Goal: Task Accomplishment & Management: Manage account settings

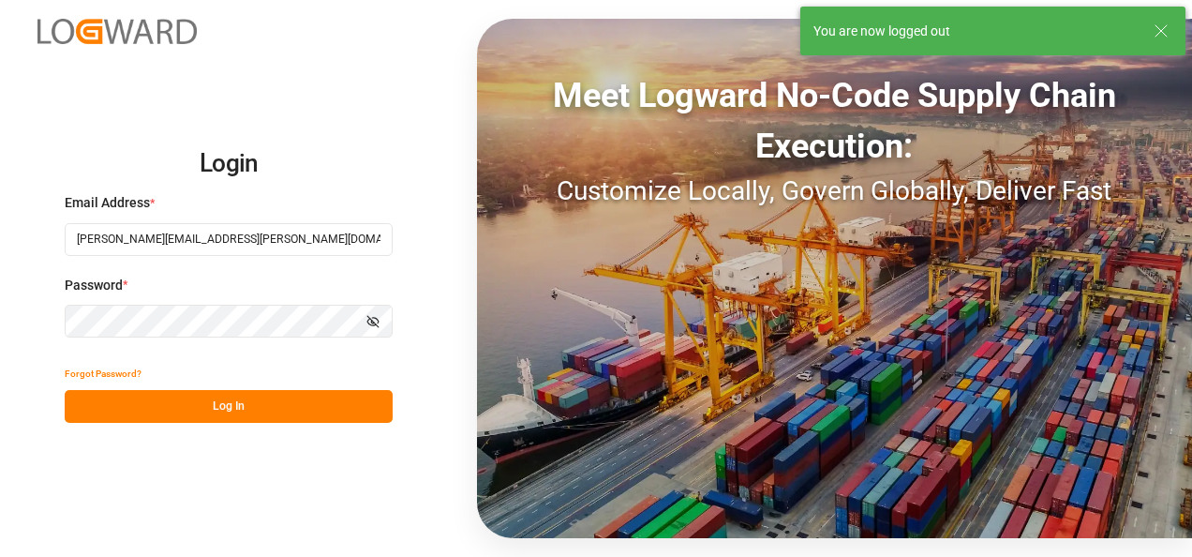
click at [291, 426] on div "Login Email Address * [PERSON_NAME][EMAIL_ADDRESS][PERSON_NAME][DOMAIN_NAME] Pa…" at bounding box center [596, 278] width 1192 height 557
click at [287, 411] on button "Log In" at bounding box center [229, 406] width 328 height 33
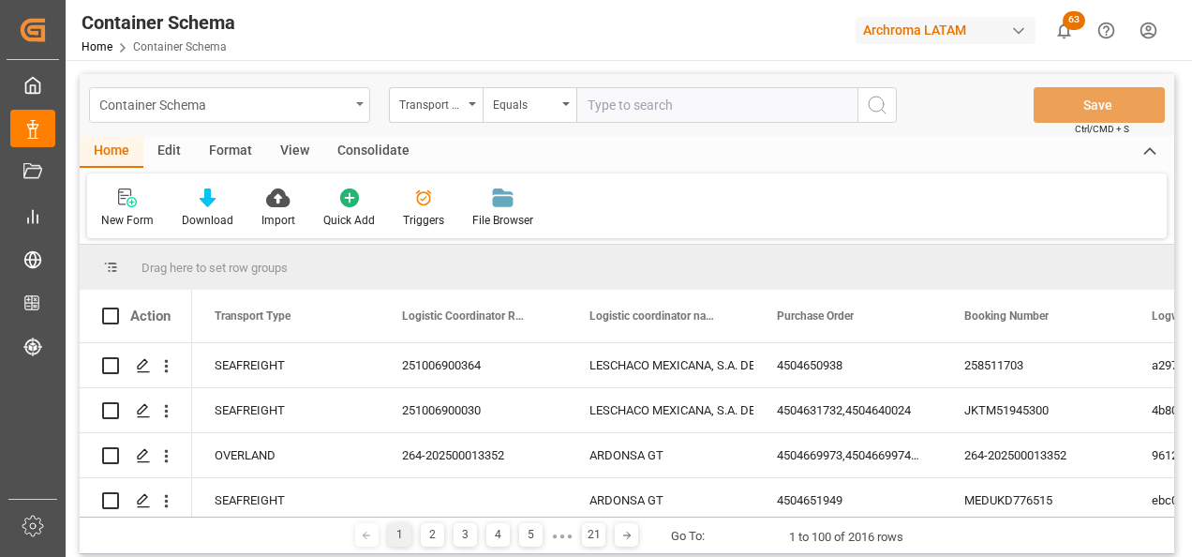
click at [308, 104] on div "Container Schema" at bounding box center [224, 103] width 250 height 23
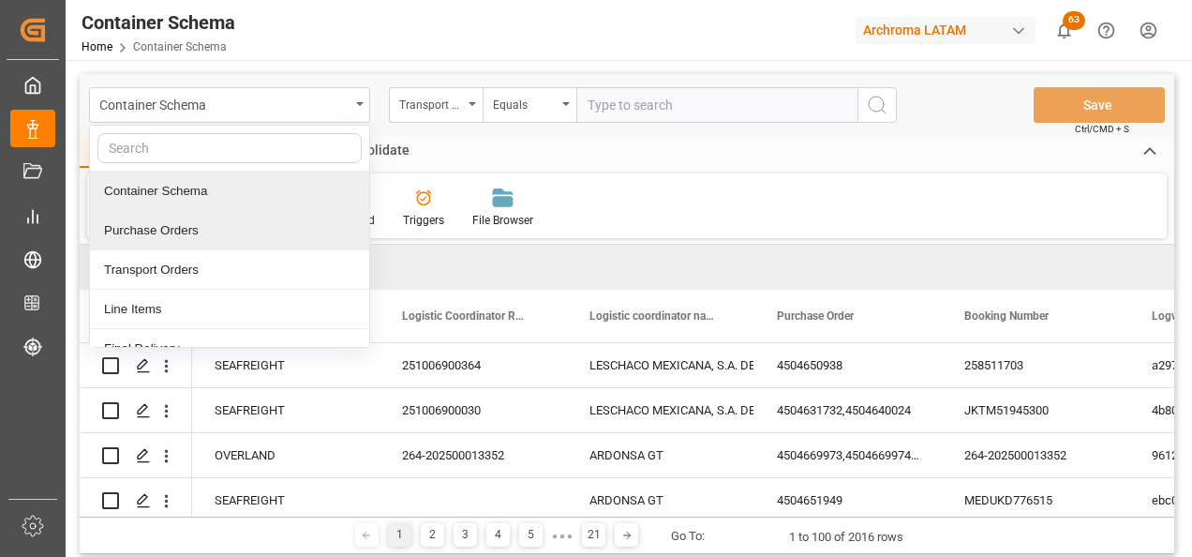
click at [225, 224] on div "Purchase Orders" at bounding box center [229, 230] width 279 height 39
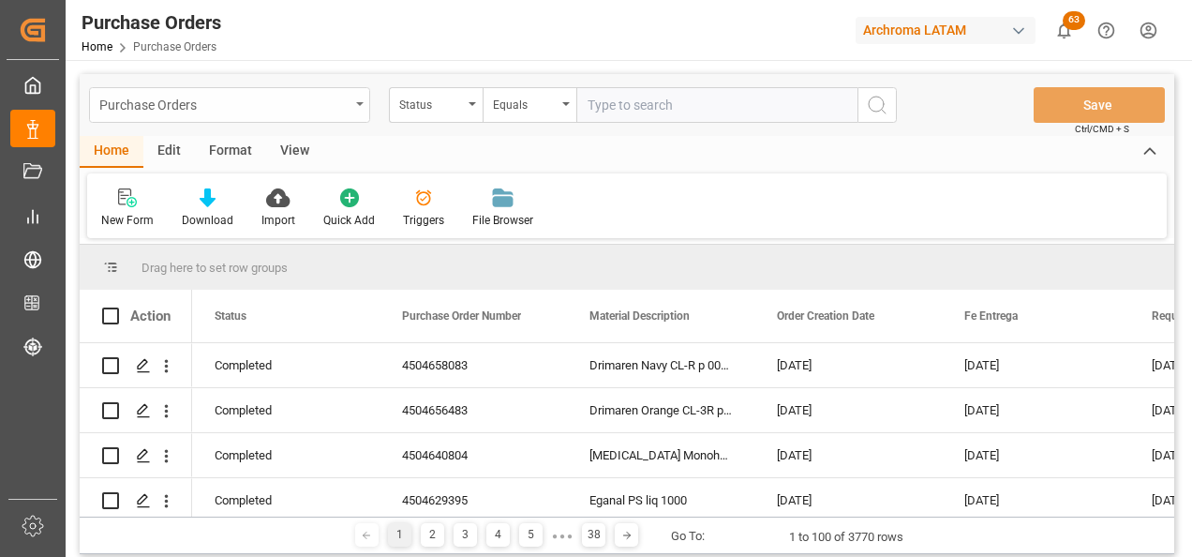
click at [351, 103] on div "Purchase Orders" at bounding box center [229, 105] width 281 height 36
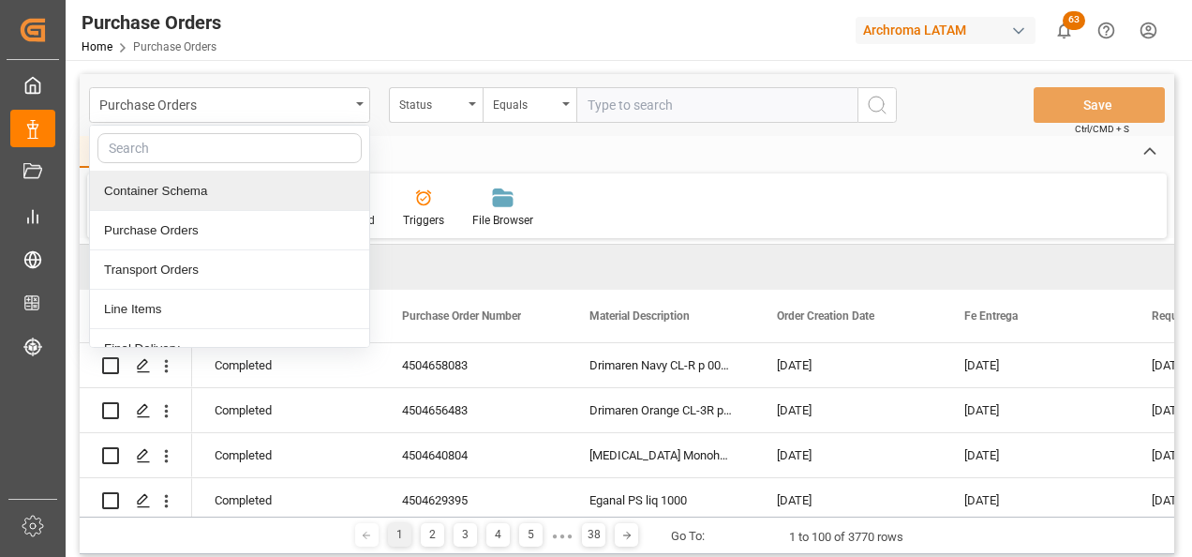
click at [288, 180] on div "Container Schema" at bounding box center [229, 190] width 279 height 39
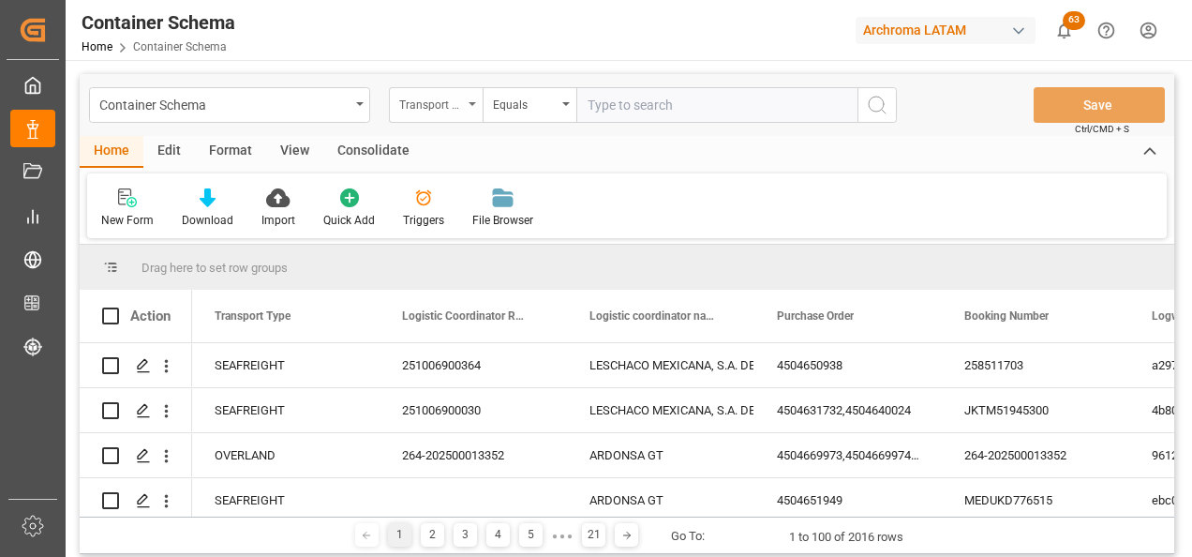
click at [437, 112] on div "Transport Type" at bounding box center [431, 103] width 64 height 22
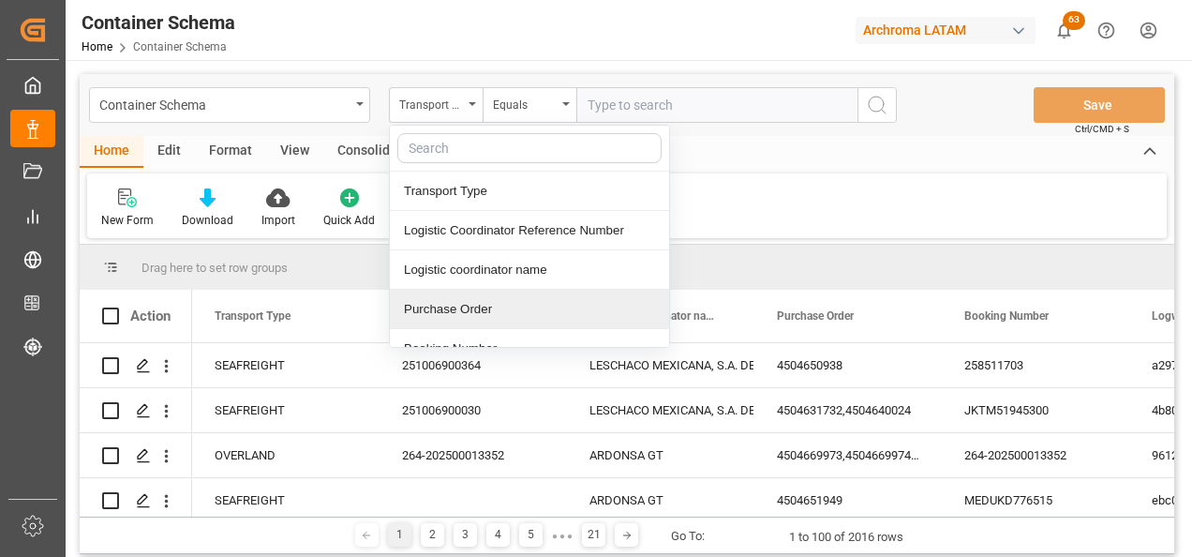
click at [482, 294] on div "Purchase Order" at bounding box center [529, 309] width 279 height 39
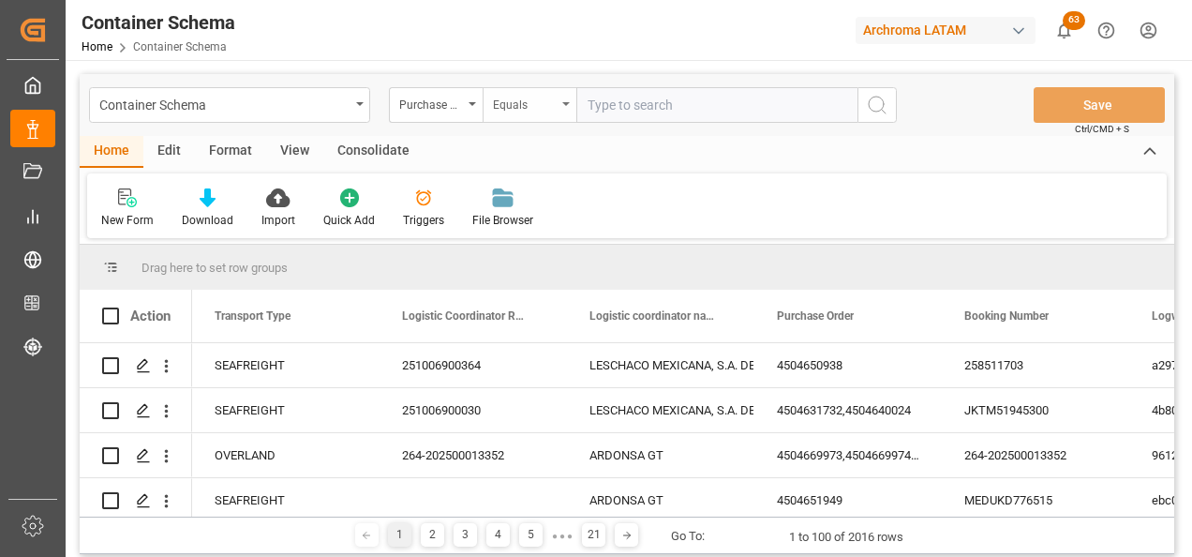
click at [530, 107] on div "Equals" at bounding box center [525, 103] width 64 height 22
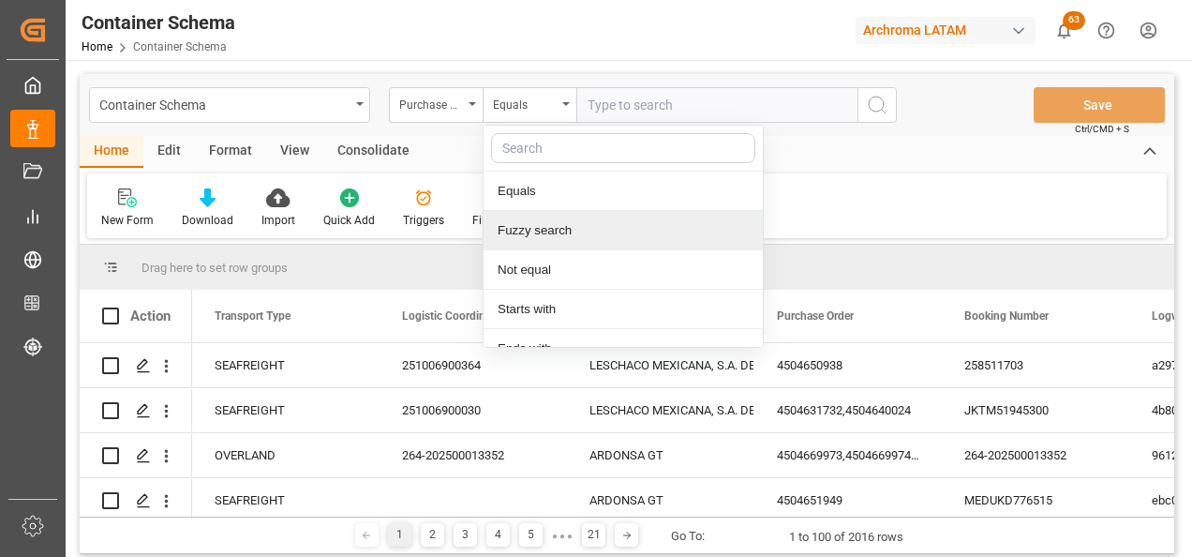
click at [539, 223] on div "Fuzzy search" at bounding box center [623, 230] width 279 height 39
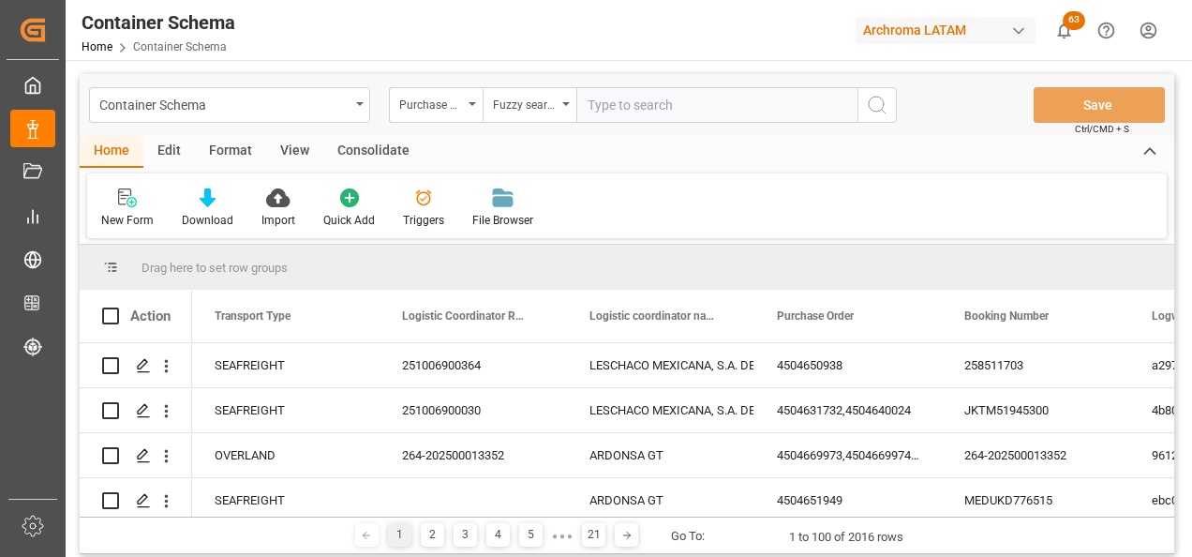
paste input "4504637766"
type input "4504637766"
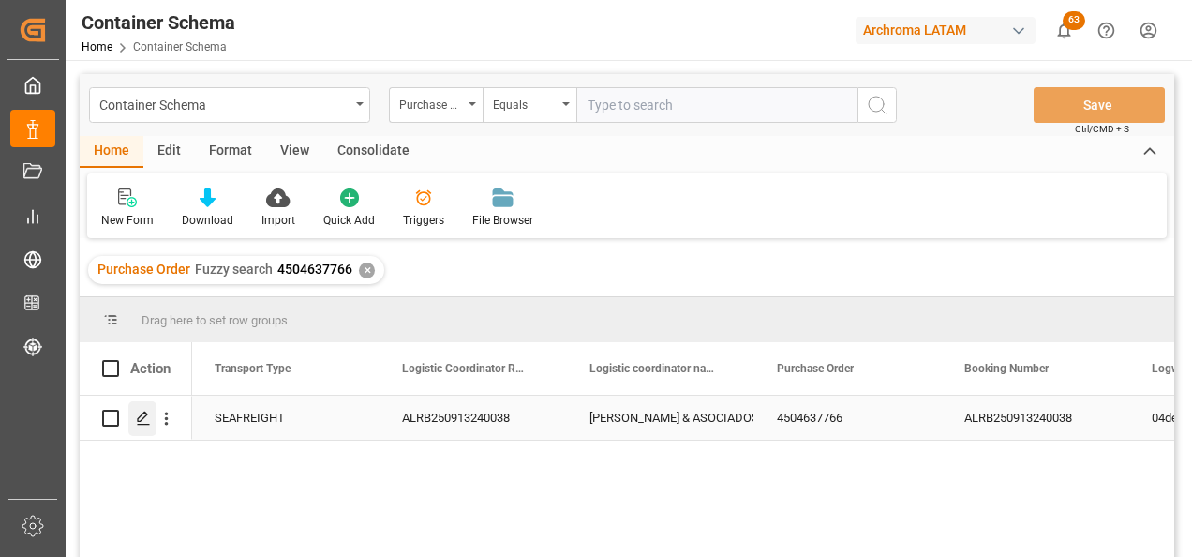
click at [144, 420] on icon "Press SPACE to select this row." at bounding box center [143, 417] width 15 height 15
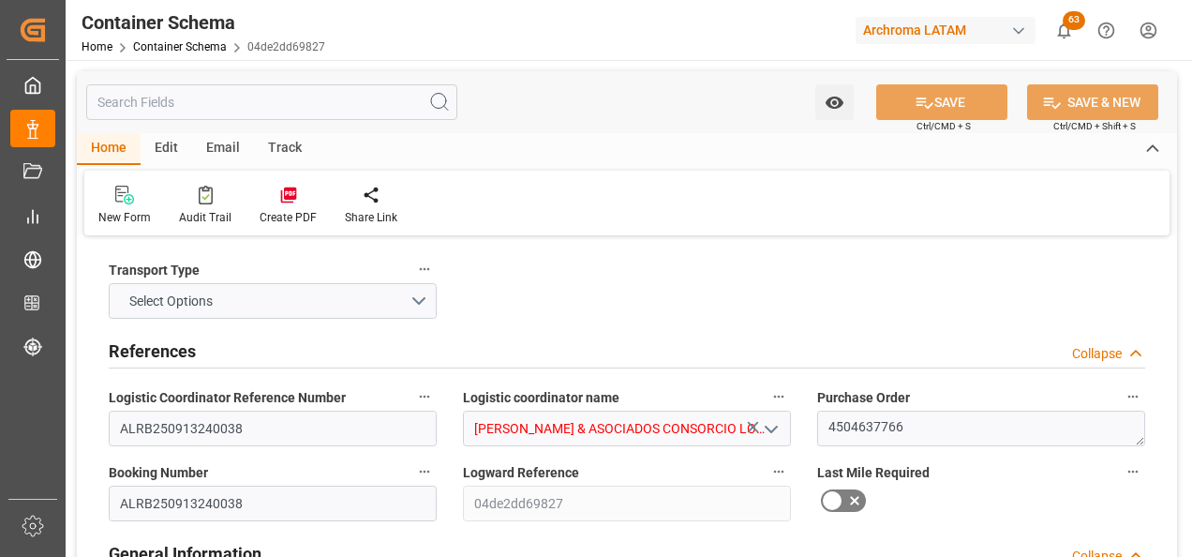
type input "0"
type input "3"
type input "1"
type input "800"
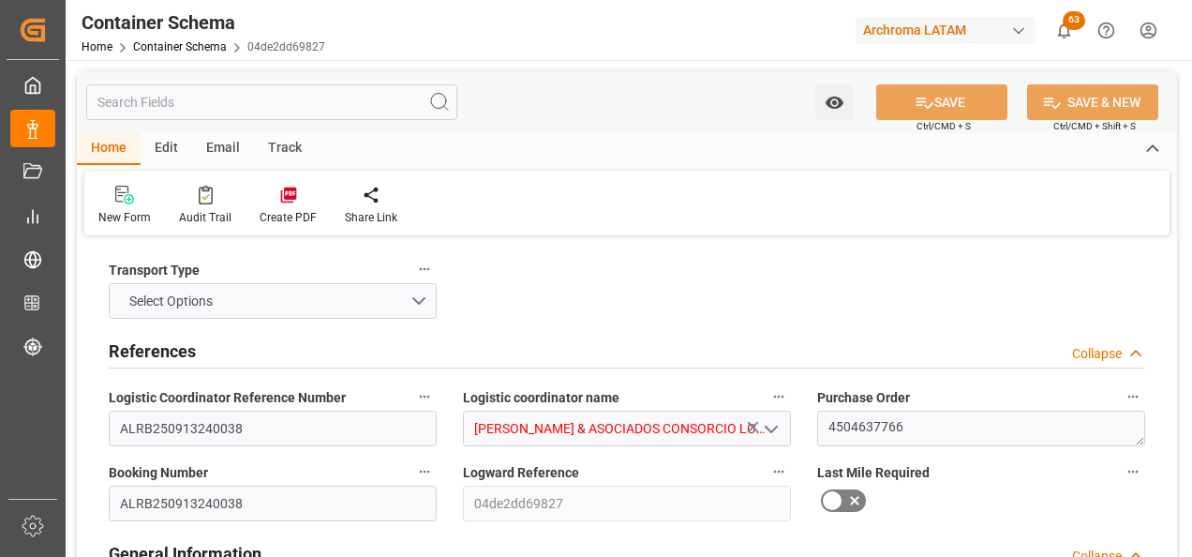
type input "858.2"
type input "Maersk"
type input "Maersk Line AS"
type input "DEHAM"
type input "PECLL"
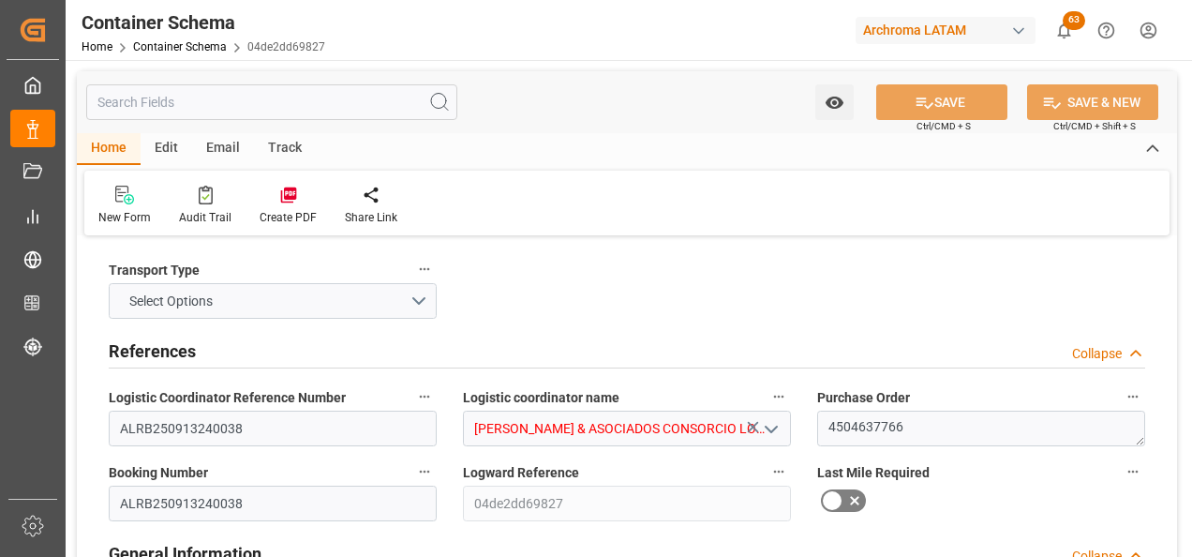
type input "9355331"
type input "[DATE] 16:15"
type input "[DATE]"
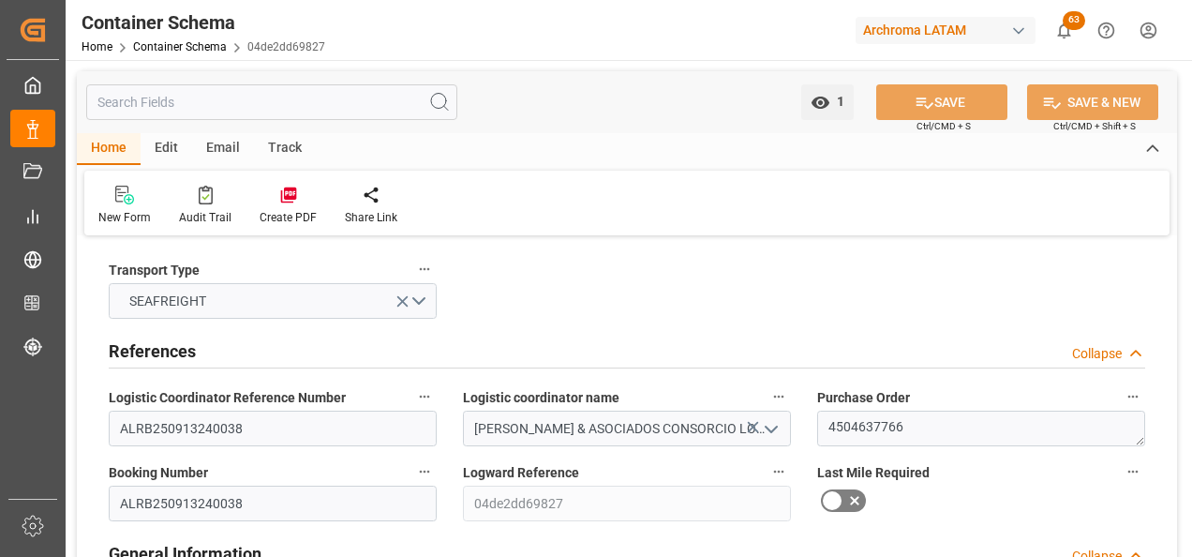
type input "[DATE] 00:00"
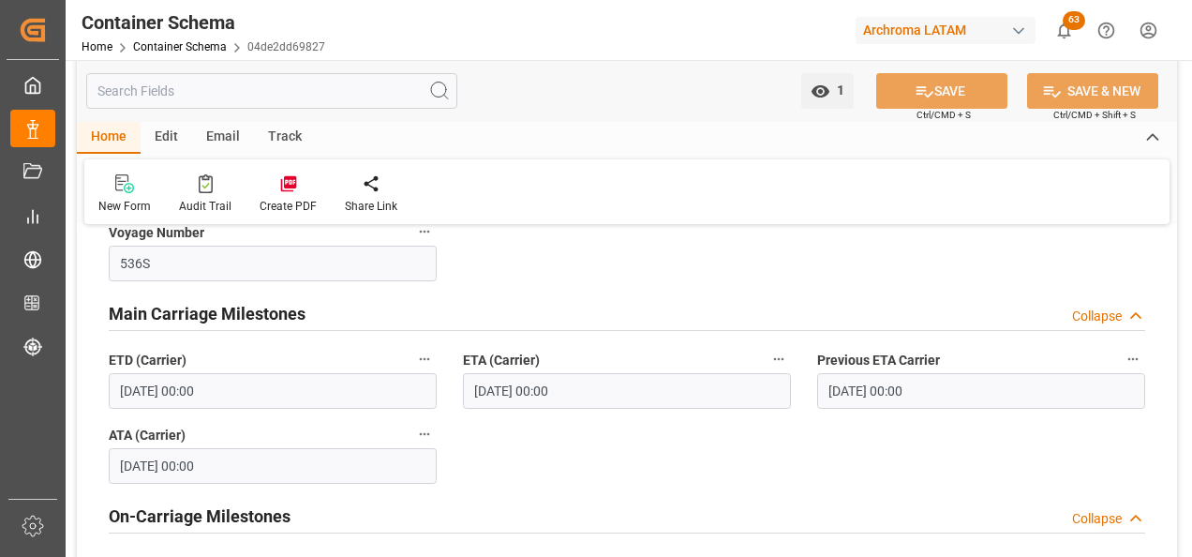
scroll to position [2062, 0]
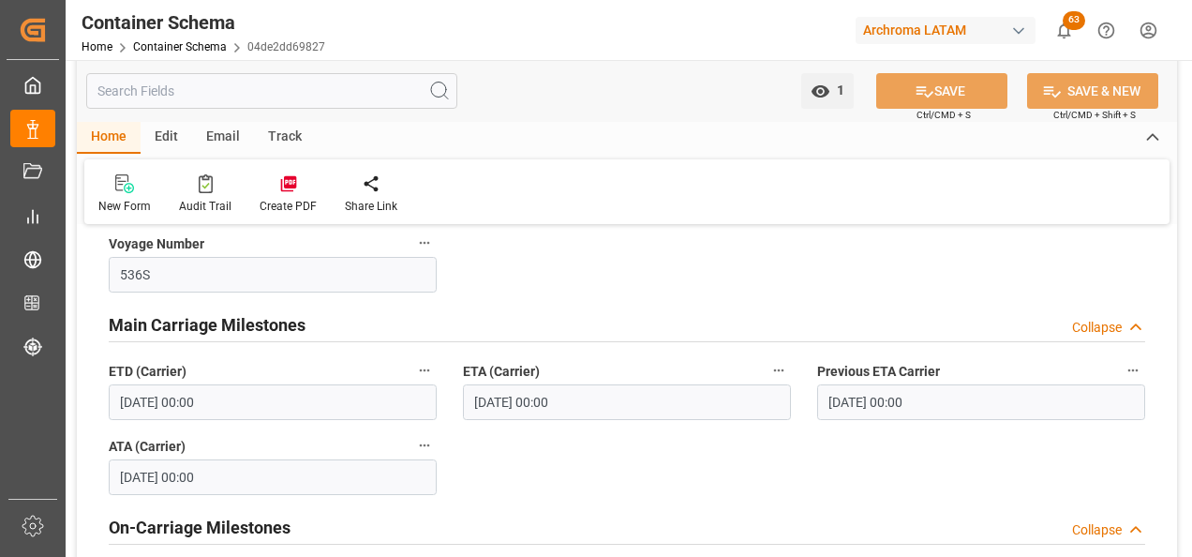
click at [210, 127] on div "Email" at bounding box center [223, 138] width 62 height 32
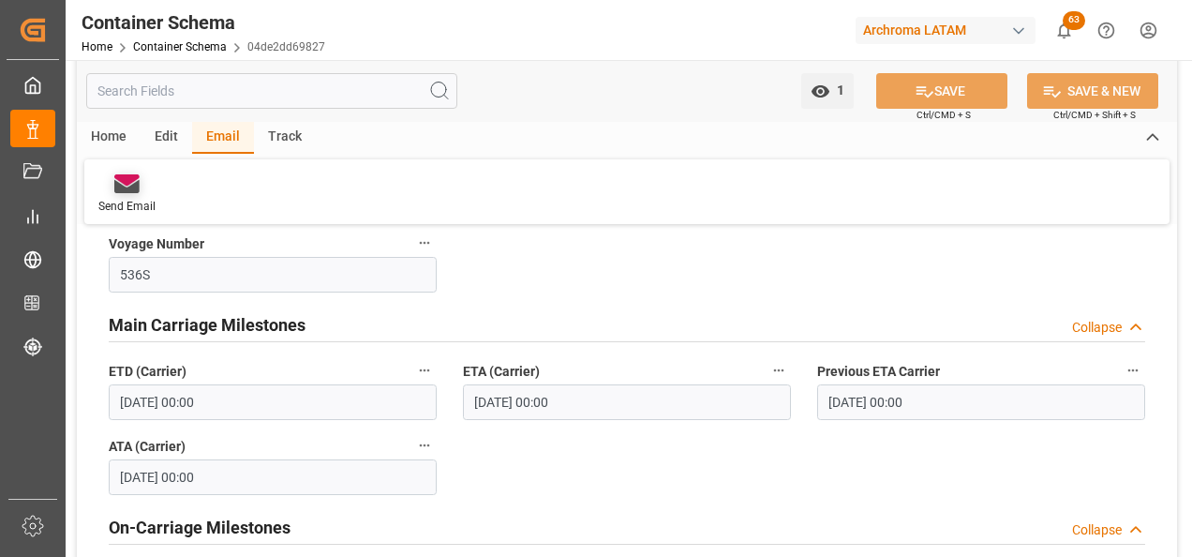
click at [145, 192] on div at bounding box center [126, 183] width 57 height 20
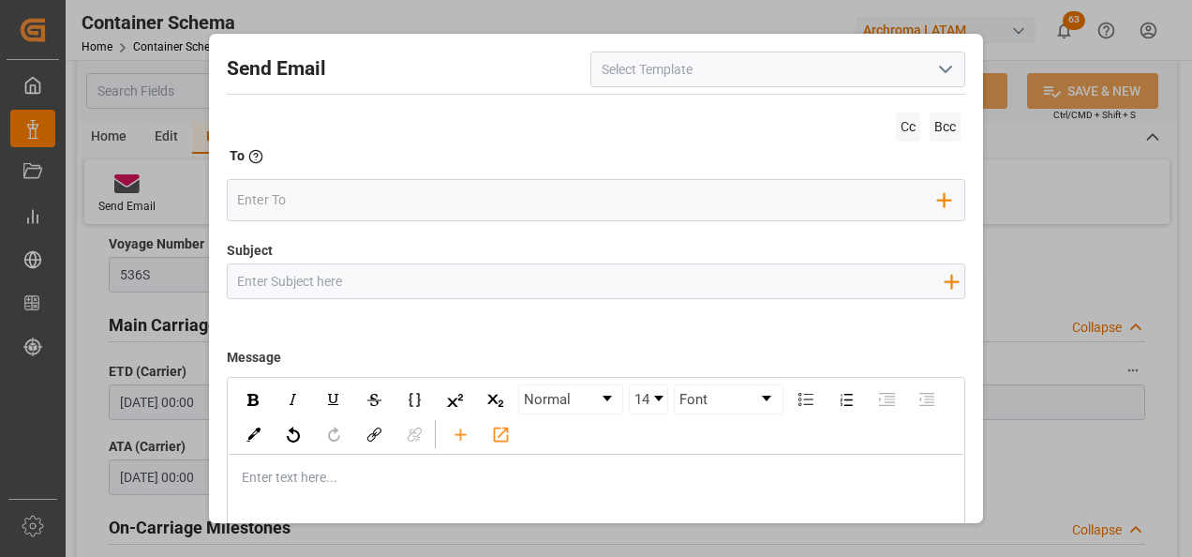
click at [939, 74] on icon "open menu" at bounding box center [945, 69] width 22 height 22
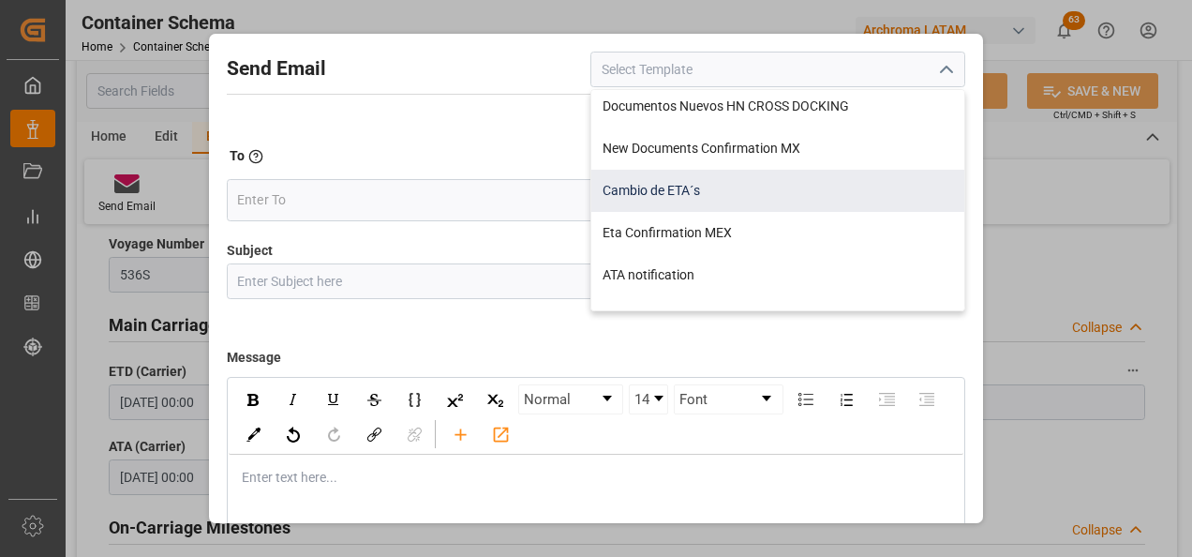
scroll to position [94, 0]
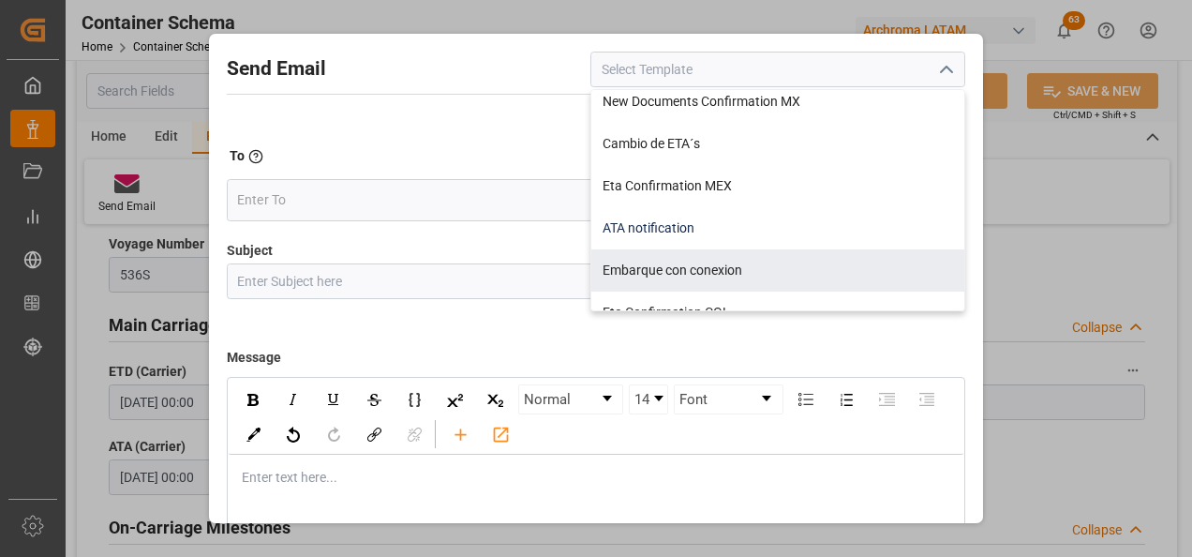
click at [673, 245] on div "ATA notification" at bounding box center [777, 228] width 373 height 42
type input "ATA notification"
type input "Aviso de llegada | PO {{purchaseOrder}} | BL {{bookingNumber}} | Contenedor {{c…"
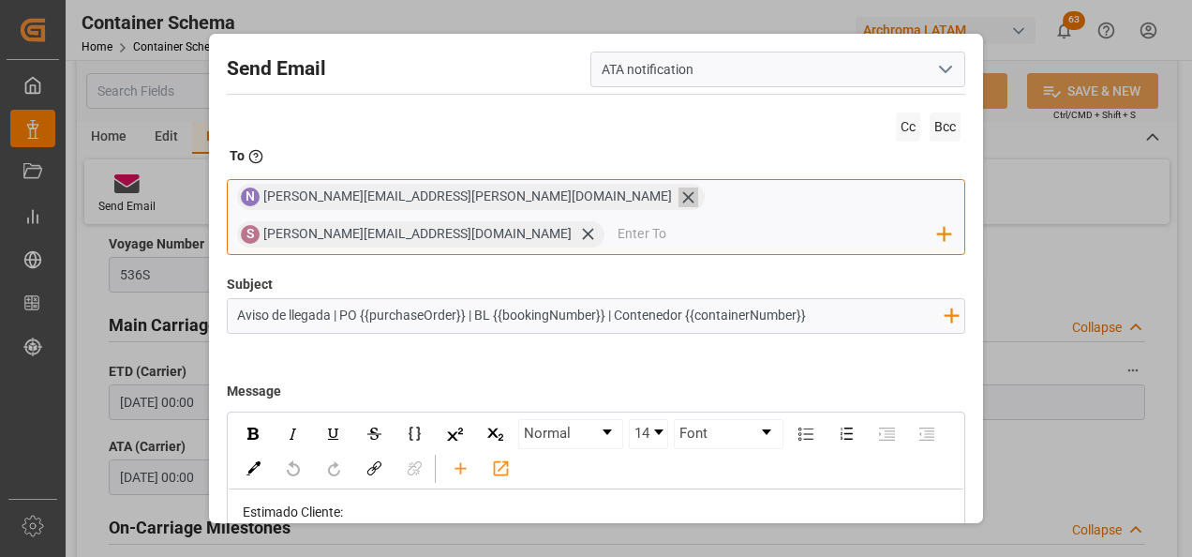
click at [678, 206] on icon at bounding box center [688, 197] width 20 height 20
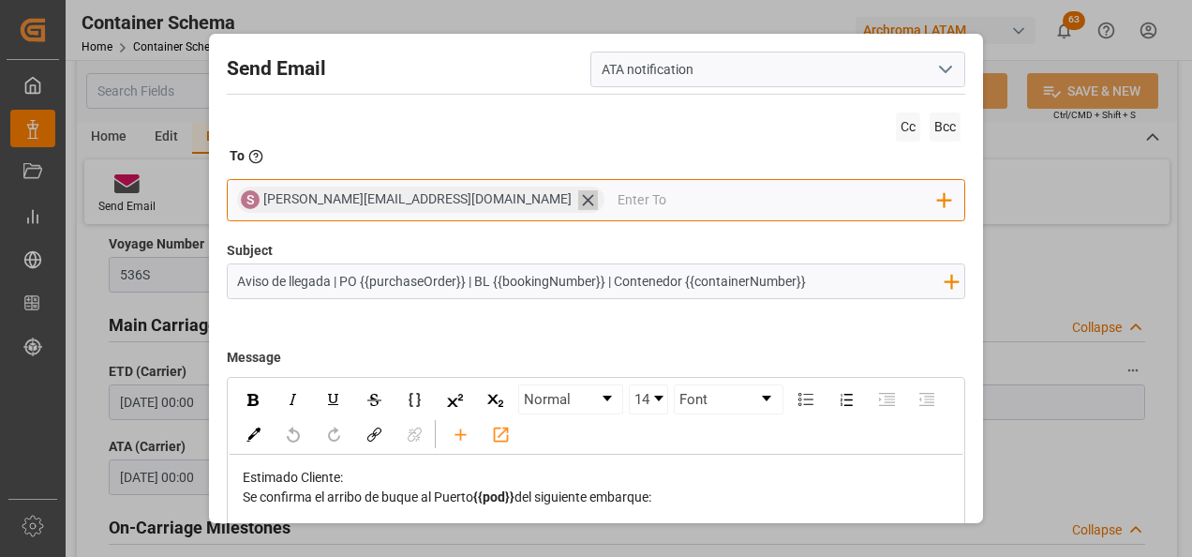
click at [582, 202] on icon at bounding box center [587, 199] width 11 height 11
click at [443, 202] on input "email" at bounding box center [587, 200] width 701 height 28
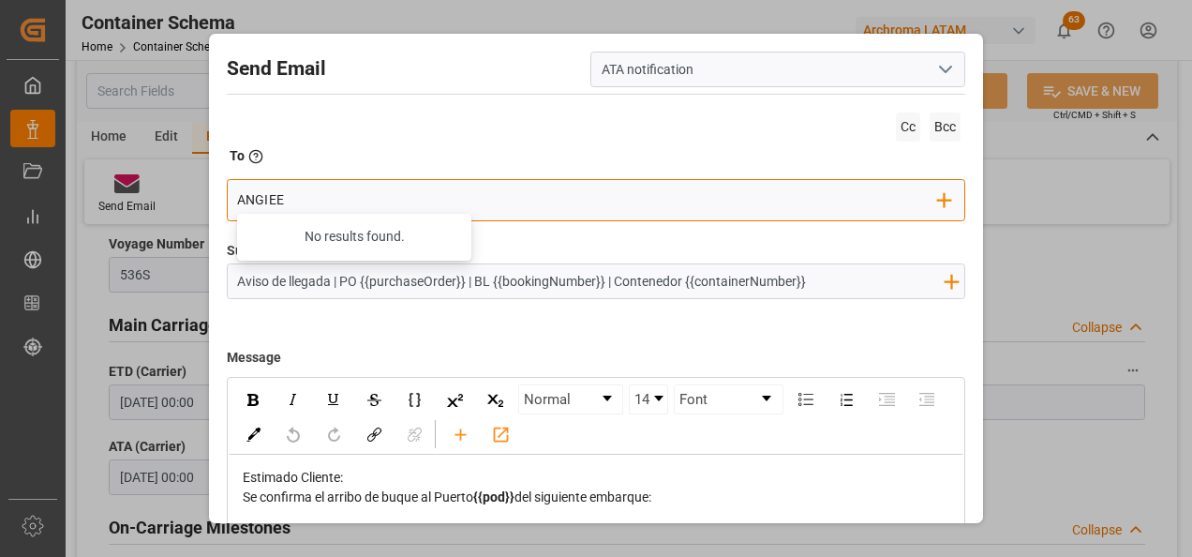
type input "[EMAIL_ADDRESS][DOMAIN_NAME]"
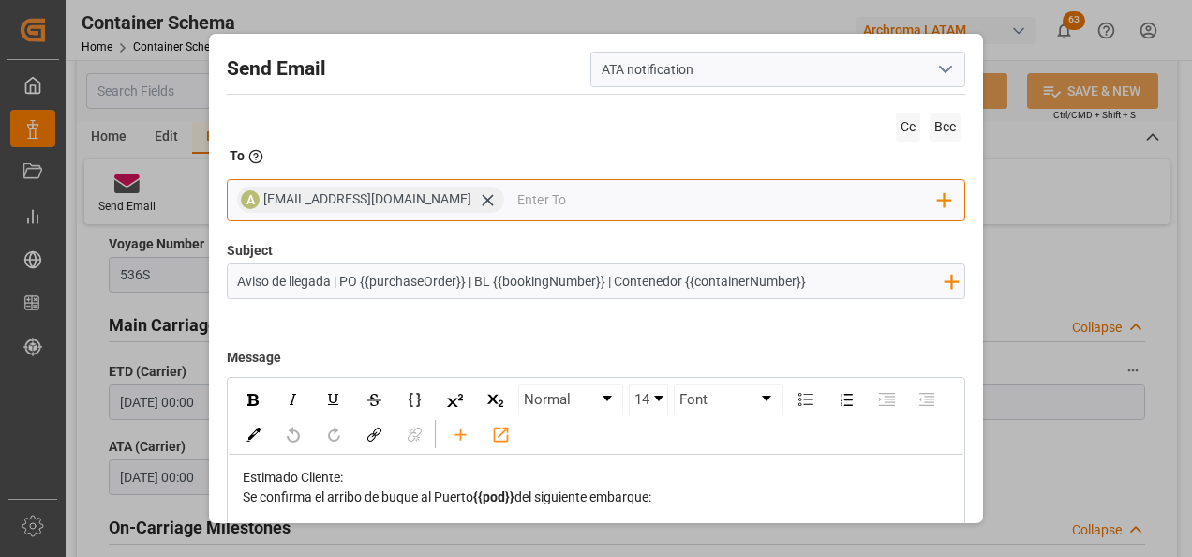
click at [484, 197] on div "A [EMAIL_ADDRESS][DOMAIN_NAME] Add Field to To" at bounding box center [596, 200] width 739 height 42
click at [517, 200] on input "email" at bounding box center [727, 200] width 421 height 28
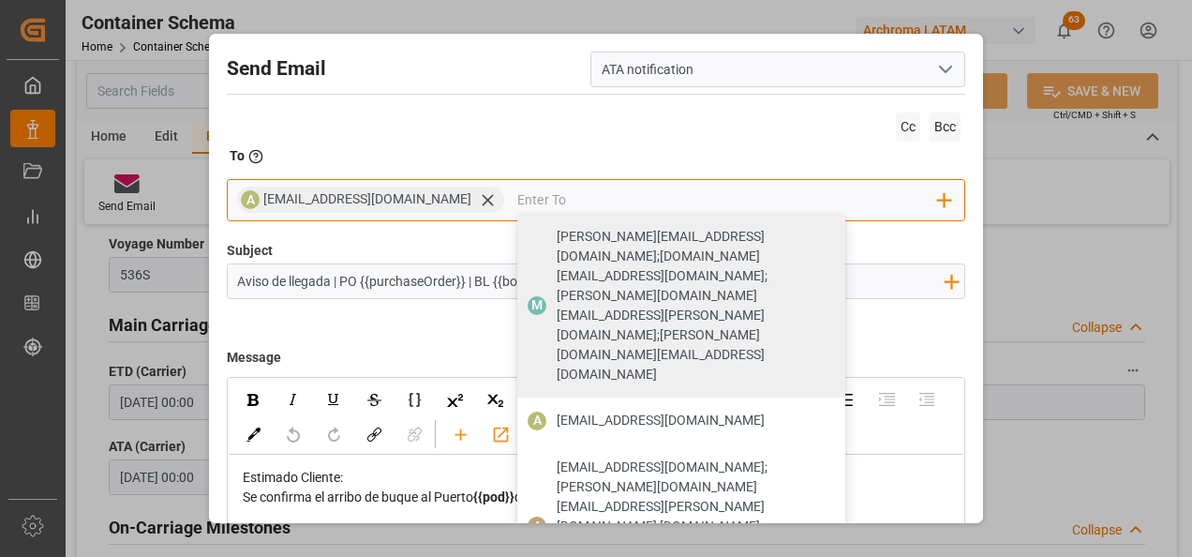
type input "V"
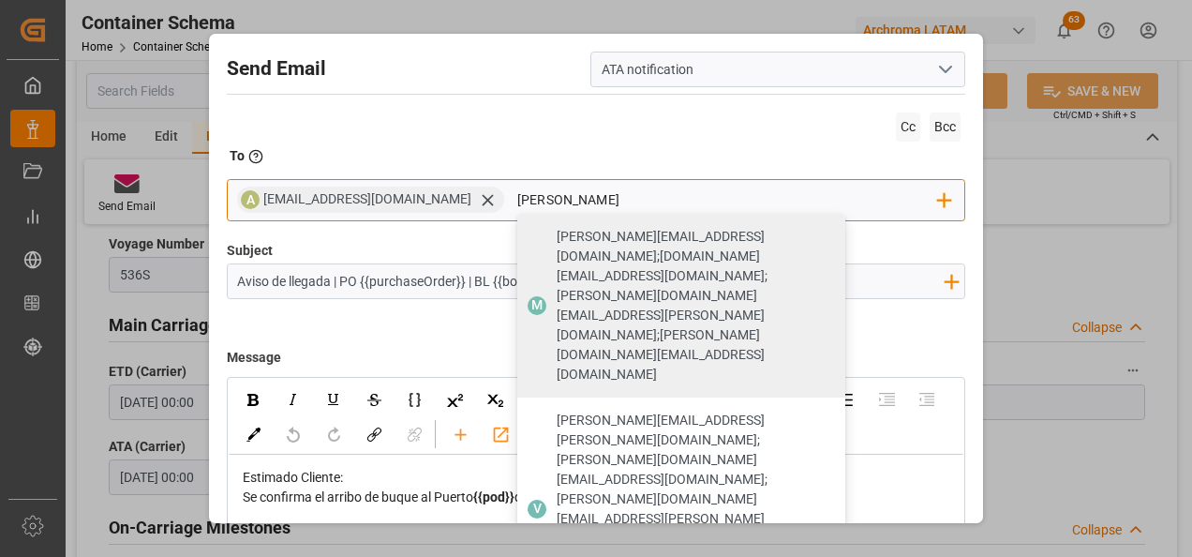
type input "[PERSON_NAME]"
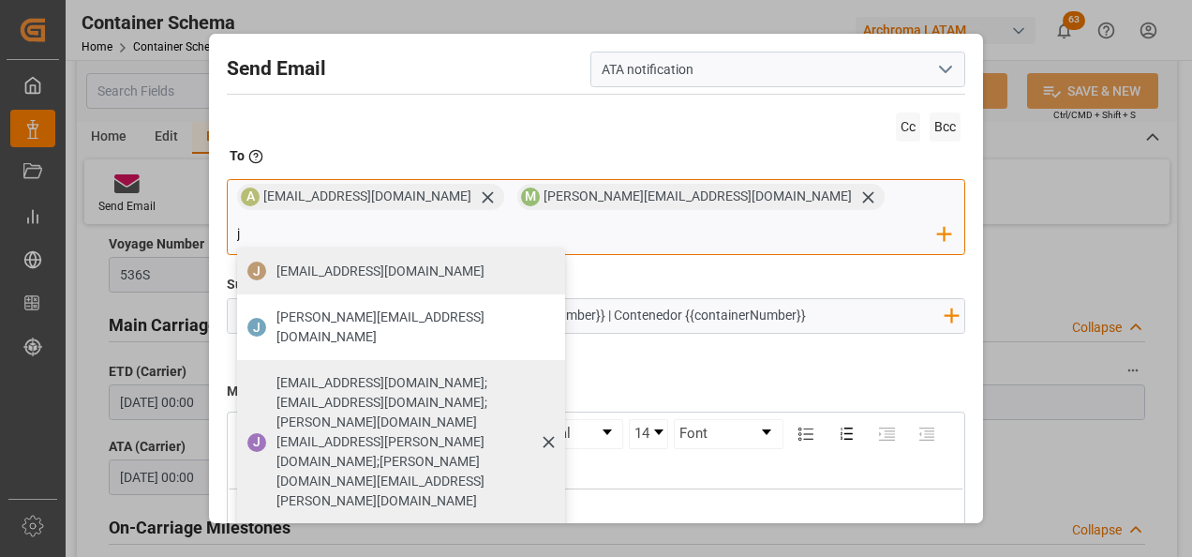
type input "[EMAIL_ADDRESS][DOMAIN_NAME]"
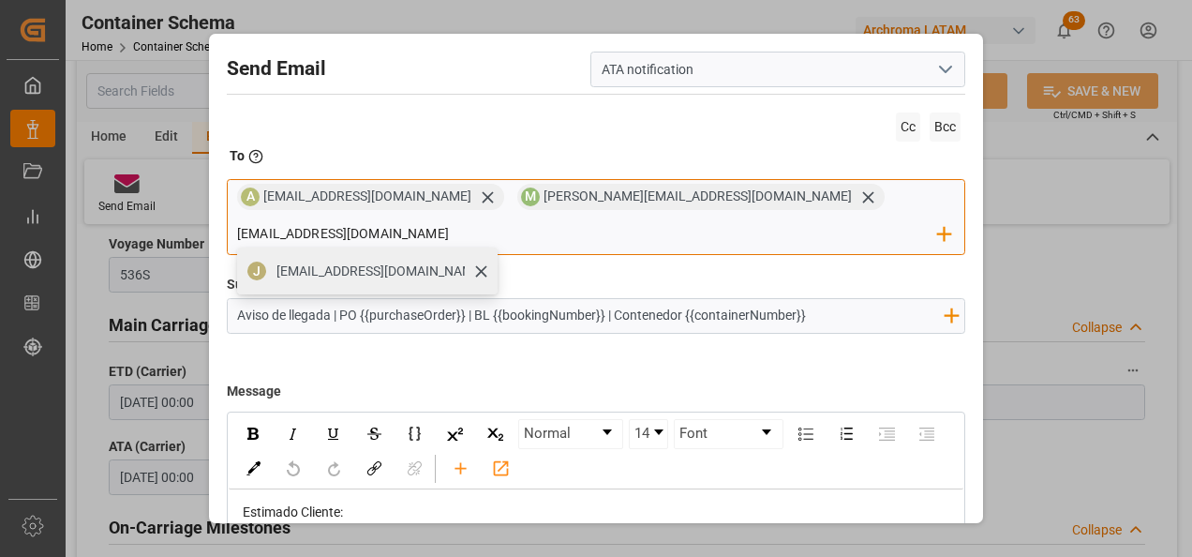
click at [484, 261] on span "[EMAIL_ADDRESS][DOMAIN_NAME]" at bounding box center [380, 271] width 208 height 20
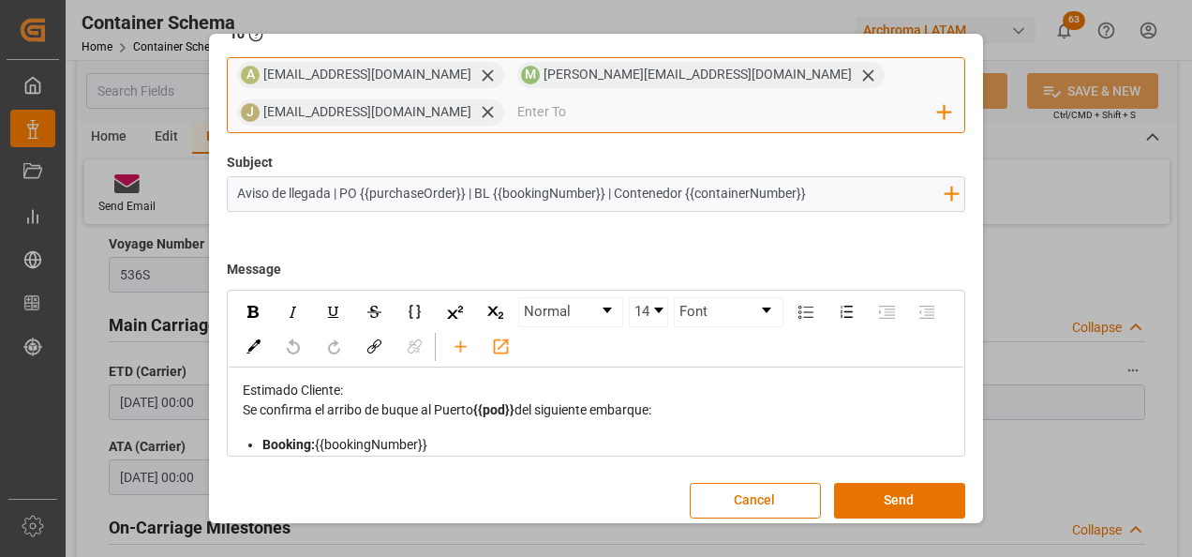
scroll to position [134, 0]
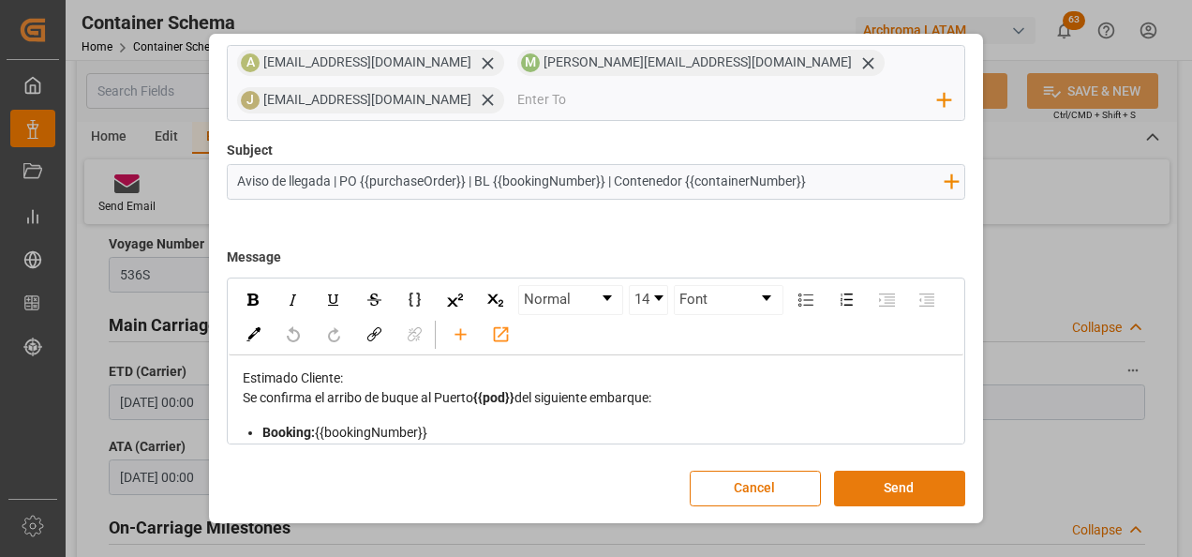
click at [917, 474] on button "Send" at bounding box center [899, 488] width 131 height 36
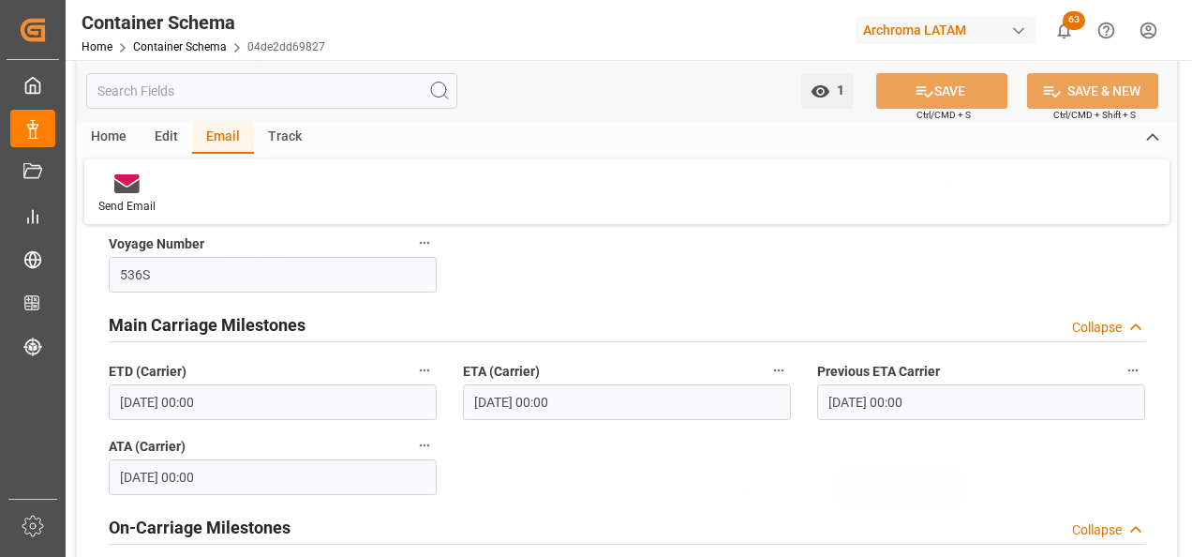
scroll to position [100, 0]
click at [203, 44] on link "Container Schema" at bounding box center [180, 46] width 94 height 13
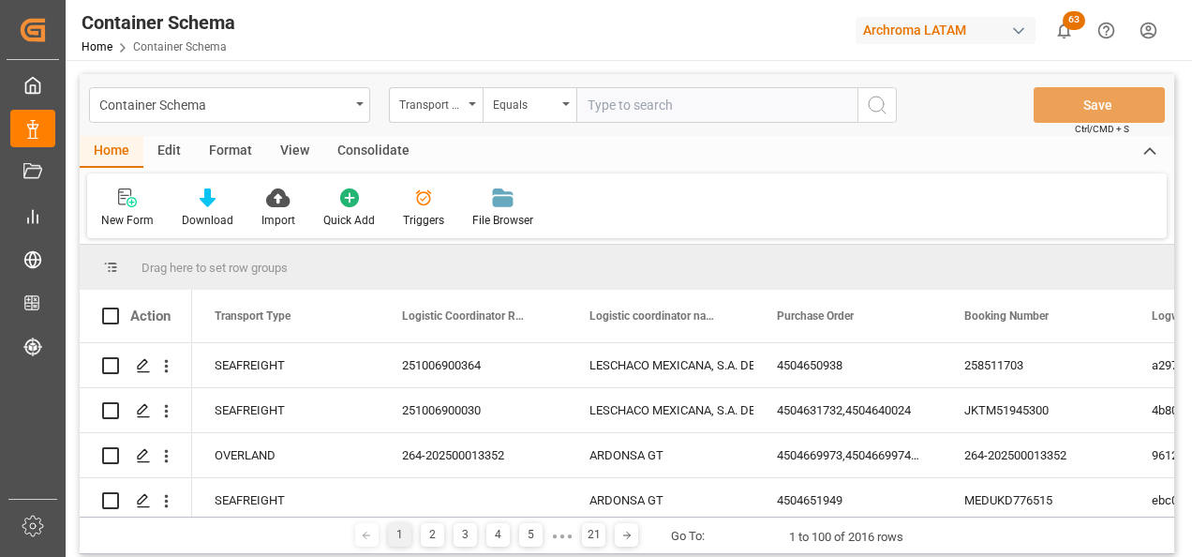
click at [460, 111] on div "Transport Type" at bounding box center [431, 103] width 64 height 22
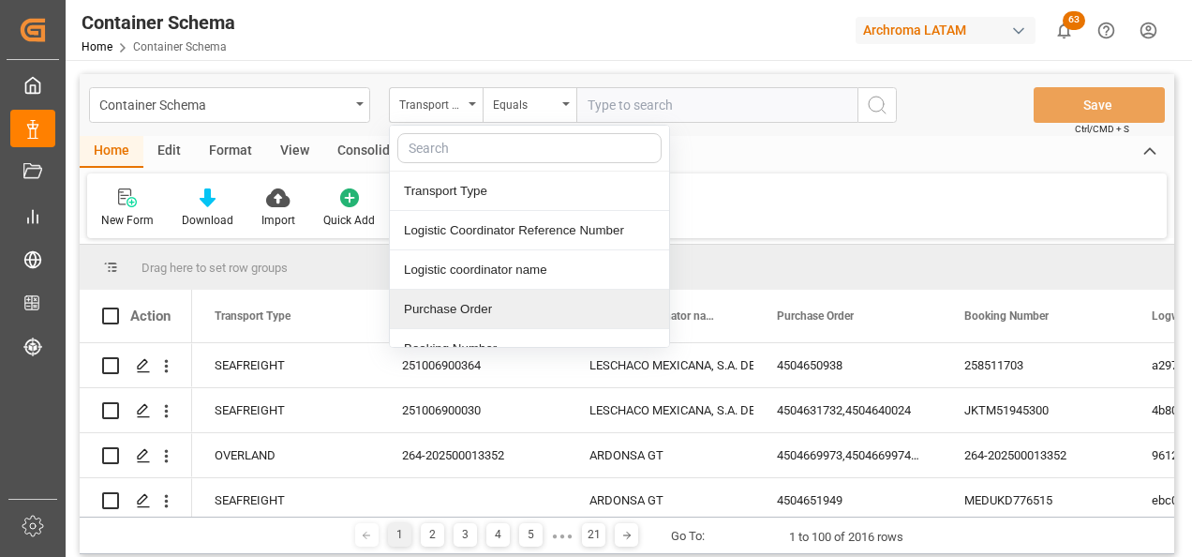
click at [455, 300] on div "Purchase Order" at bounding box center [529, 309] width 279 height 39
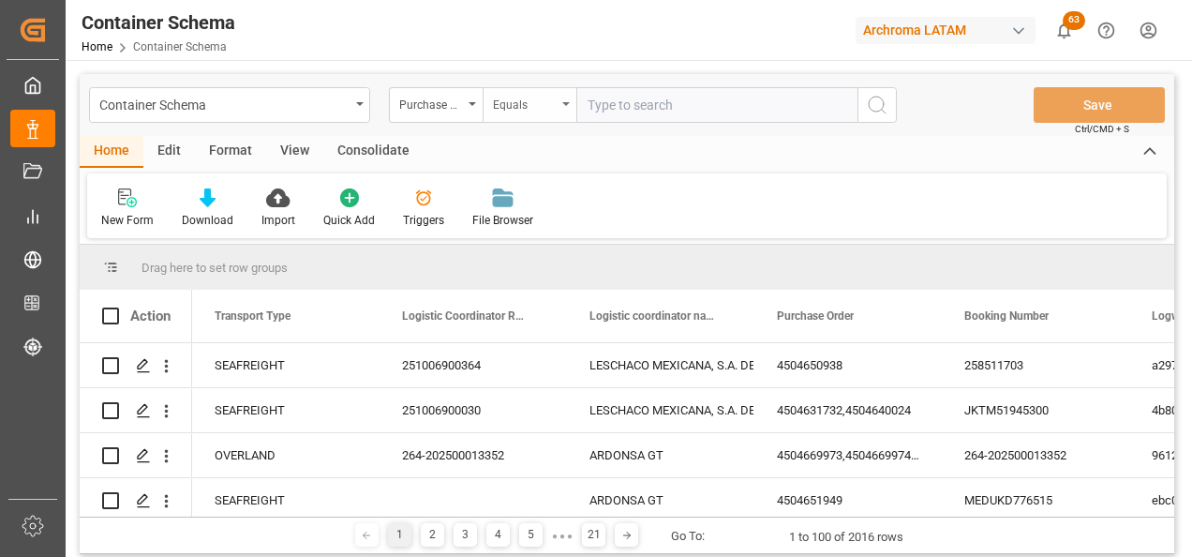
click at [545, 119] on div "Equals" at bounding box center [530, 105] width 94 height 36
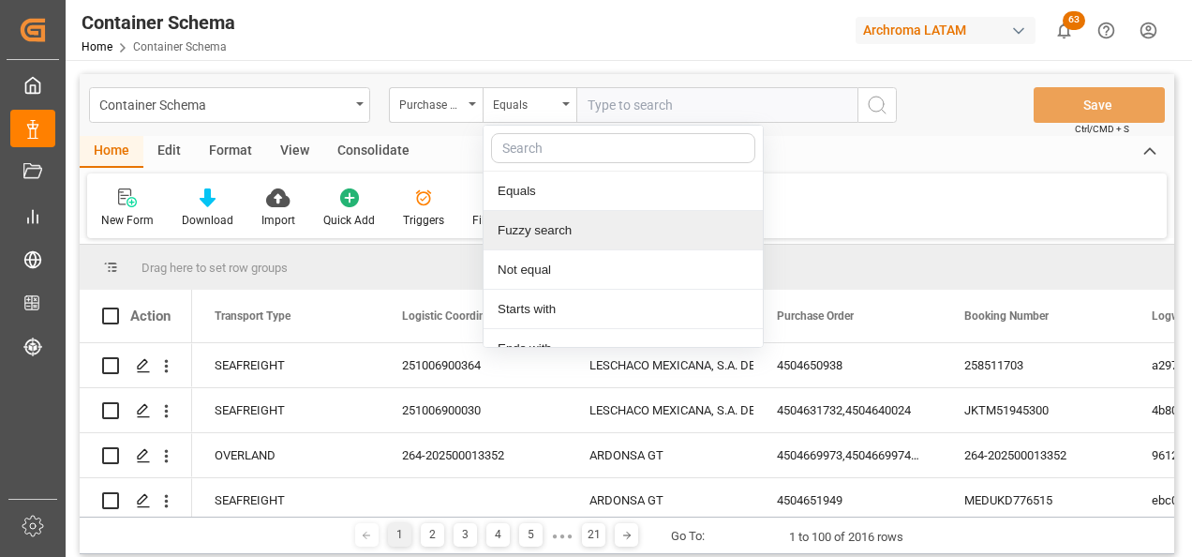
click at [542, 231] on div "Fuzzy search" at bounding box center [623, 230] width 279 height 39
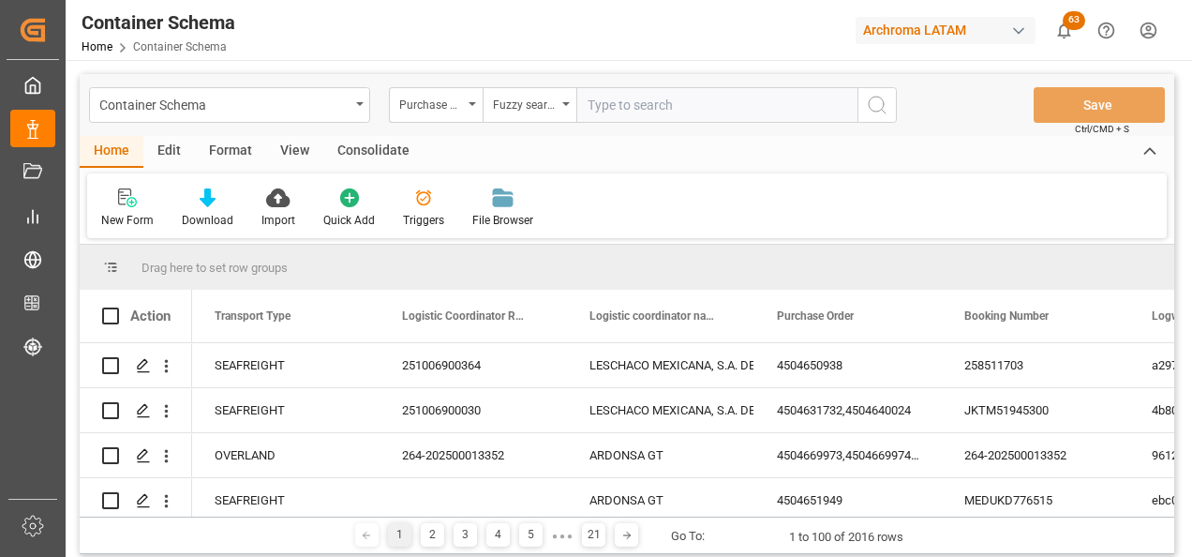
paste input "4504641910"
type input "4504641910"
click at [892, 94] on button "search button" at bounding box center [876, 105] width 39 height 36
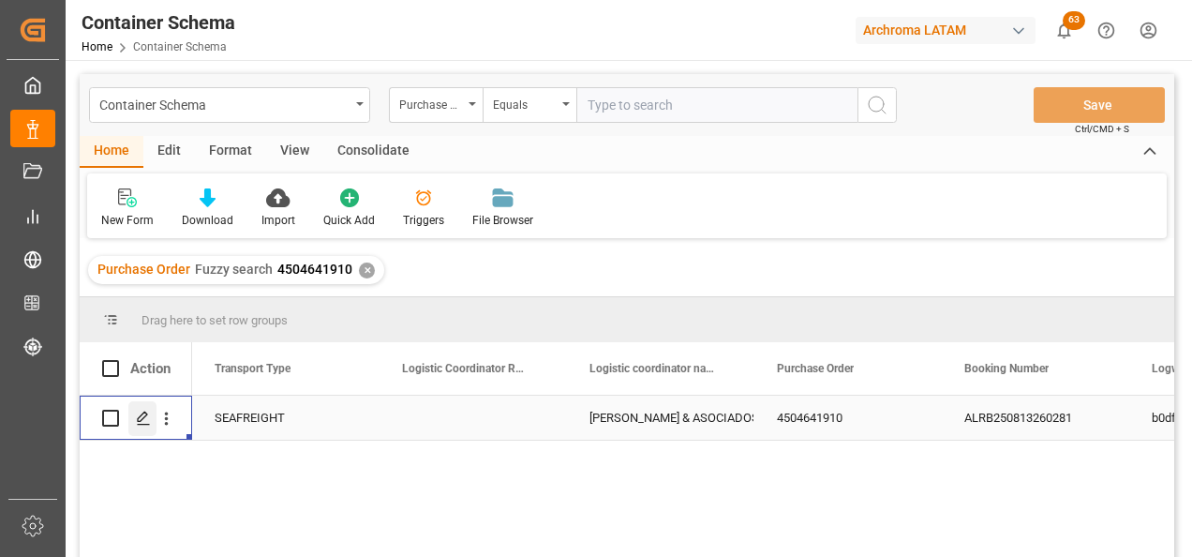
click at [138, 425] on icon "Press SPACE to select this row." at bounding box center [143, 417] width 15 height 15
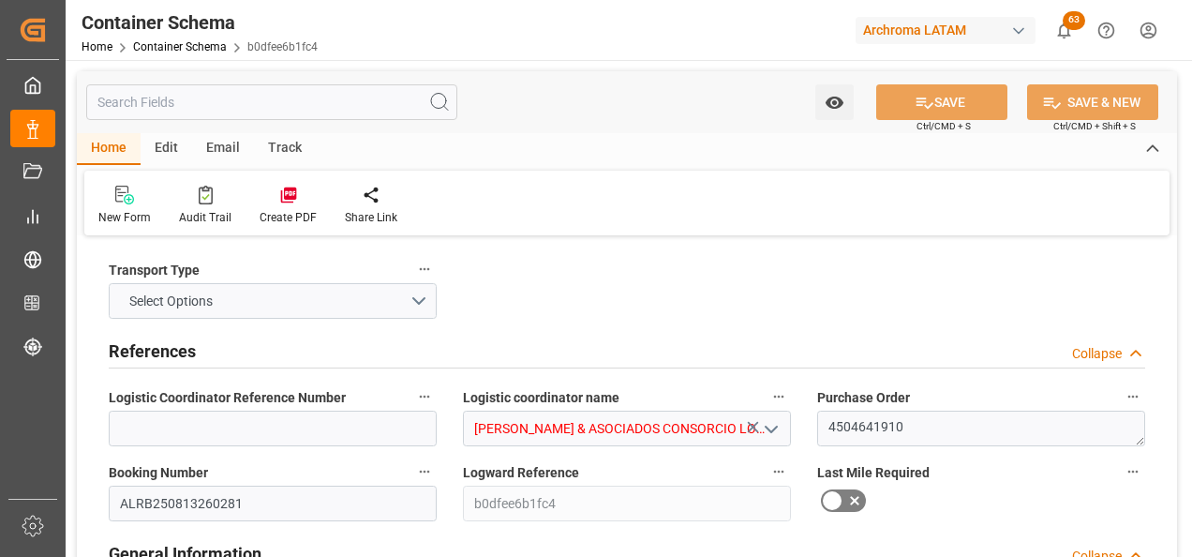
type input "0"
type input "3"
type input "1"
type input "1000"
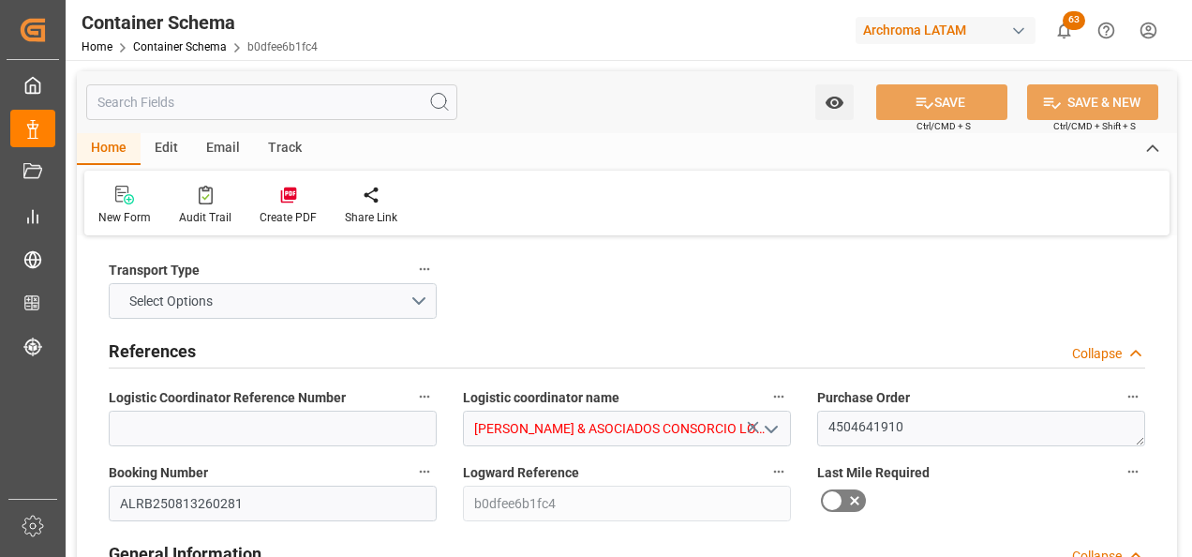
type input "1065"
type input "Maersk"
type input "Maersk Line AS"
type input "DEHAM"
type input "PECLL"
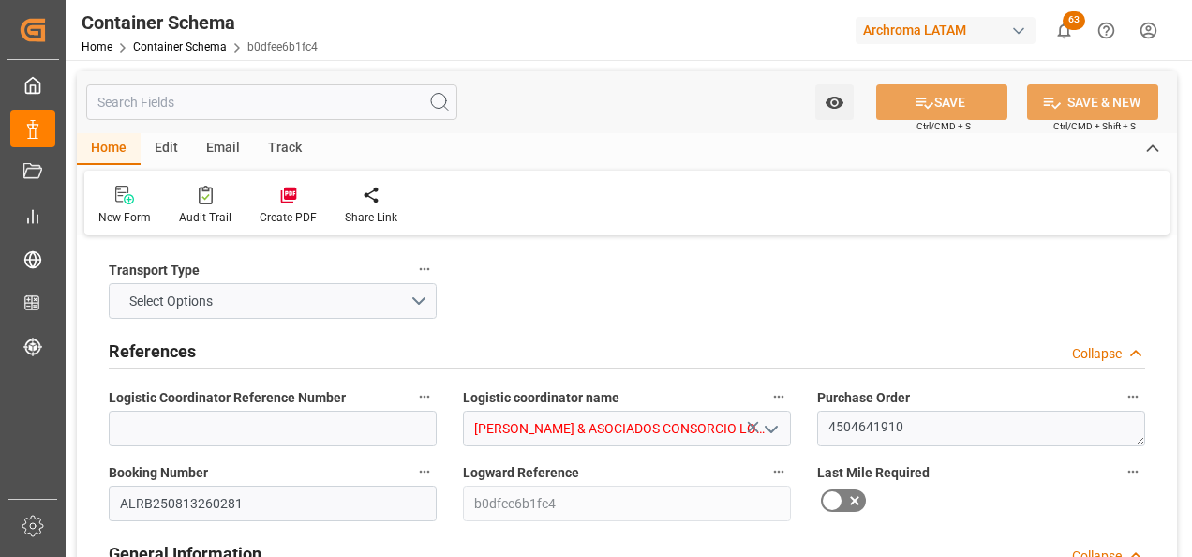
type input "9355331"
type input "[DATE] 14:30"
type input "[DATE]"
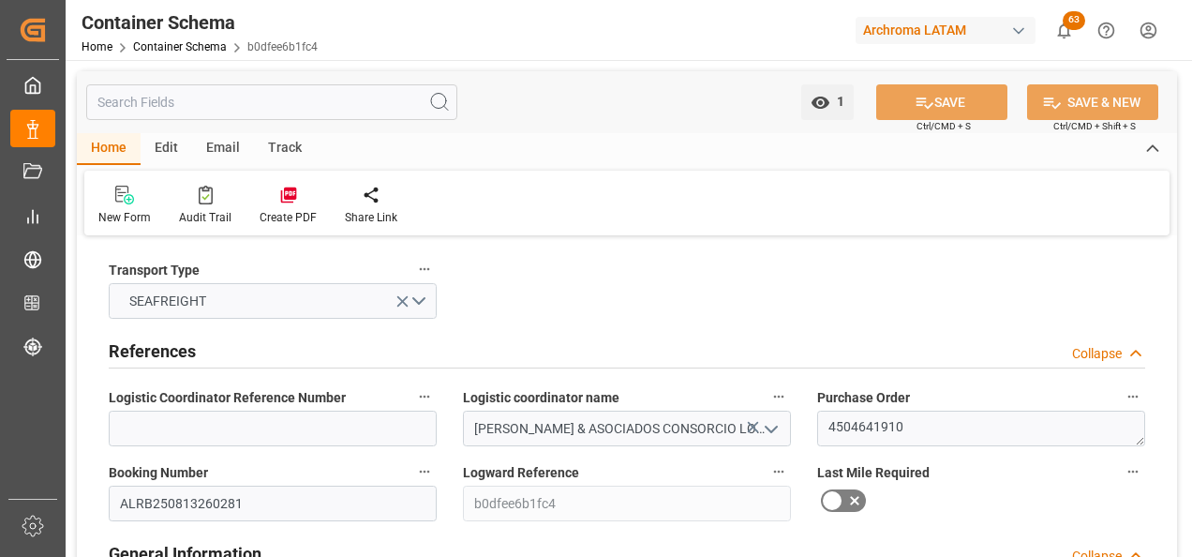
type input "[DATE] 00:00"
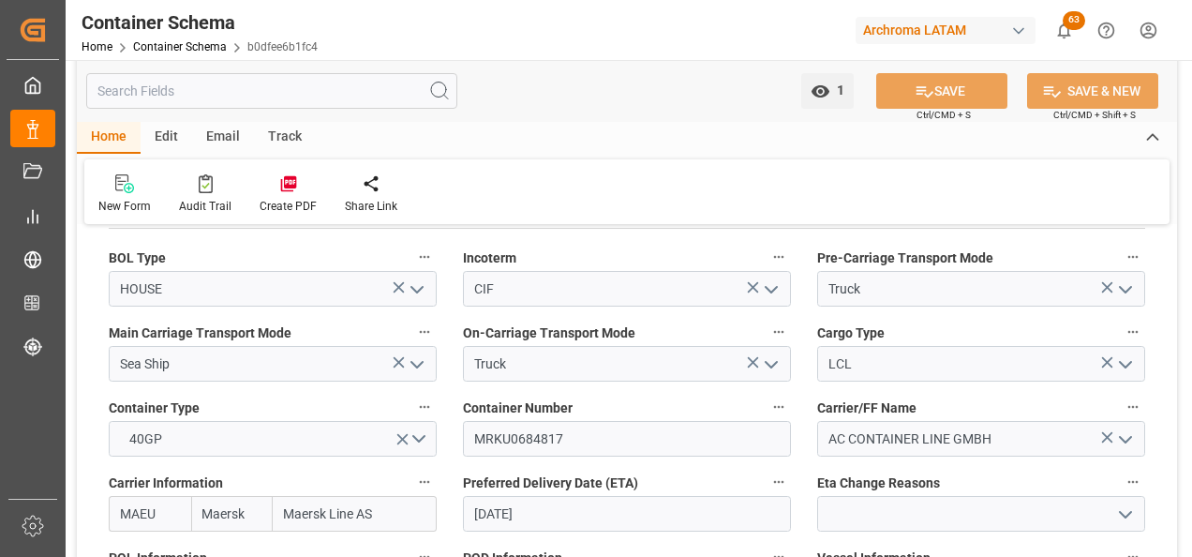
scroll to position [1781, 0]
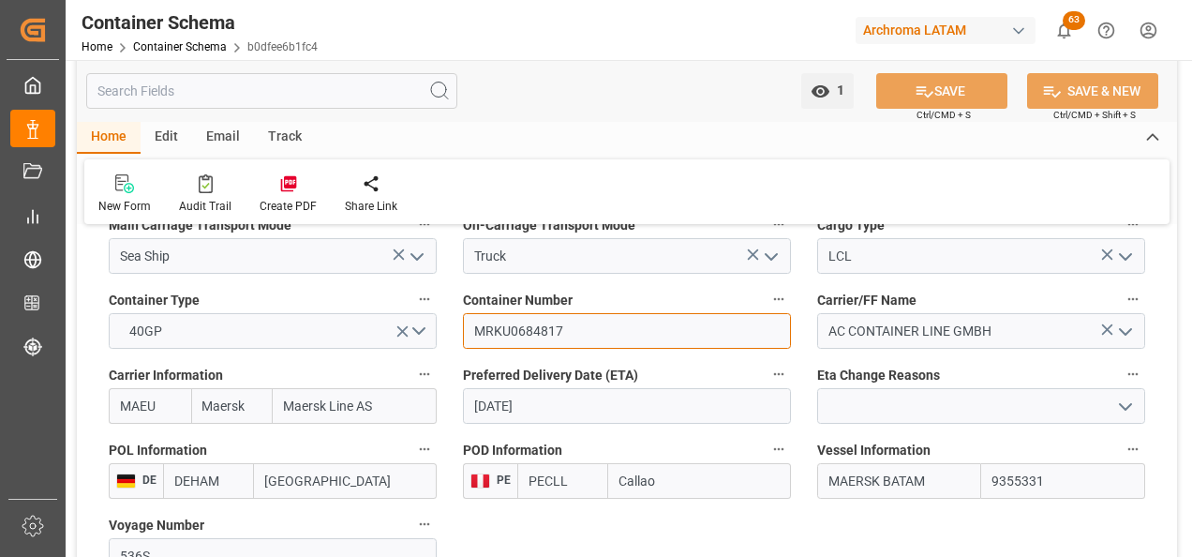
click at [504, 336] on input "MRKU0684817" at bounding box center [627, 331] width 328 height 36
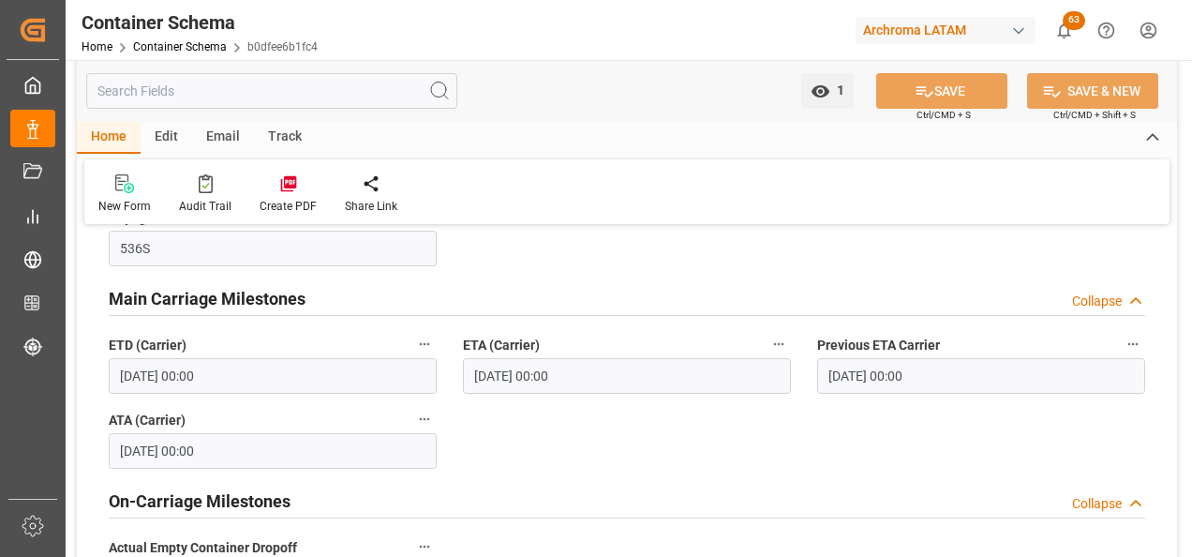
scroll to position [2062, 0]
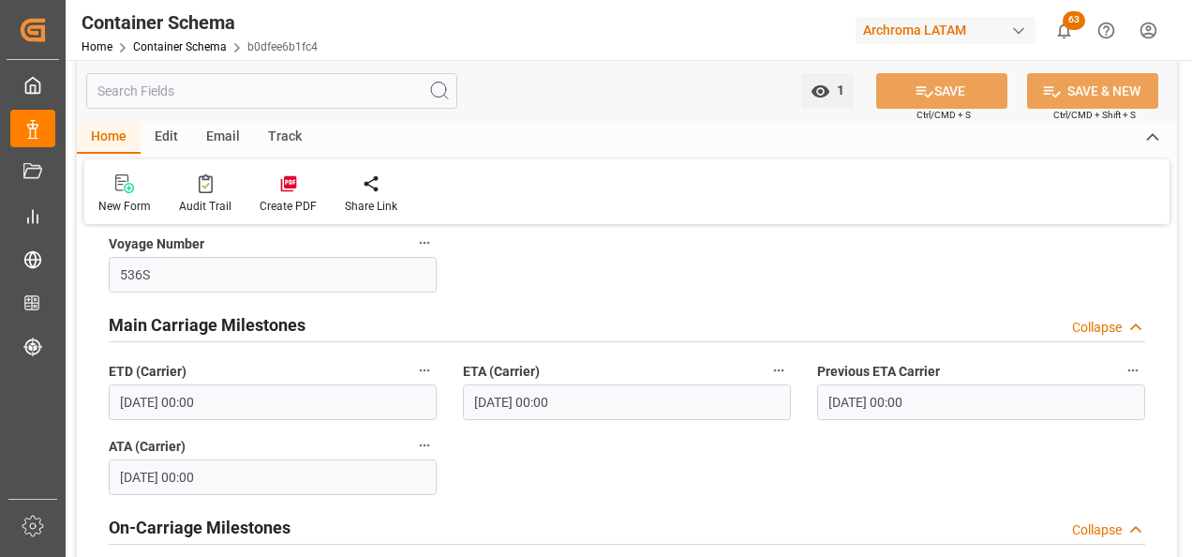
click at [226, 123] on div "Email" at bounding box center [223, 138] width 62 height 32
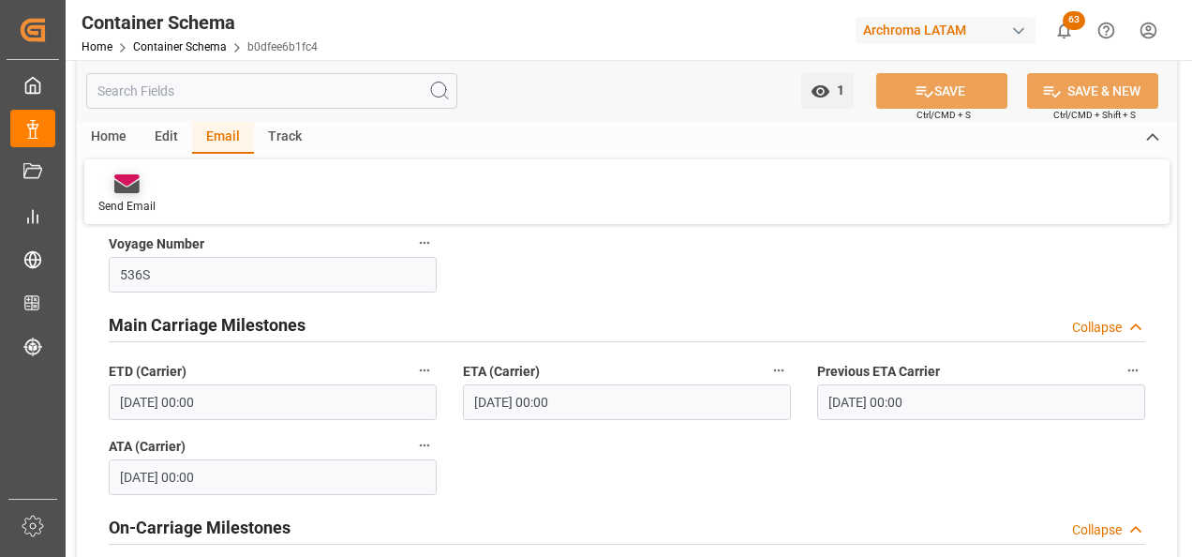
click at [123, 182] on icon at bounding box center [126, 179] width 25 height 11
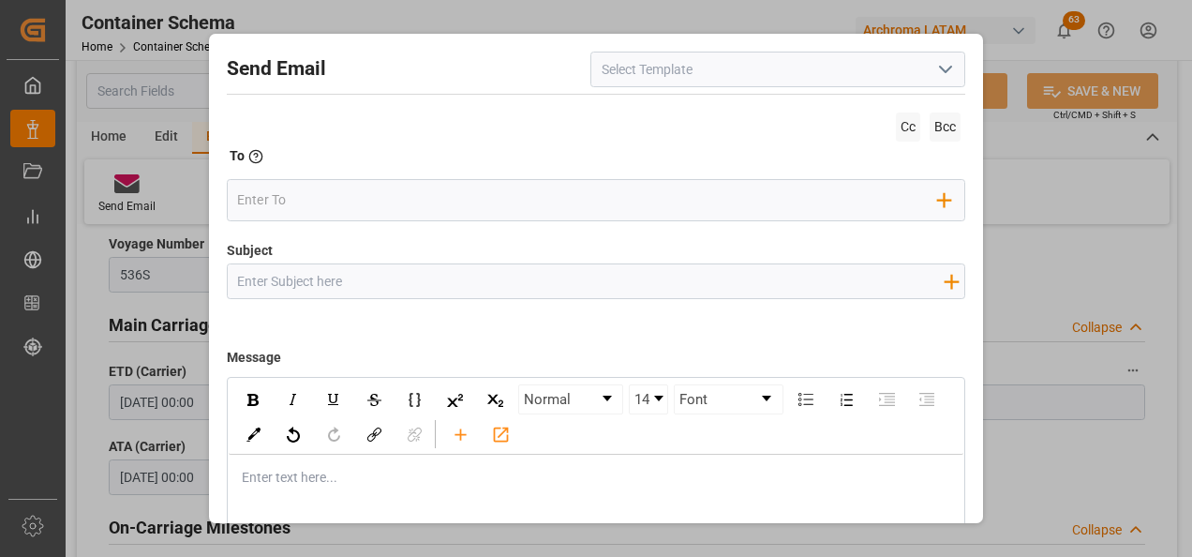
click at [921, 72] on input at bounding box center [777, 70] width 375 height 36
click at [939, 69] on icon "open menu" at bounding box center [945, 69] width 22 height 22
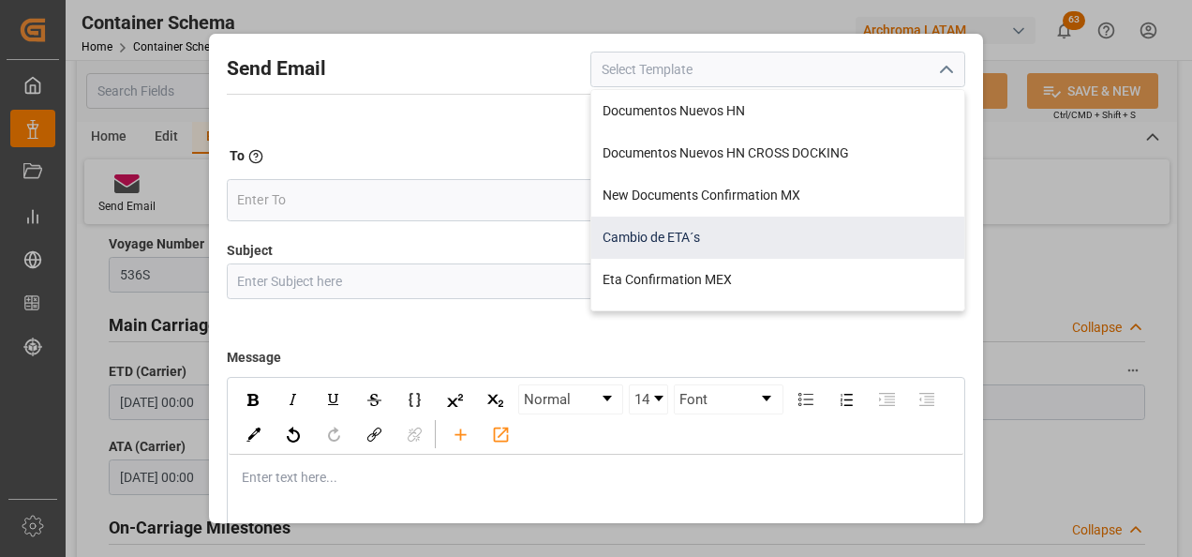
scroll to position [187, 0]
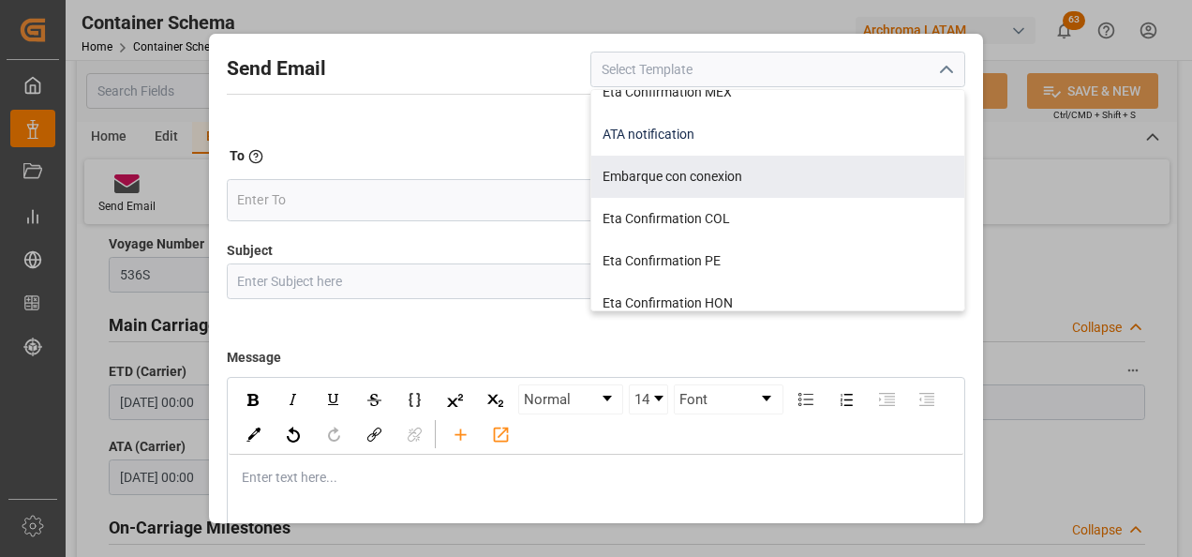
click at [643, 145] on div "ATA notification" at bounding box center [777, 134] width 373 height 42
type input "ATA notification"
type input "Aviso de llegada | PO {{purchaseOrder}} | BL {{bookingNumber}} | Contenedor {{c…"
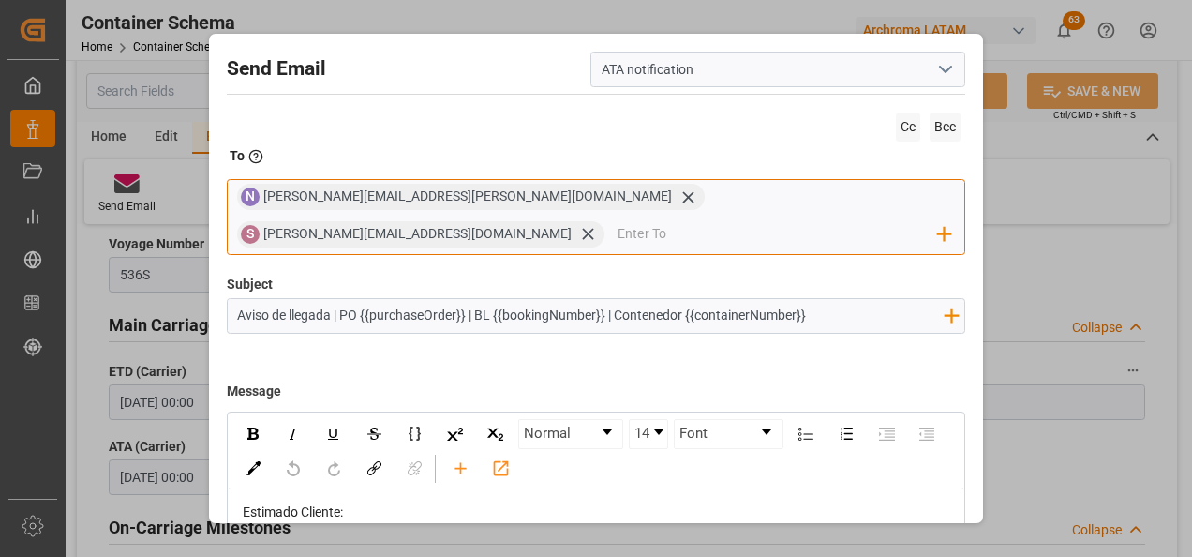
click at [455, 201] on div "[PERSON_NAME][EMAIL_ADDRESS][PERSON_NAME][DOMAIN_NAME]" at bounding box center [483, 196] width 441 height 21
click at [678, 200] on icon at bounding box center [688, 197] width 20 height 20
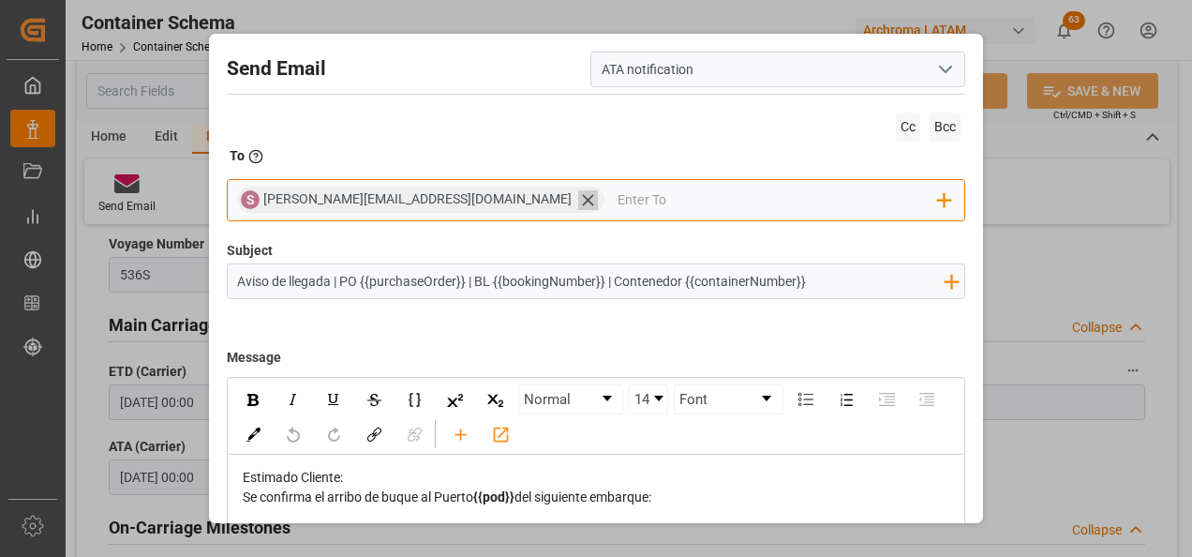
click at [578, 199] on icon at bounding box center [588, 200] width 20 height 20
click at [446, 199] on input "email" at bounding box center [587, 200] width 701 height 28
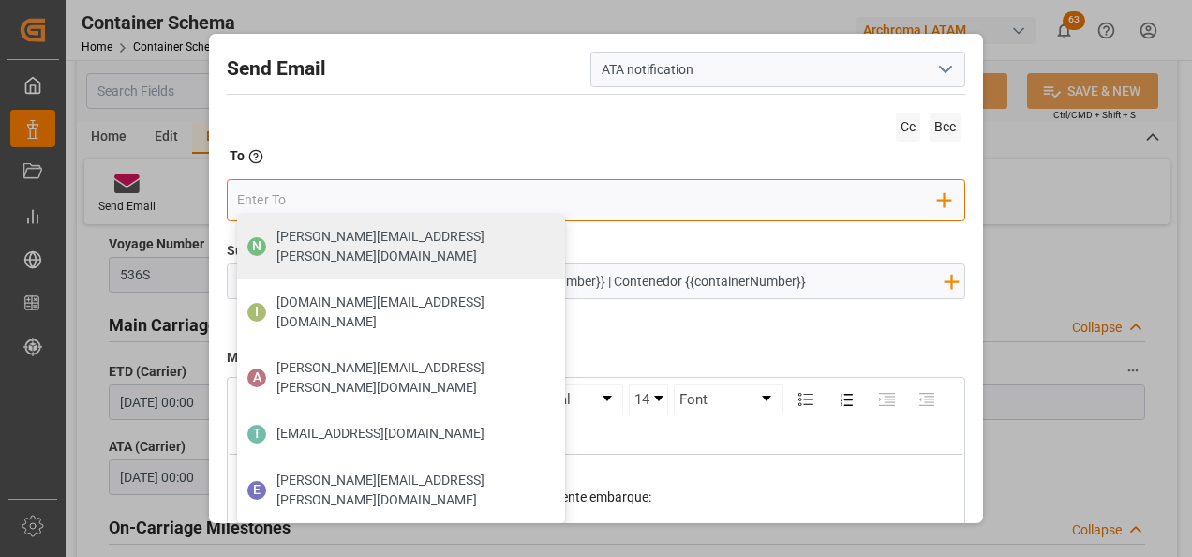
type input "[EMAIL_ADDRESS][DOMAIN_NAME]"
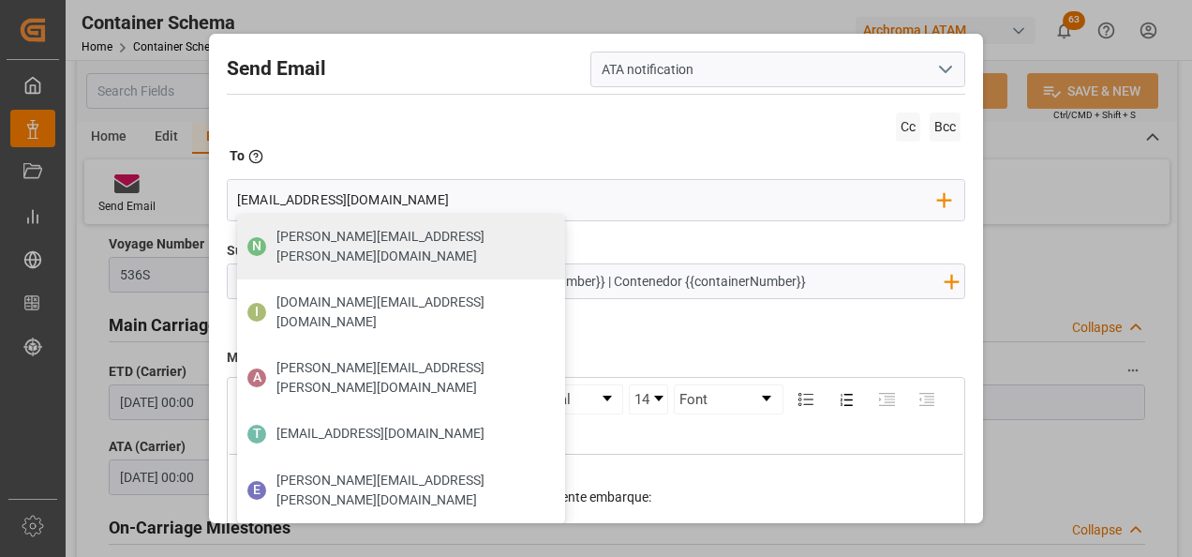
type input "ALRB250913240038"
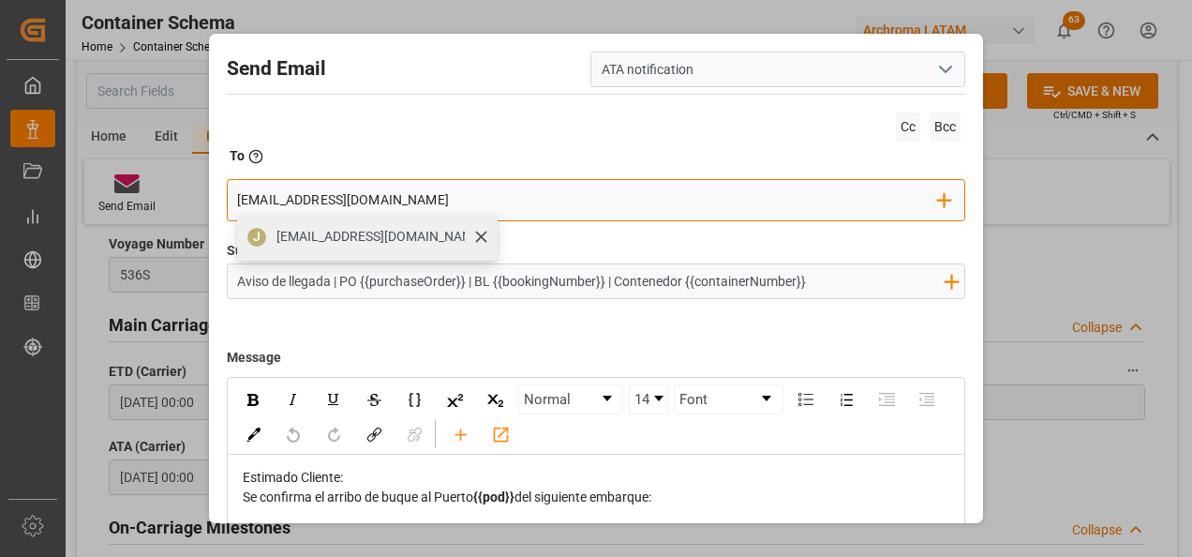
click at [389, 240] on div "J [EMAIL_ADDRESS][DOMAIN_NAME]" at bounding box center [367, 237] width 261 height 47
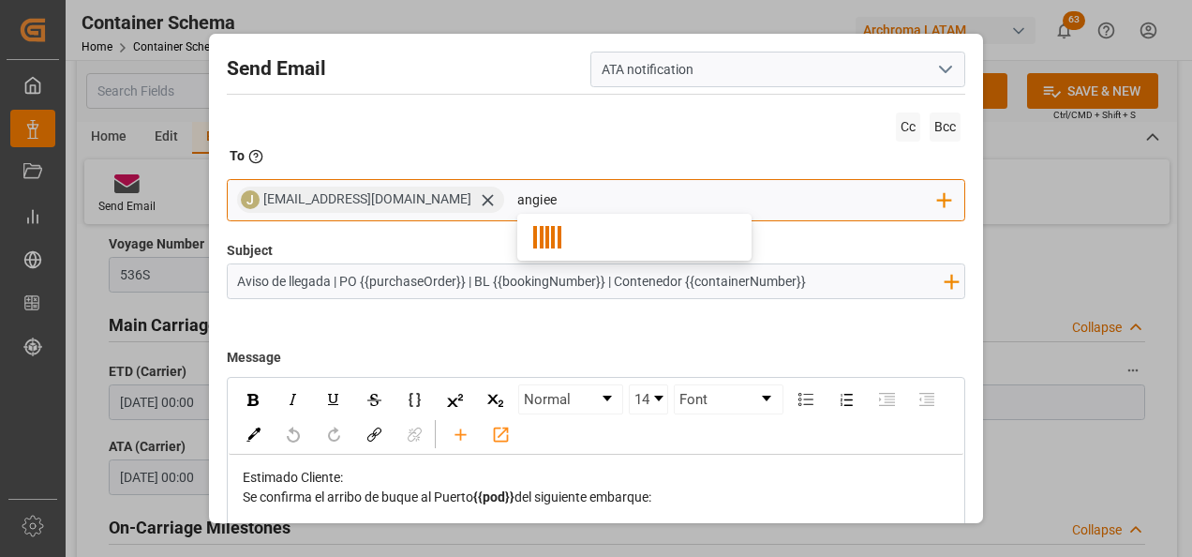
type input "[EMAIL_ADDRESS][DOMAIN_NAME]"
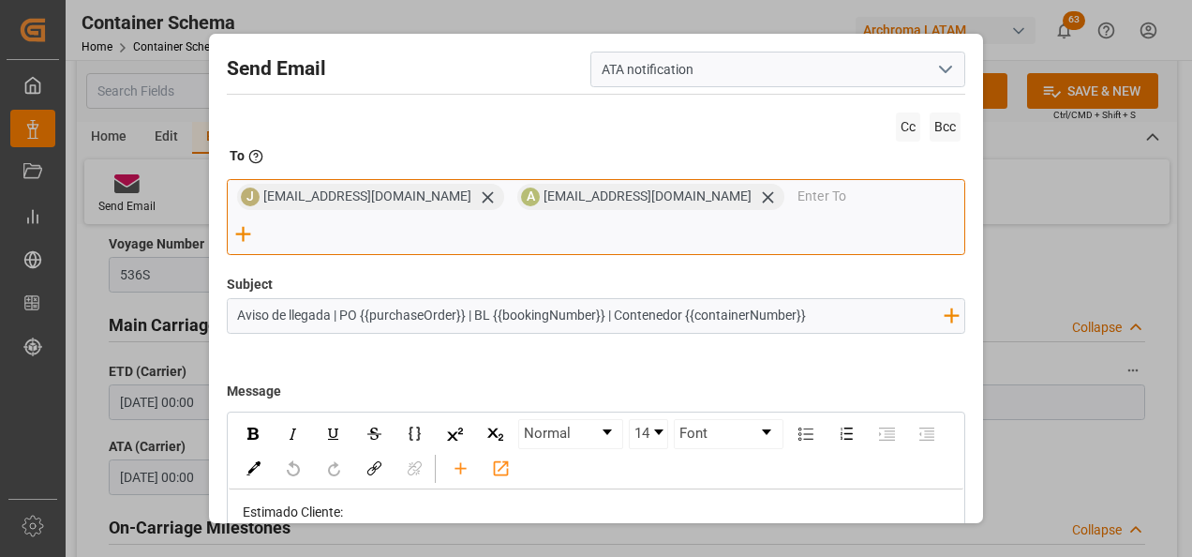
click at [797, 194] on input "email" at bounding box center [880, 197] width 167 height 28
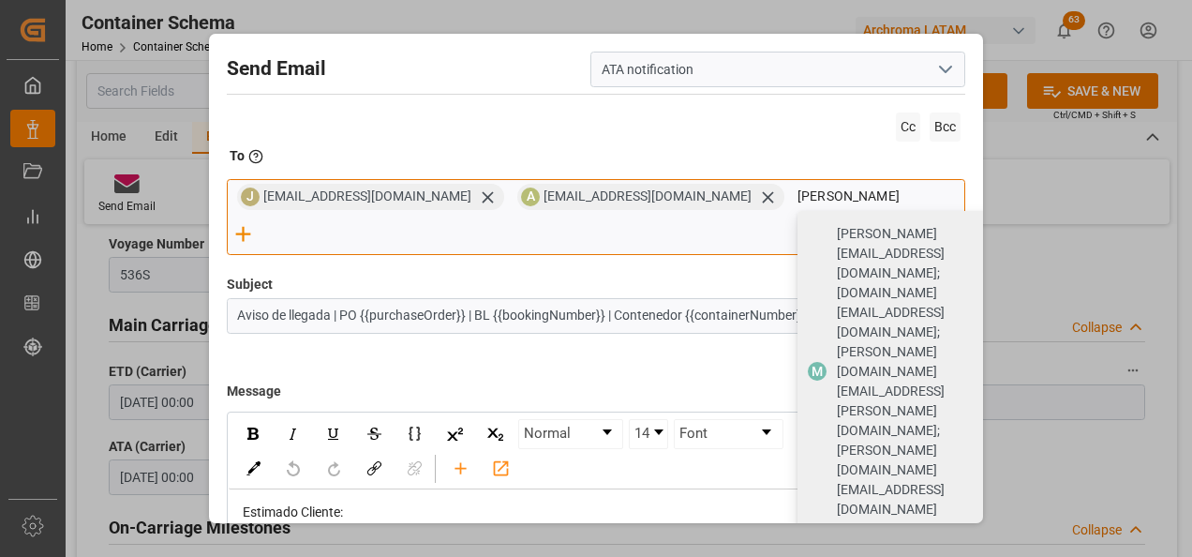
type input "[PERSON_NAME]"
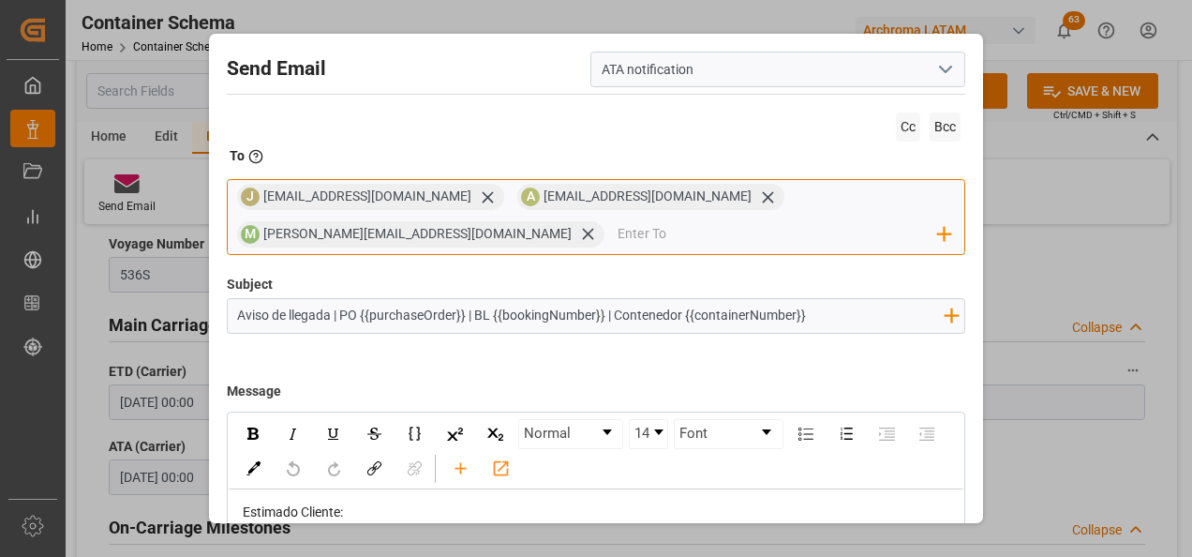
scroll to position [134, 0]
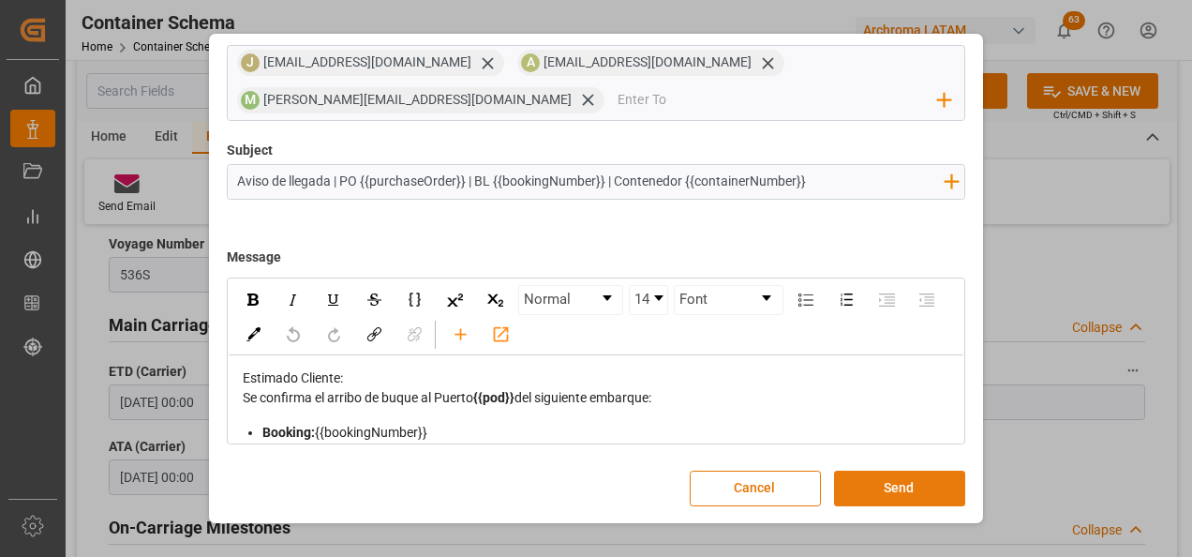
click at [873, 483] on button "Send" at bounding box center [899, 488] width 131 height 36
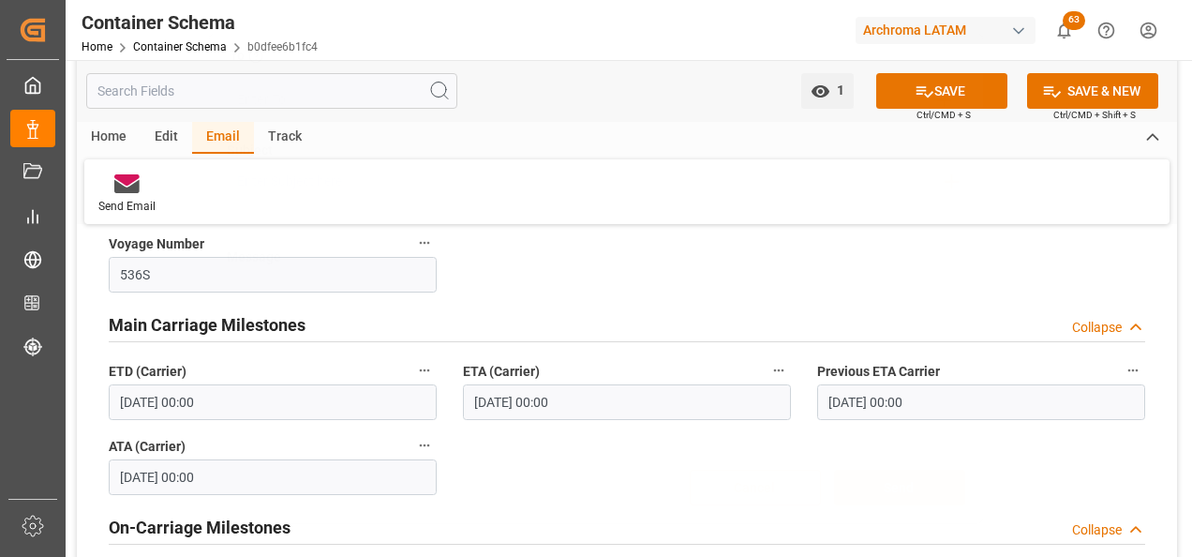
scroll to position [100, 0]
click at [206, 39] on div "Home Container Schema b0dfee6b1fc4" at bounding box center [200, 47] width 236 height 20
drag, startPoint x: 206, startPoint y: 39, endPoint x: 188, endPoint y: 42, distance: 18.0
click at [188, 42] on link "Container Schema" at bounding box center [180, 46] width 94 height 13
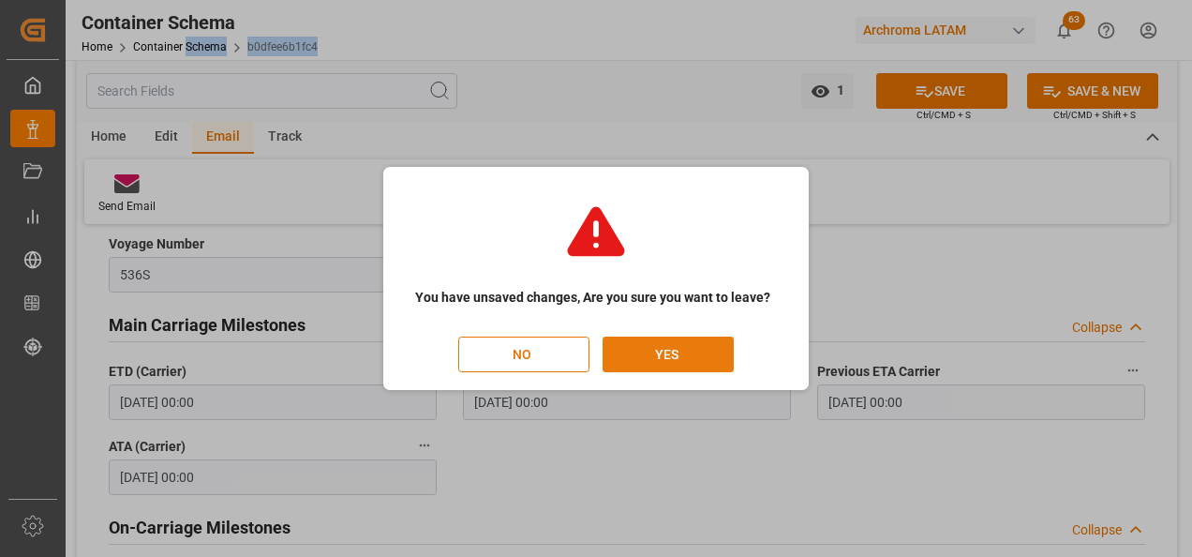
click at [659, 354] on button "YES" at bounding box center [668, 354] width 131 height 36
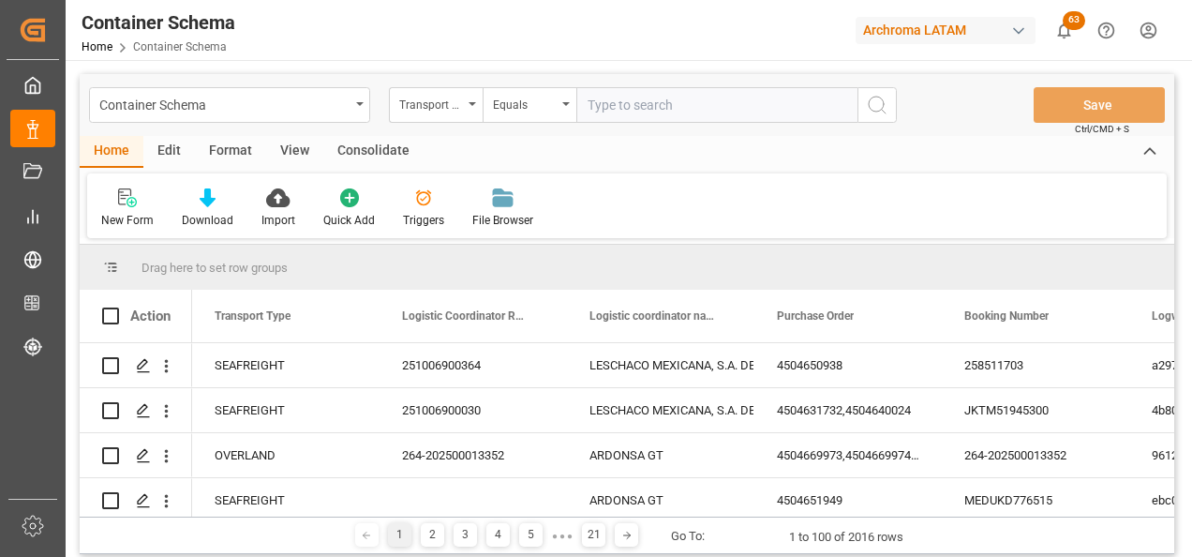
click at [437, 107] on div "Transport Type" at bounding box center [431, 103] width 64 height 22
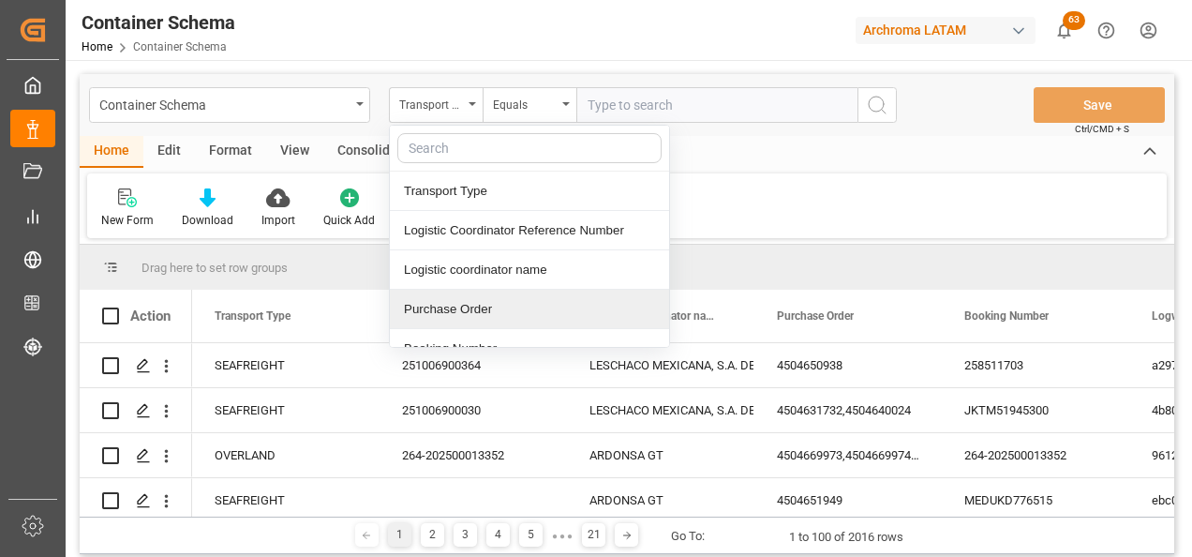
click at [453, 301] on div "Purchase Order" at bounding box center [529, 309] width 279 height 39
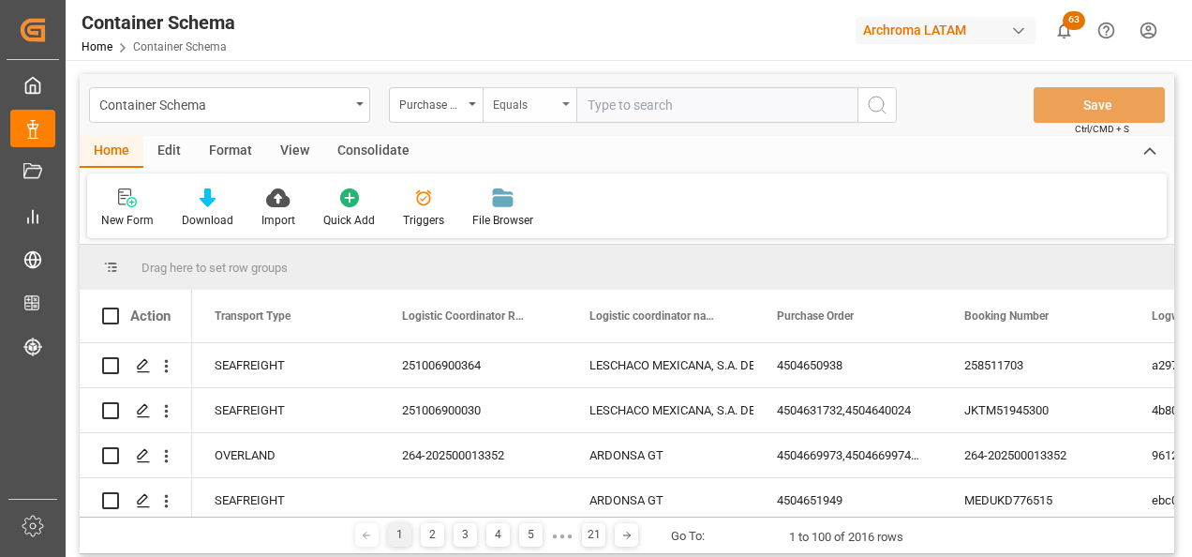
click at [529, 108] on div "Equals" at bounding box center [525, 103] width 64 height 22
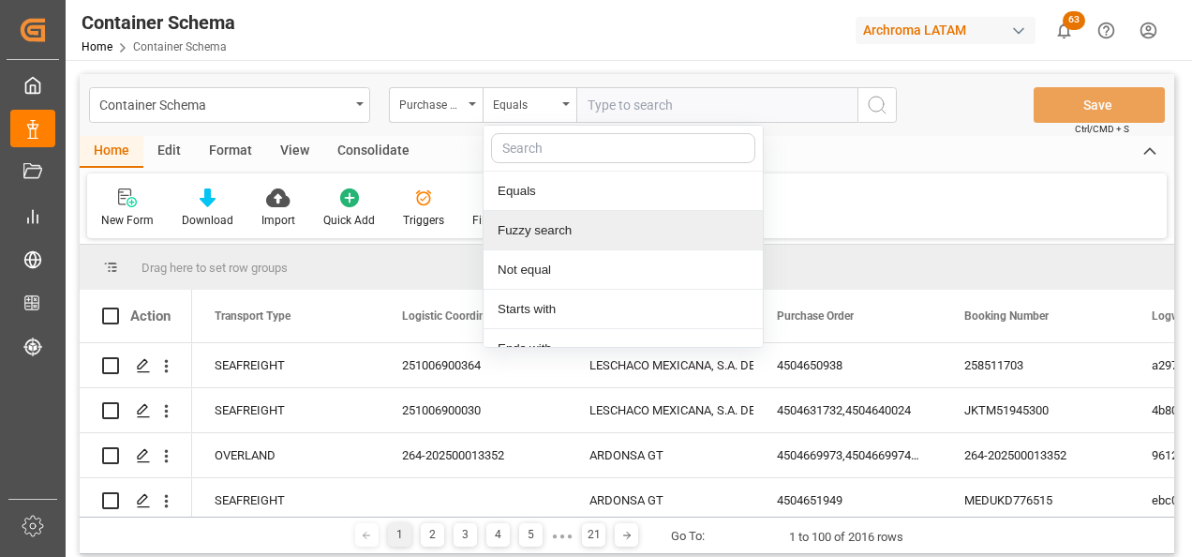
click at [538, 249] on div "Fuzzy search" at bounding box center [623, 230] width 279 height 39
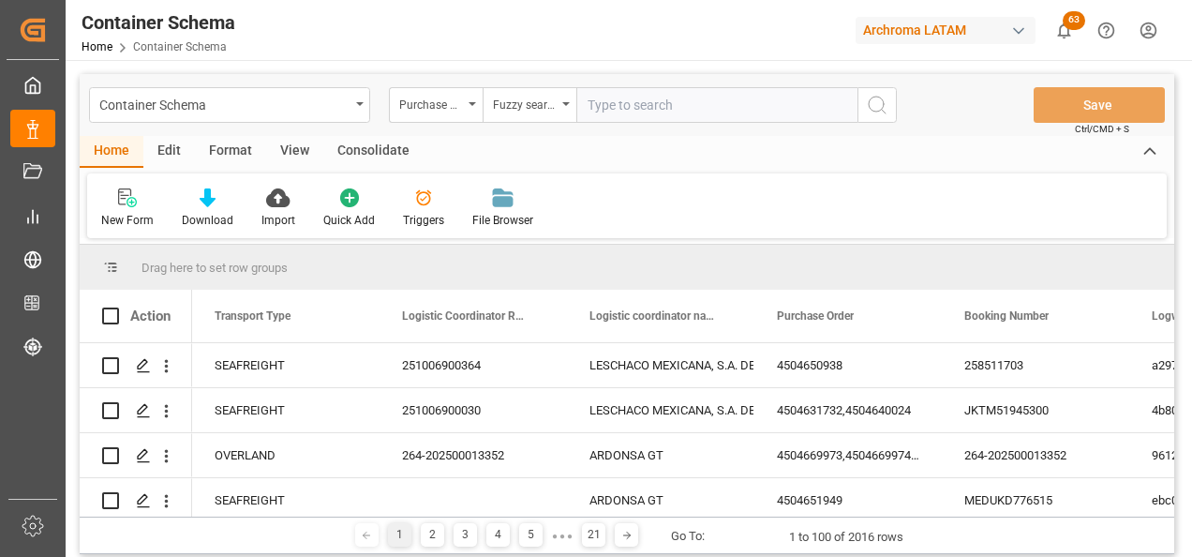
paste input "4504651378"
type input "4504651378"
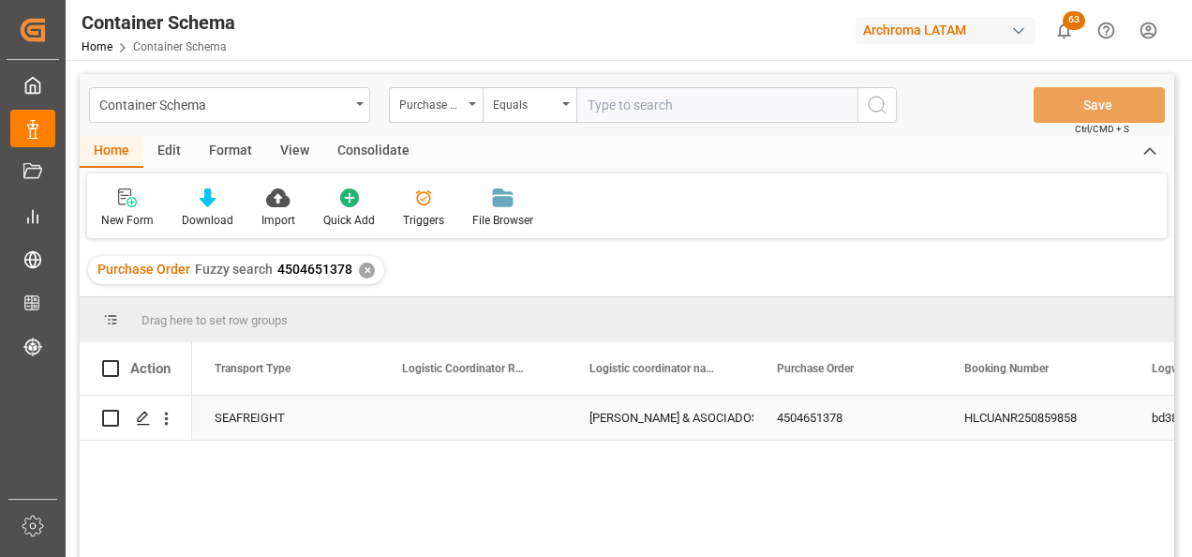
click at [981, 417] on div "HLCUANR250859858" at bounding box center [1035, 417] width 187 height 44
click at [145, 422] on icon "Press SPACE to select this row." at bounding box center [143, 417] width 15 height 15
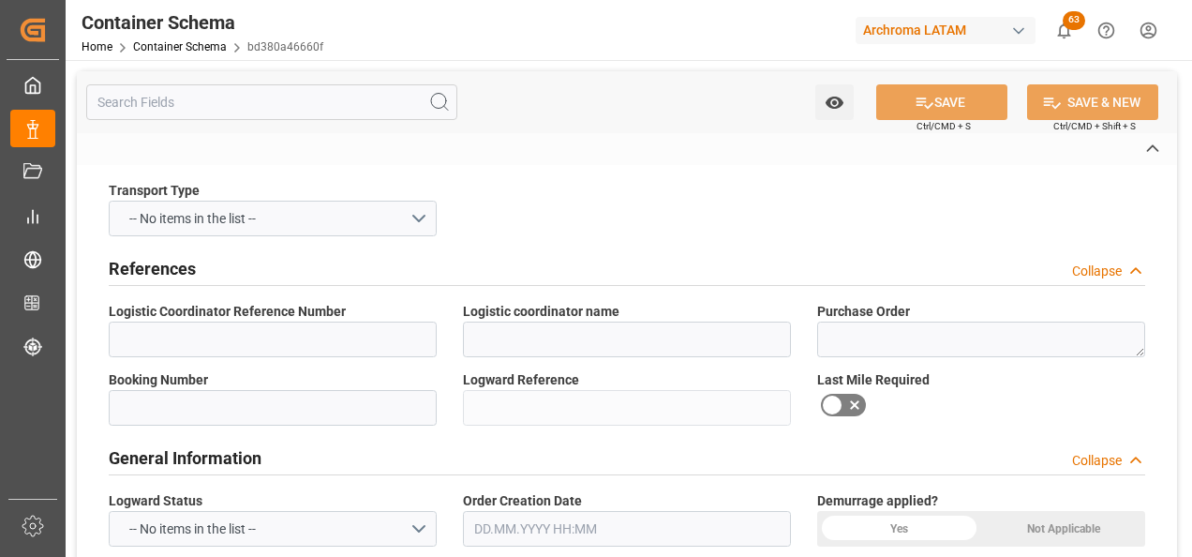
type input "[PERSON_NAME] & ASOCIADOS CONSORCIO LOGISTICO"
type textarea "4504651378"
type input "HLCUANR250859858"
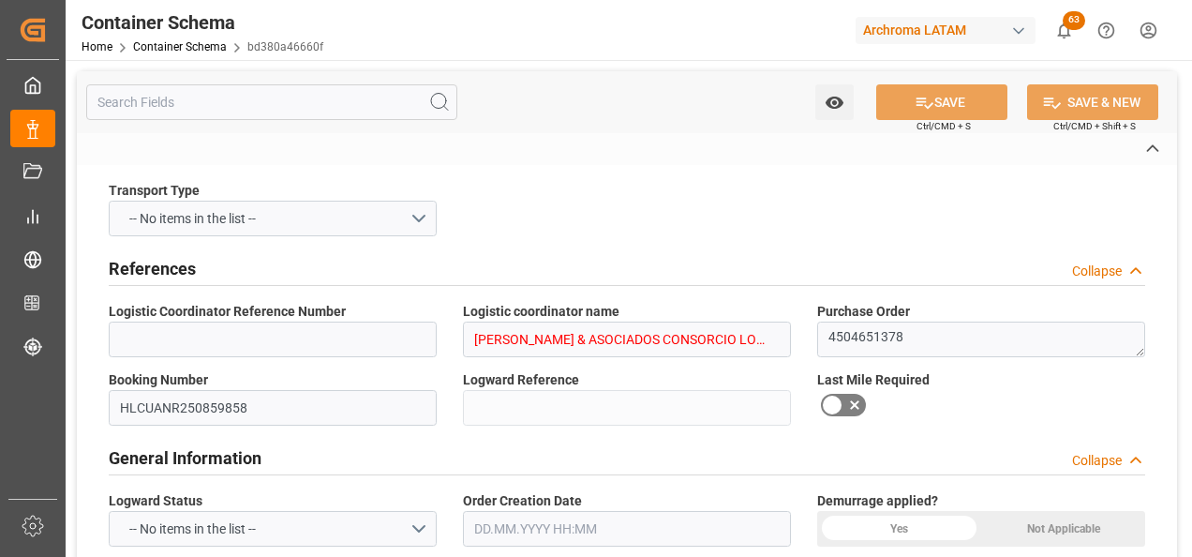
type input "bd380a46660f"
type input "On time"
type input "[PERSON_NAME]"
type input "Document Sent"
type input "CALLAO"
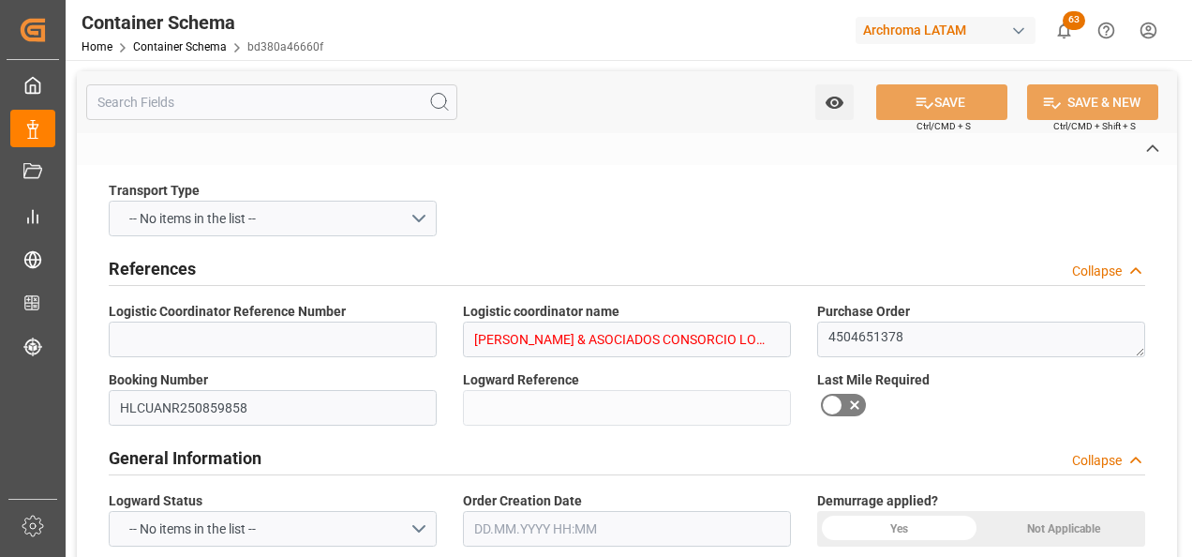
type input "TEXTIL"
type textarea "PIEZAS"
type input "18 PIEZAS"
type input "ARCHROMA [GEOGRAPHIC_DATA] S.A"
type textarea "LURÍN, [GEOGRAPHIC_DATA], [GEOGRAPHIC_DATA],[GEOGRAPHIC_DATA]. AFIRMADO LOTE. 2…"
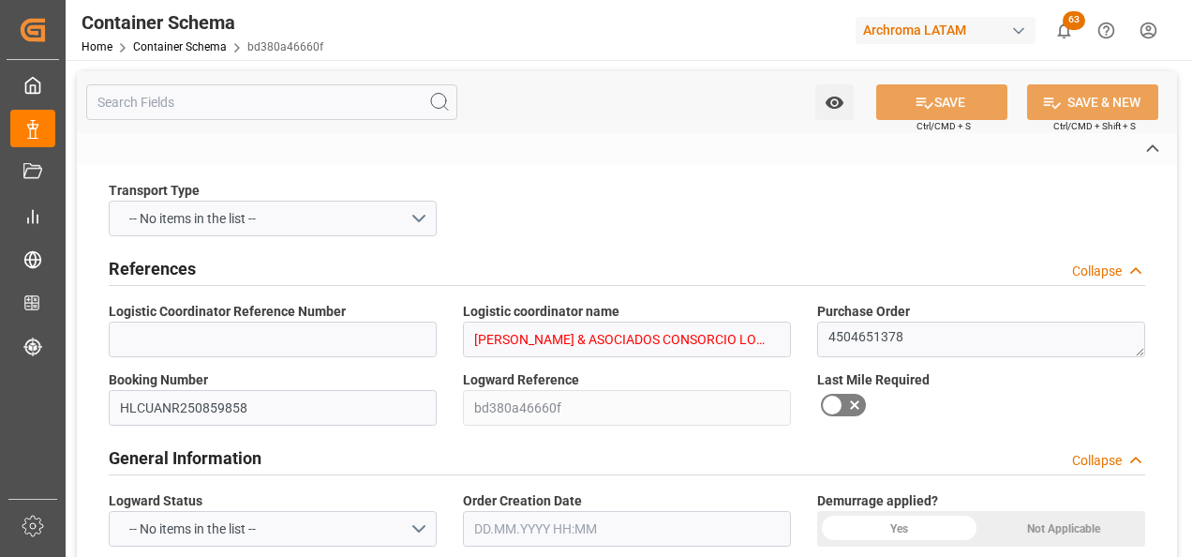
type input "MASTER"
type input "CIF"
type input "Truck"
type input "Sea Ship"
type input "Truck"
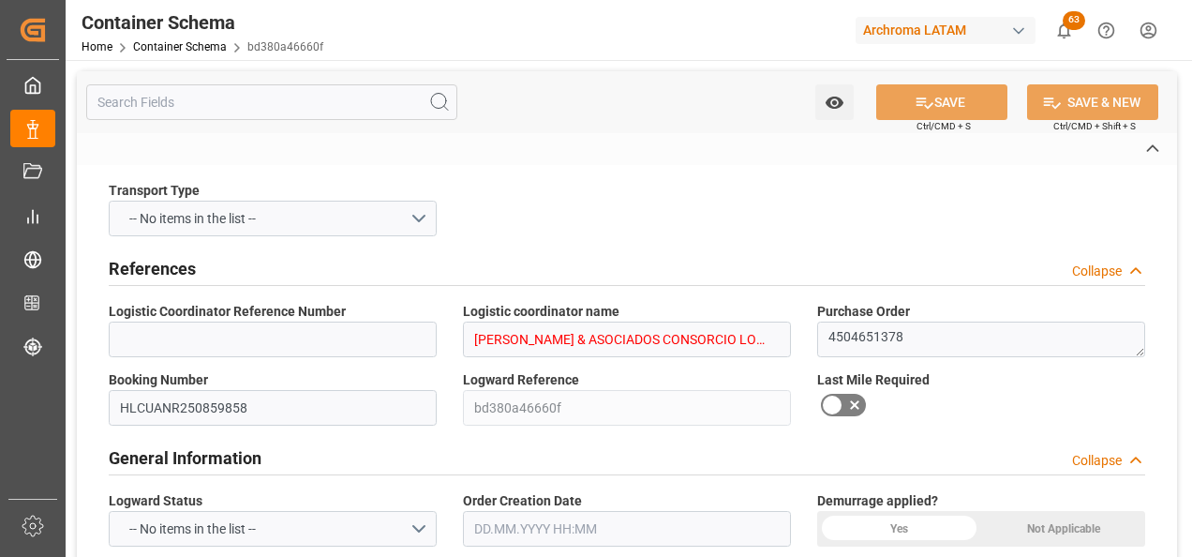
type input "FCL"
type input "HLBU1384456"
type input "HLCU"
type input "[GEOGRAPHIC_DATA]"
type input "Callao"
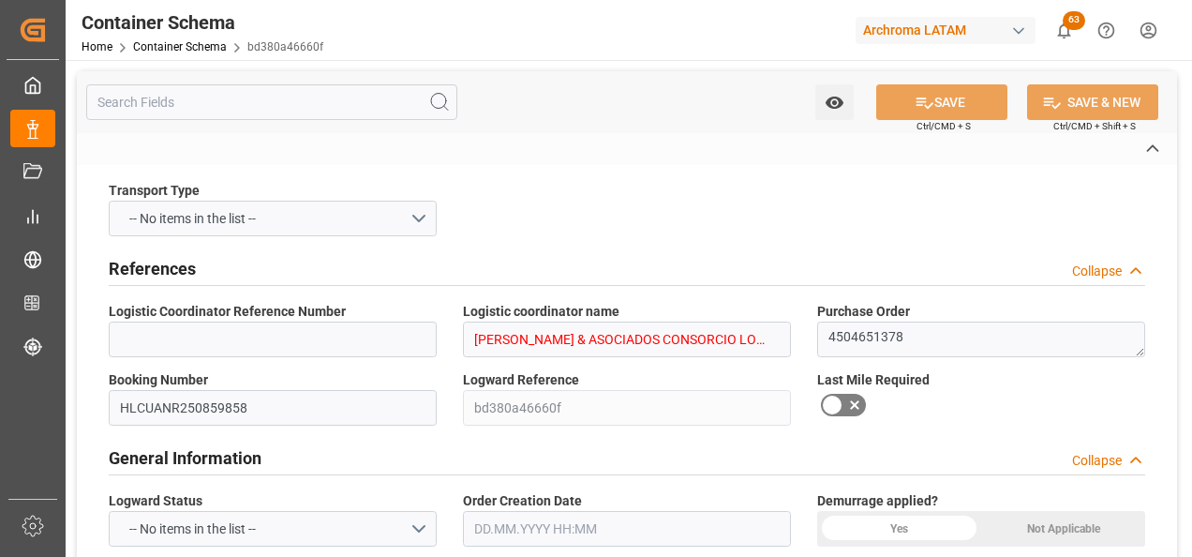
type input "VALPARAISO EXPRESS"
type input "5236S"
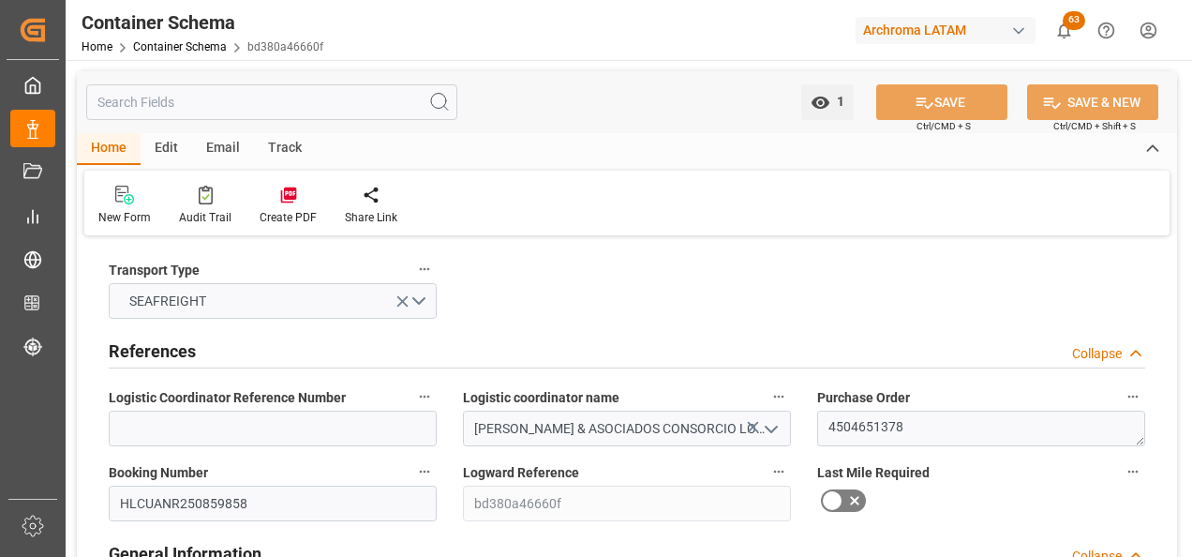
type input "0"
type input "3"
type input "1"
type input "18"
type input "23400"
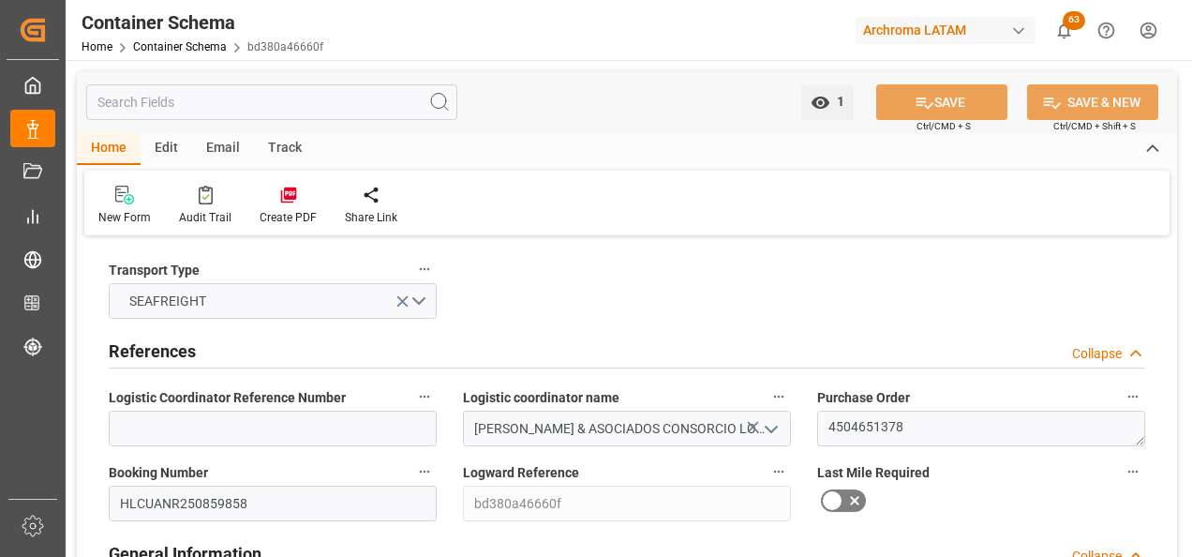
type input "24480"
type input "Hapag [PERSON_NAME]"
type input "Hapag Lloyd Aktiengesellschaft"
type input "BEANR"
type input "PECLL"
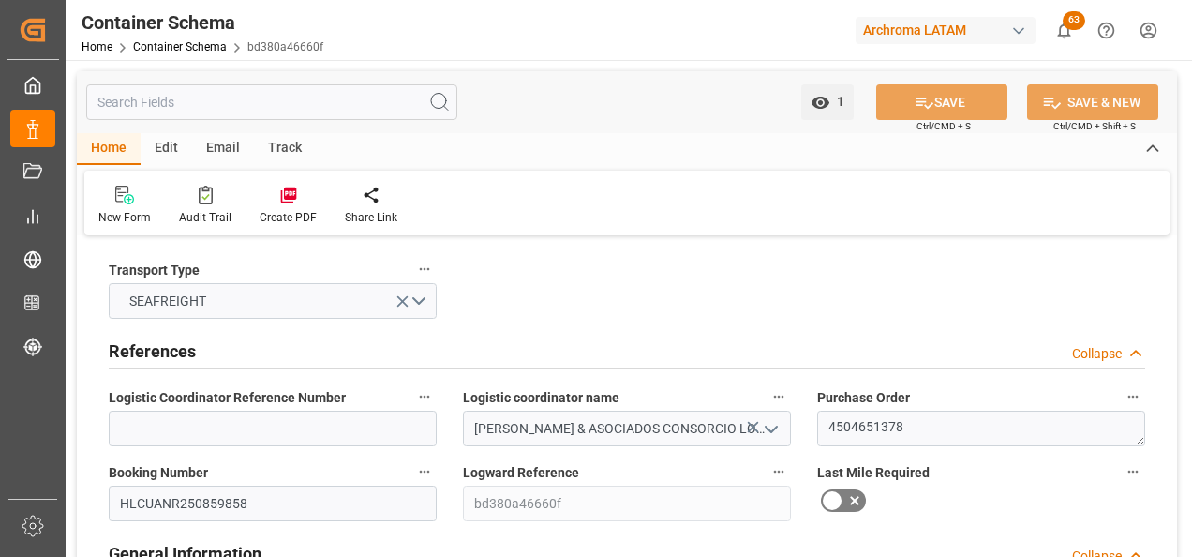
type input "9777589"
type input "[DATE] 09:00"
type input "[DATE]"
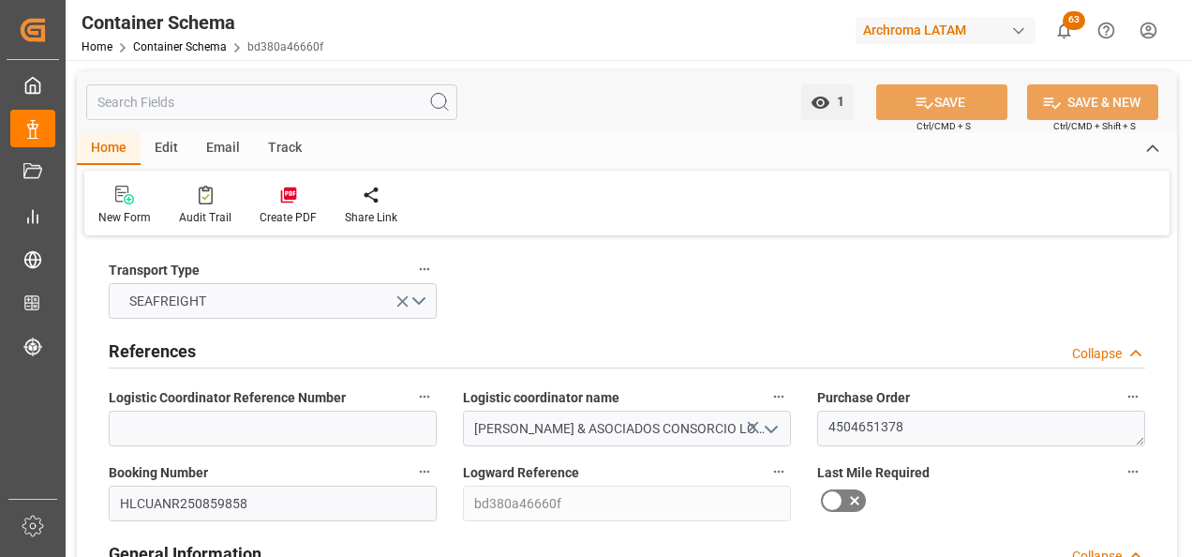
type input "[DATE] 00:00"
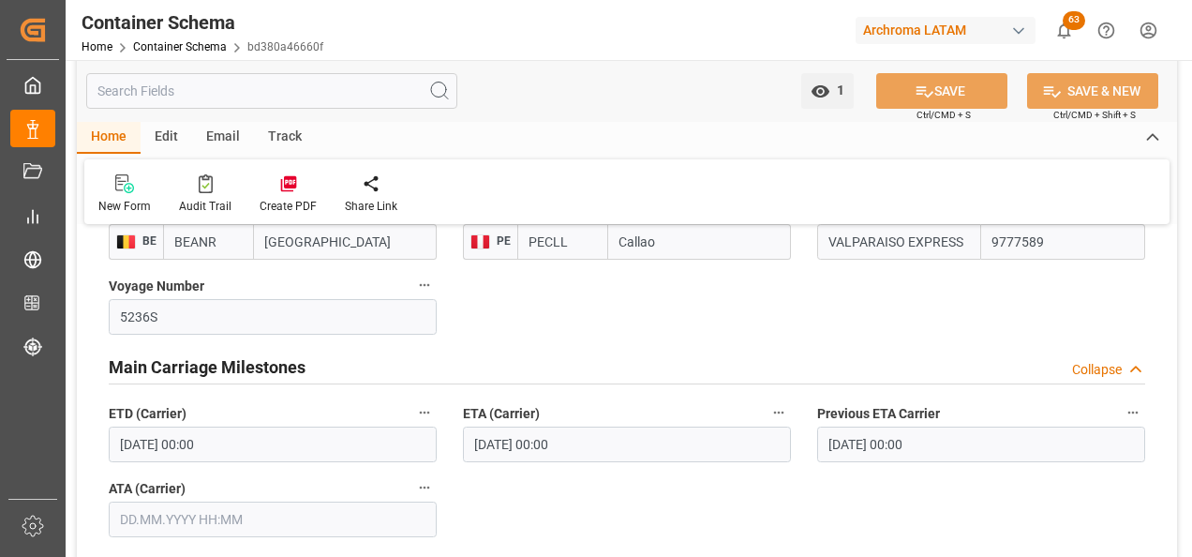
scroll to position [2062, 0]
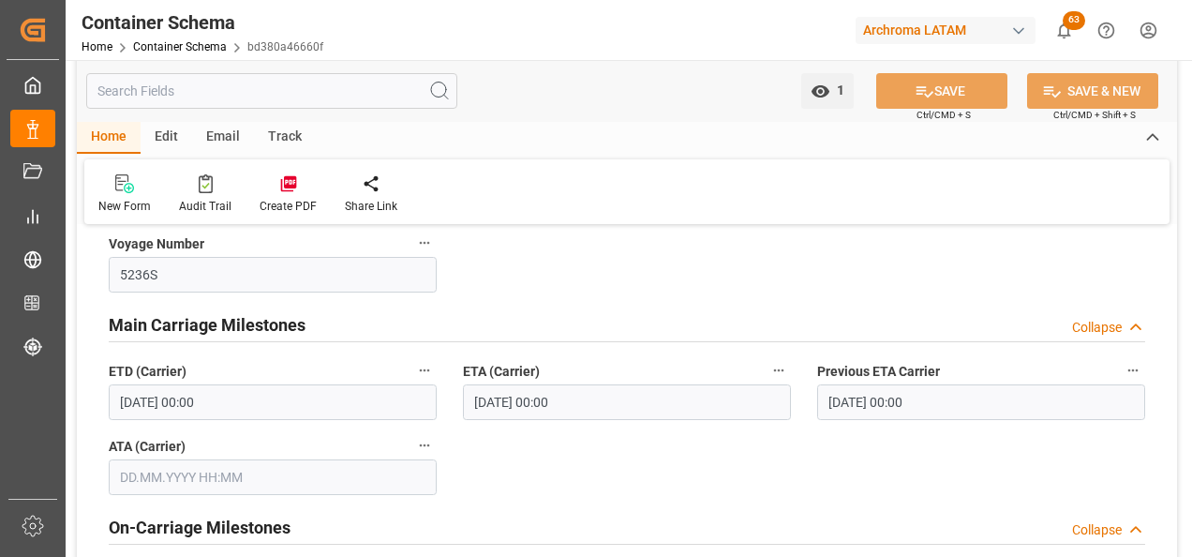
click at [226, 481] on input "text" at bounding box center [273, 477] width 328 height 36
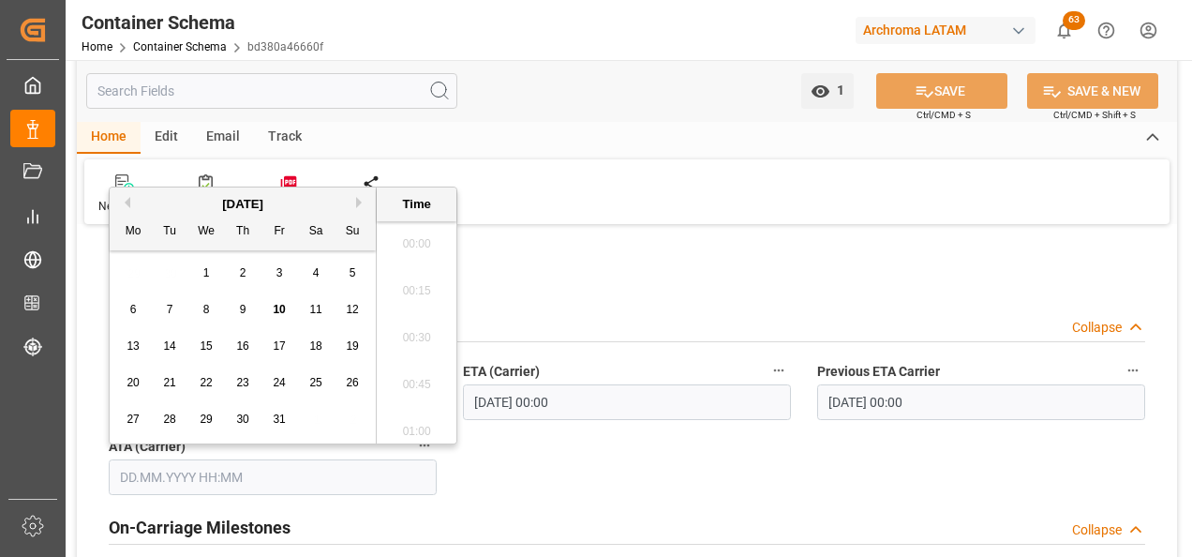
scroll to position [3286, 0]
click at [119, 273] on div "29 30 1 2 3 4 5" at bounding box center [243, 273] width 256 height 37
click at [275, 314] on span "10" at bounding box center [279, 309] width 12 height 13
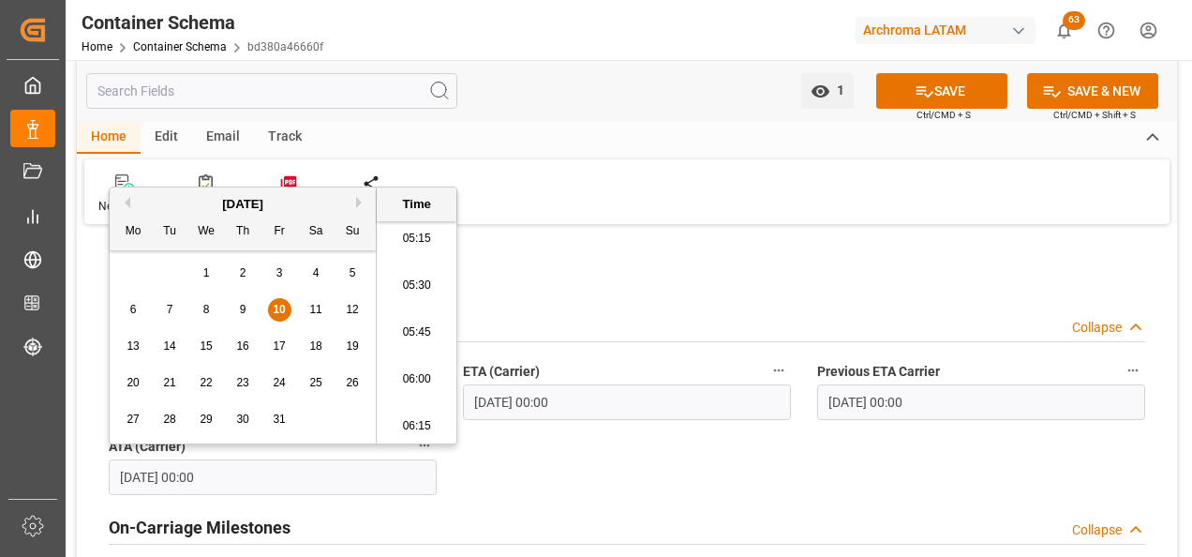
scroll to position [944, 0]
click at [419, 322] on li "05:30" at bounding box center [417, 331] width 80 height 47
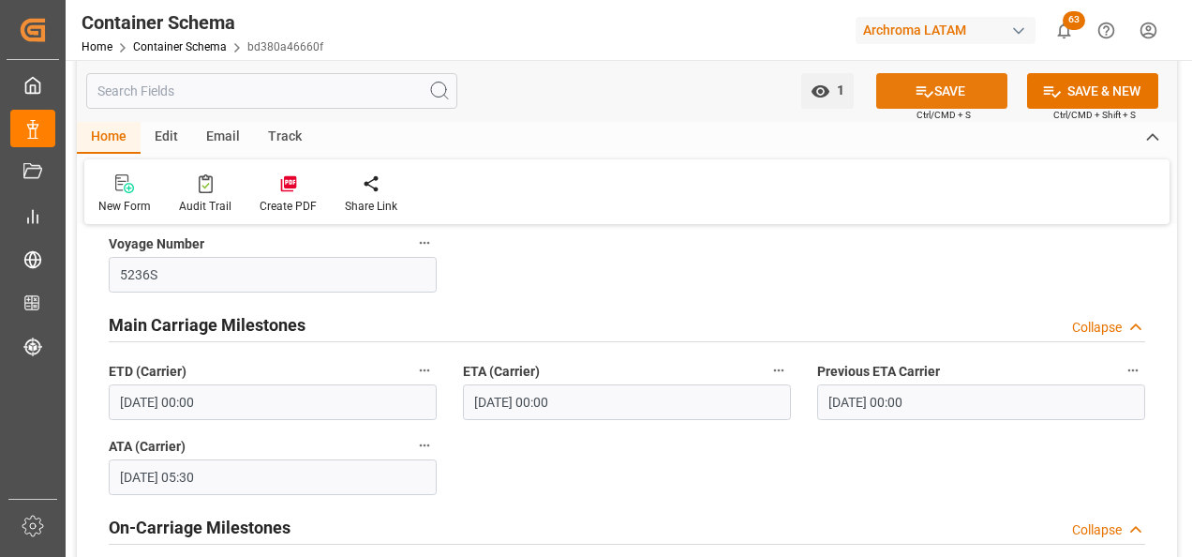
click at [922, 88] on icon at bounding box center [925, 92] width 20 height 20
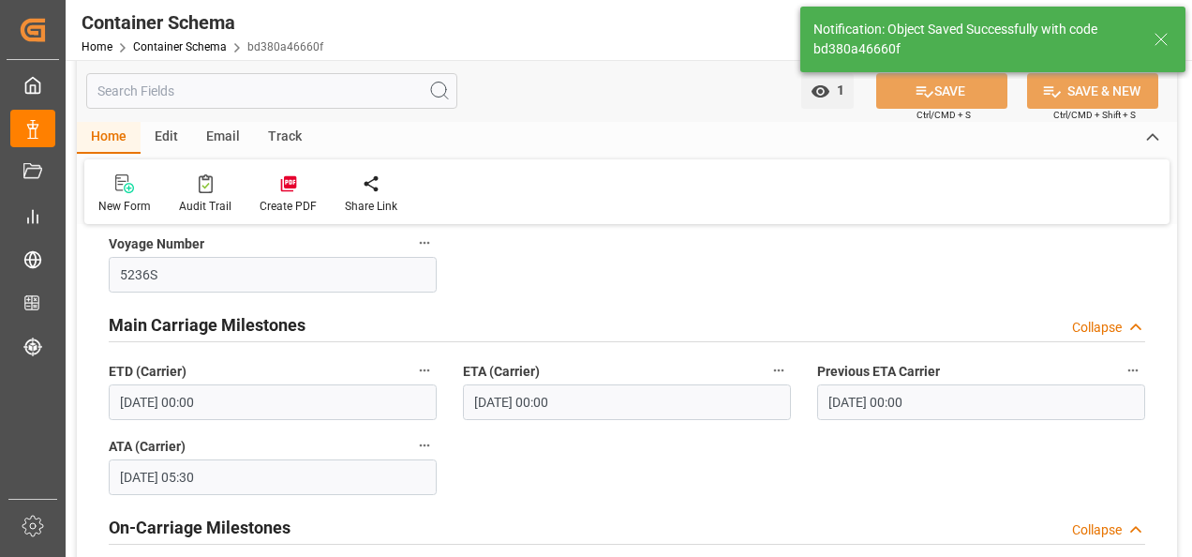
type input "[DATE] 00:00"
drag, startPoint x: 224, startPoint y: 136, endPoint x: 174, endPoint y: 161, distance: 55.7
click at [224, 136] on div "Email" at bounding box center [223, 138] width 62 height 32
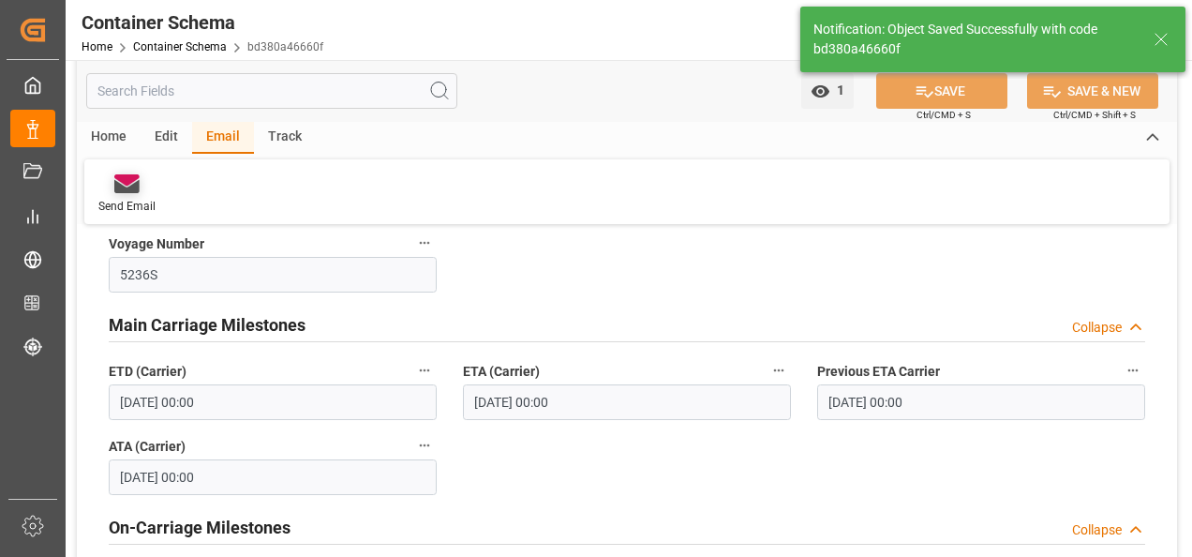
click at [140, 178] on div at bounding box center [126, 183] width 57 height 20
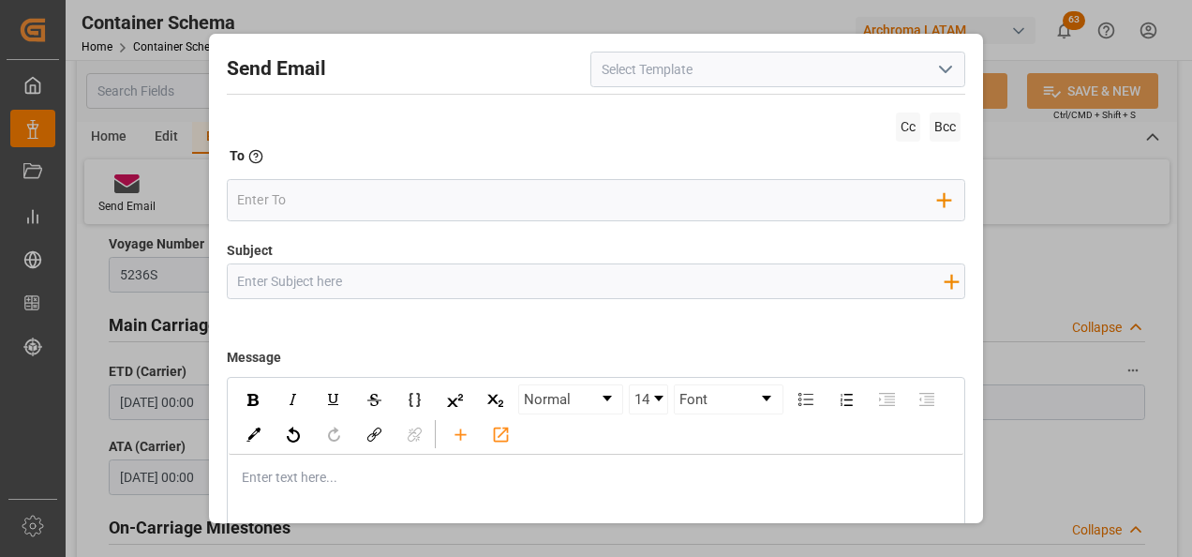
click at [923, 75] on div at bounding box center [777, 70] width 375 height 36
click at [935, 76] on icon "open menu" at bounding box center [945, 69] width 22 height 22
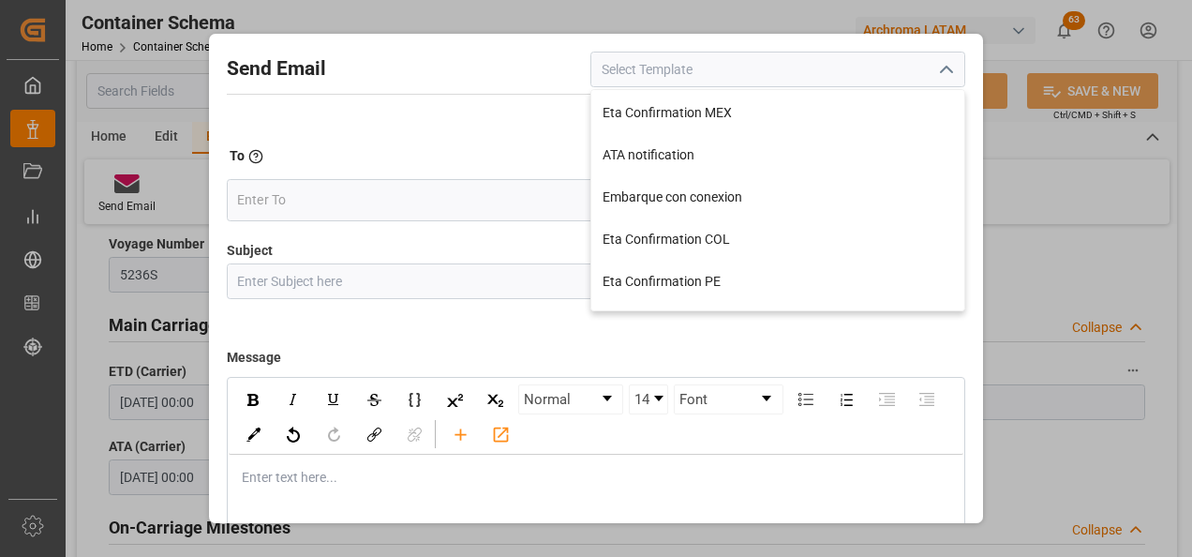
scroll to position [164, 0]
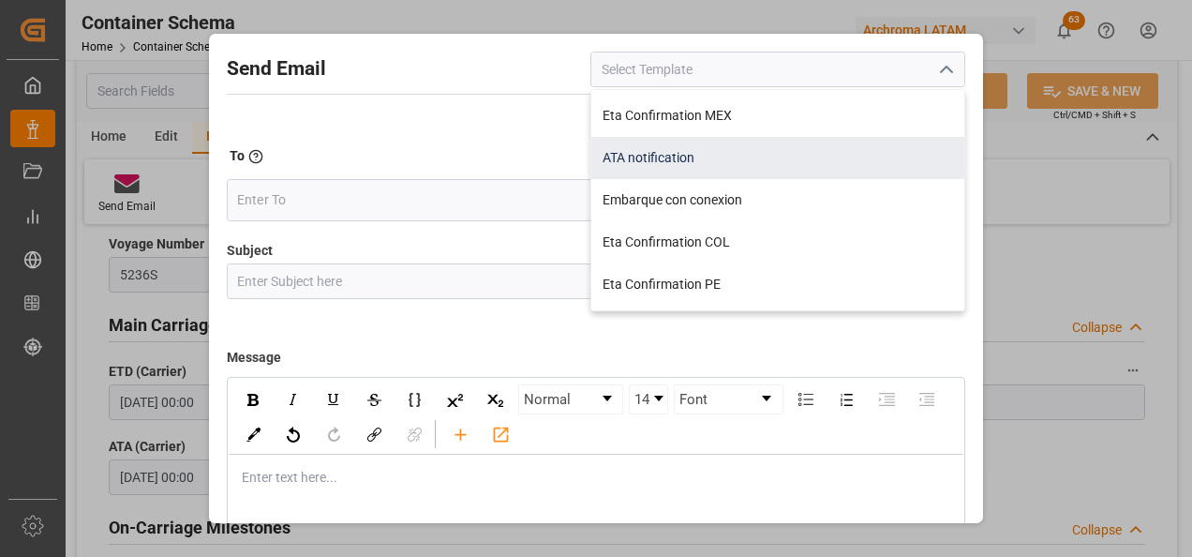
click at [698, 171] on div "ATA notification" at bounding box center [777, 158] width 373 height 42
type input "ATA notification"
type input "Aviso de llegada | PO {{purchaseOrder}} | BL {{bookingNumber}} | Contenedor {{c…"
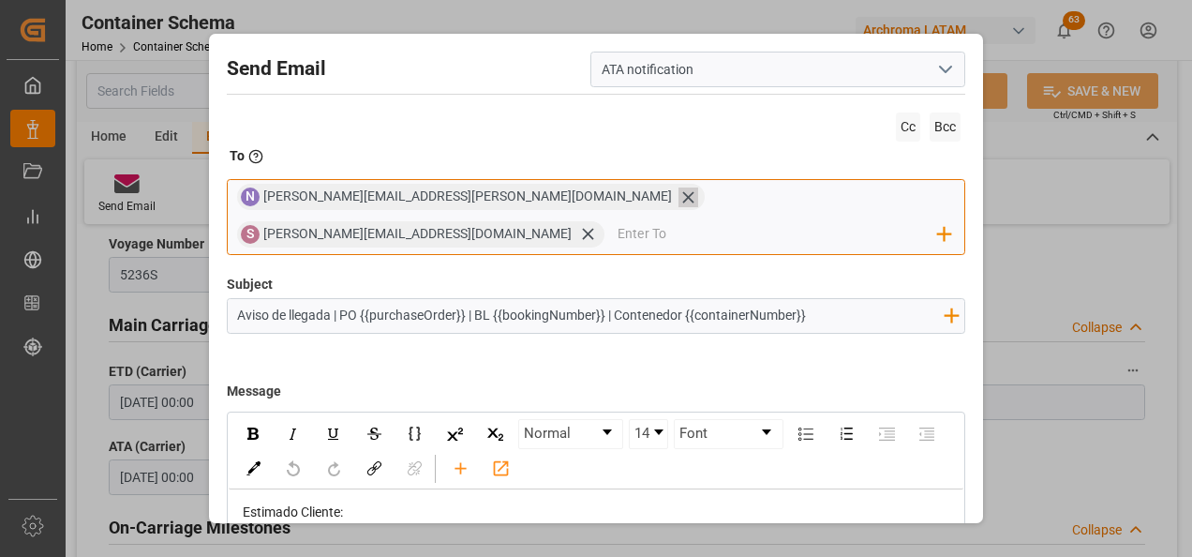
click at [678, 202] on icon at bounding box center [688, 197] width 20 height 20
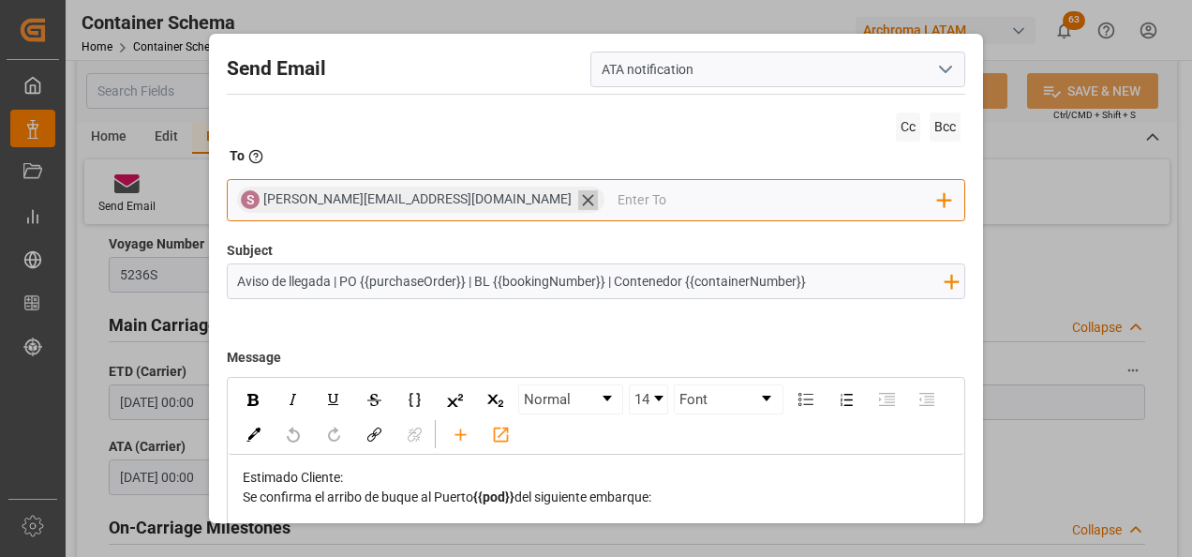
click at [578, 199] on icon at bounding box center [588, 200] width 20 height 20
click at [444, 199] on input "email" at bounding box center [587, 200] width 701 height 28
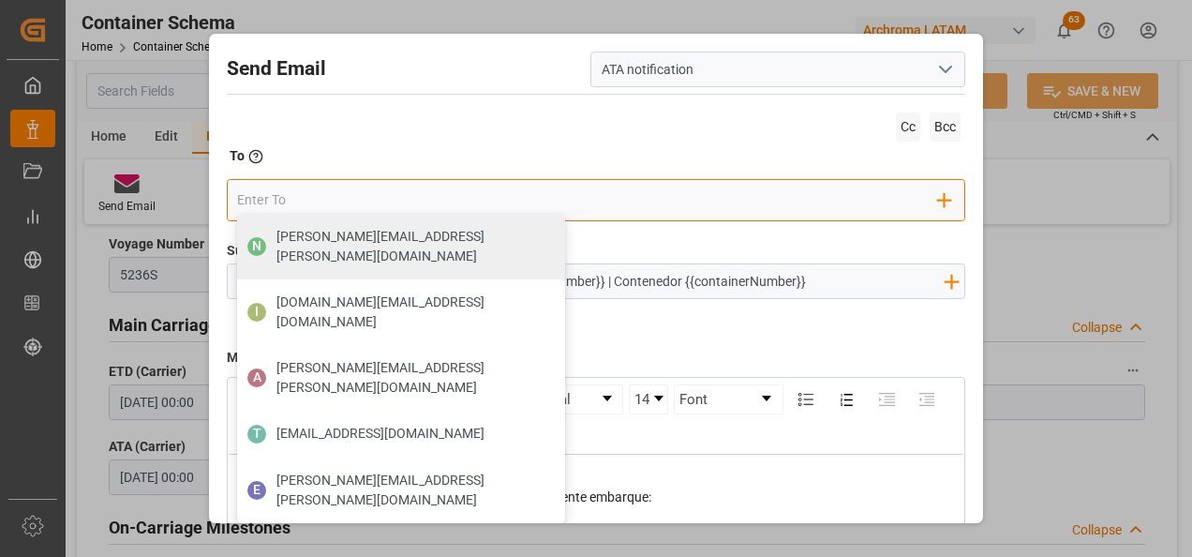
type input "[EMAIL_ADDRESS][DOMAIN_NAME]"
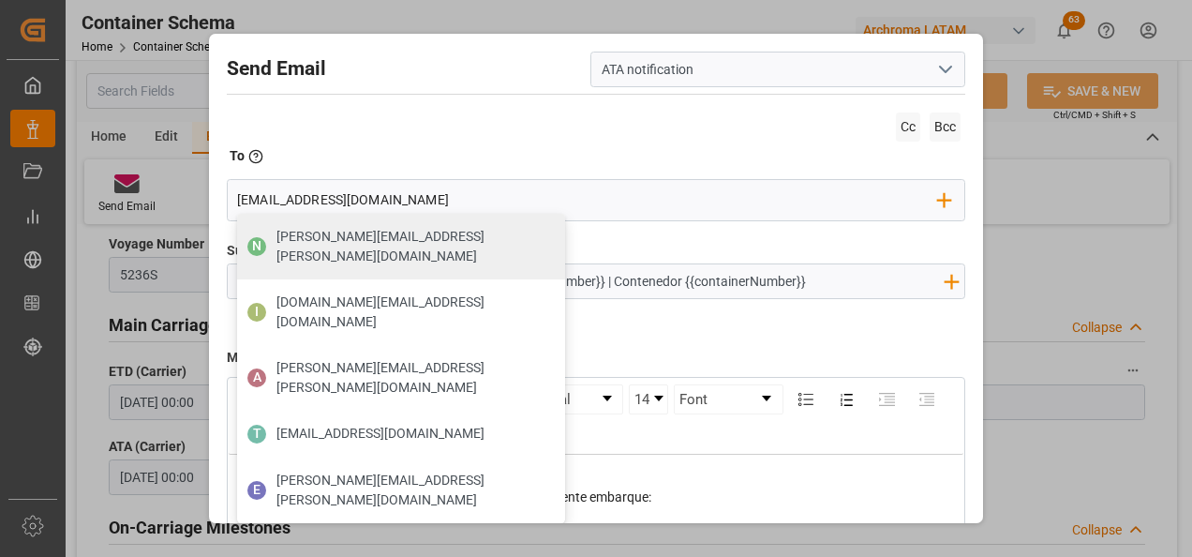
type input "ALRB250913240038"
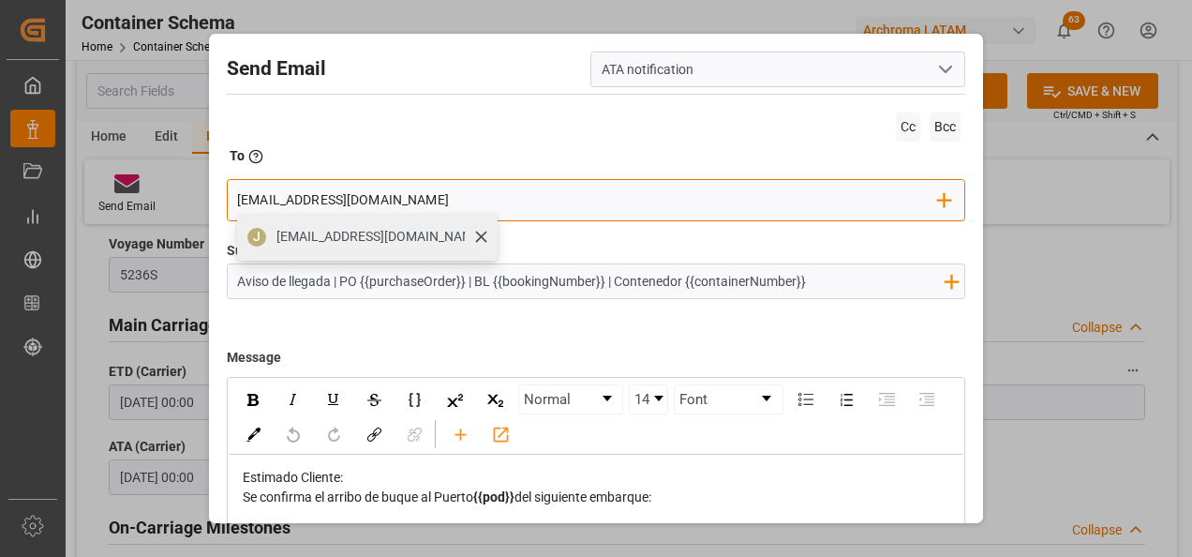
click at [356, 248] on div "[EMAIL_ADDRESS][DOMAIN_NAME]" at bounding box center [380, 236] width 221 height 33
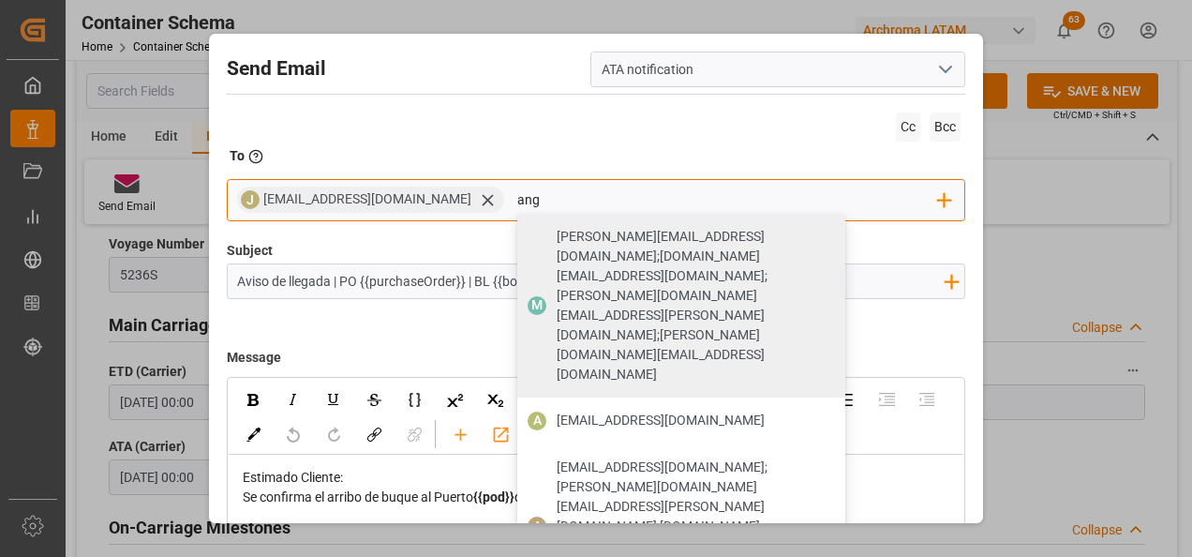
type input "[EMAIL_ADDRESS][DOMAIN_NAME]"
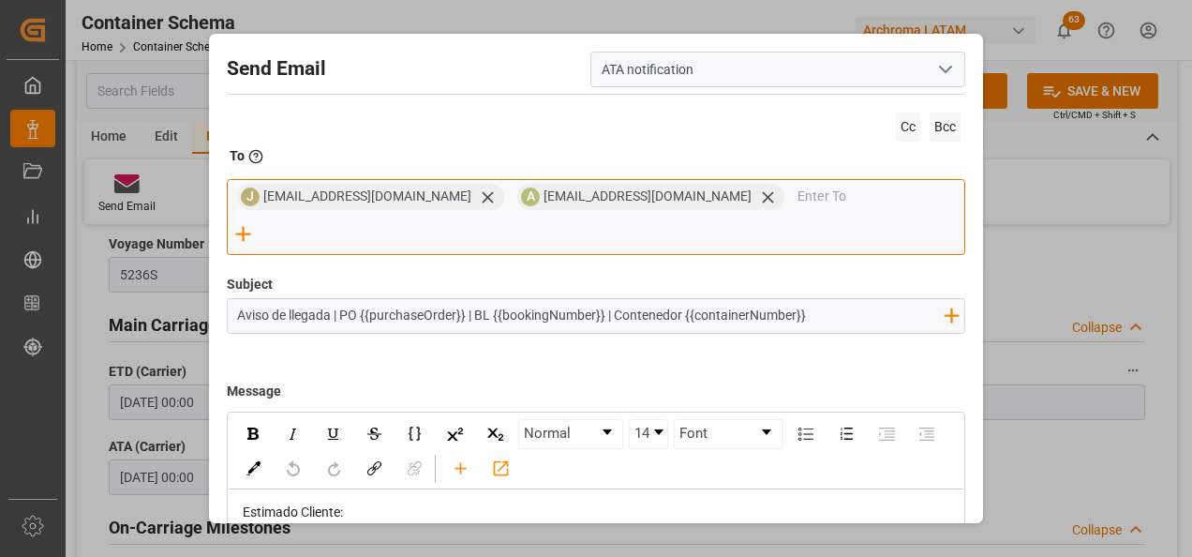
click at [797, 211] on input "email" at bounding box center [880, 197] width 167 height 28
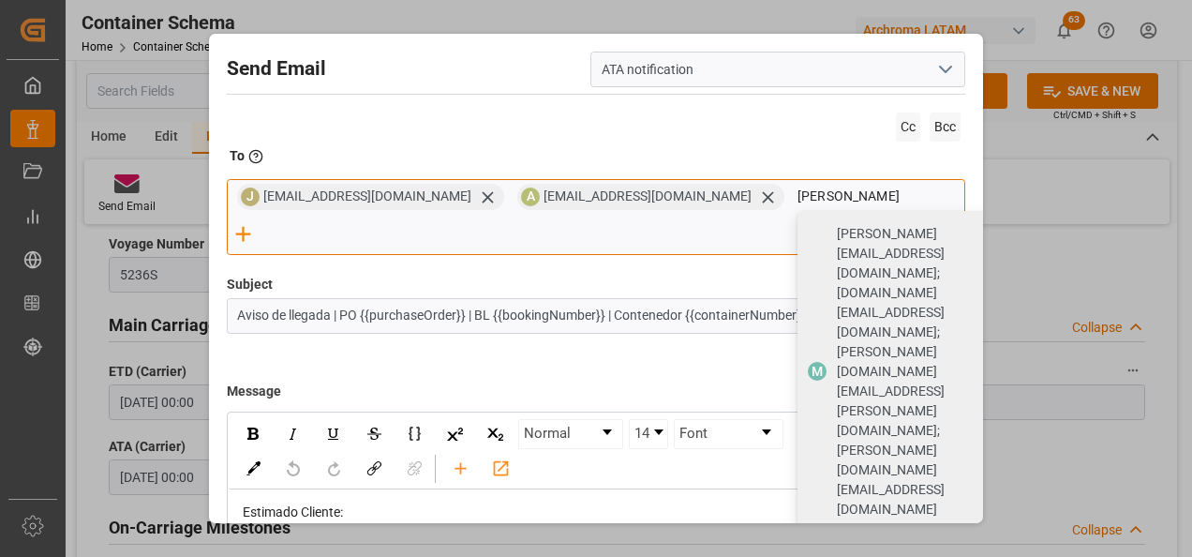
type input "[PERSON_NAME]"
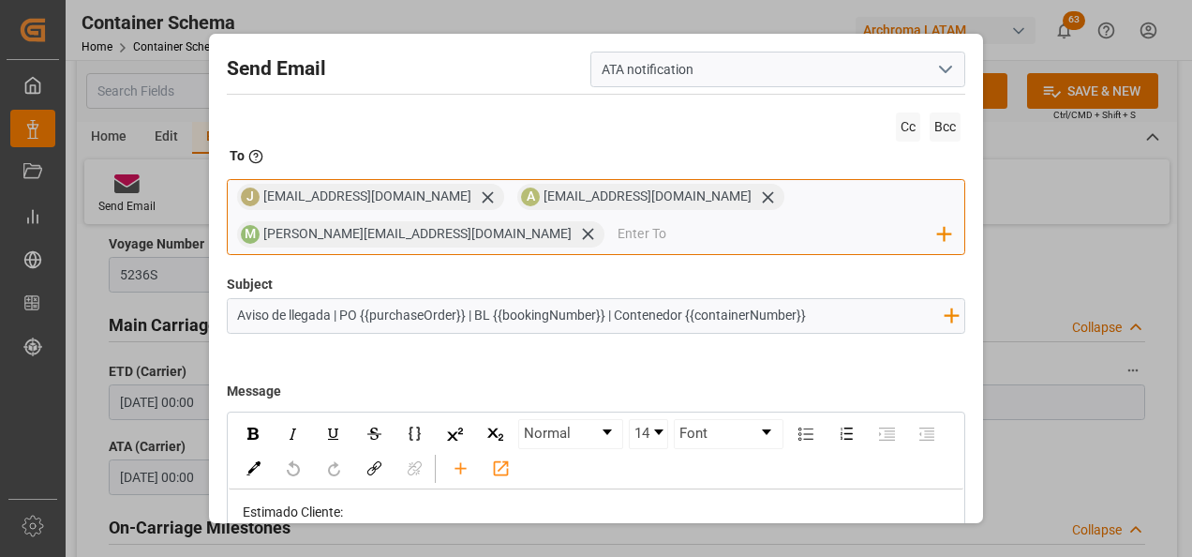
scroll to position [134, 0]
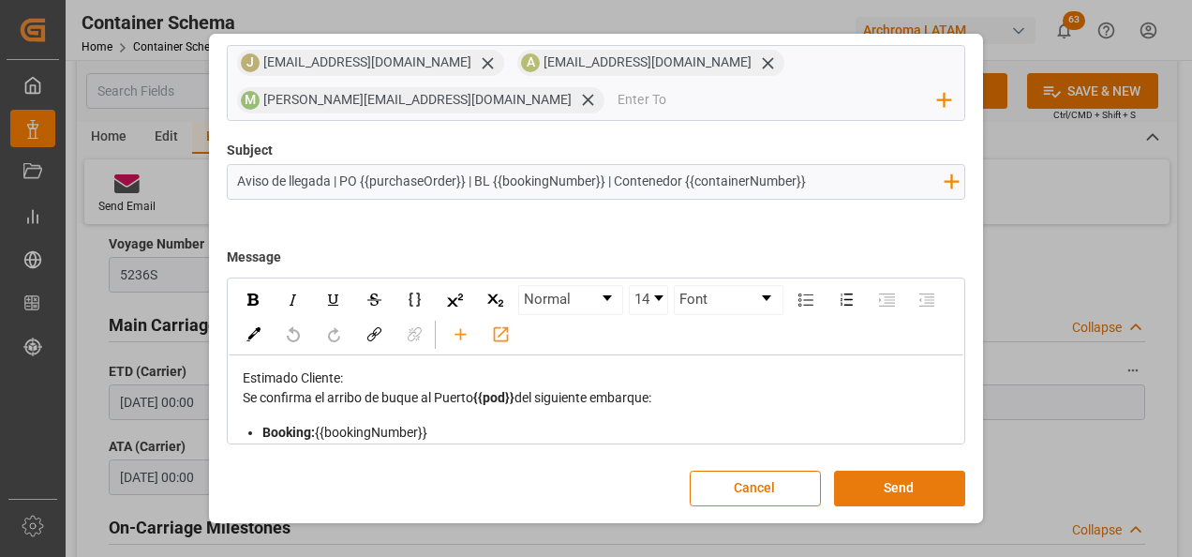
click at [938, 472] on button "Send" at bounding box center [899, 488] width 131 height 36
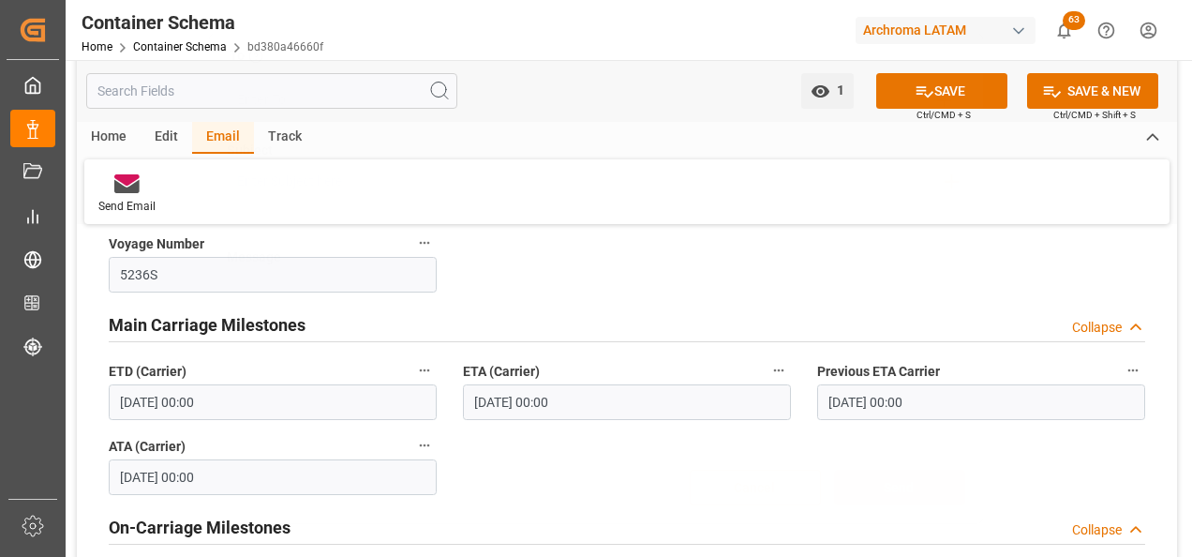
scroll to position [100, 0]
click at [181, 47] on link "Container Schema" at bounding box center [180, 46] width 94 height 13
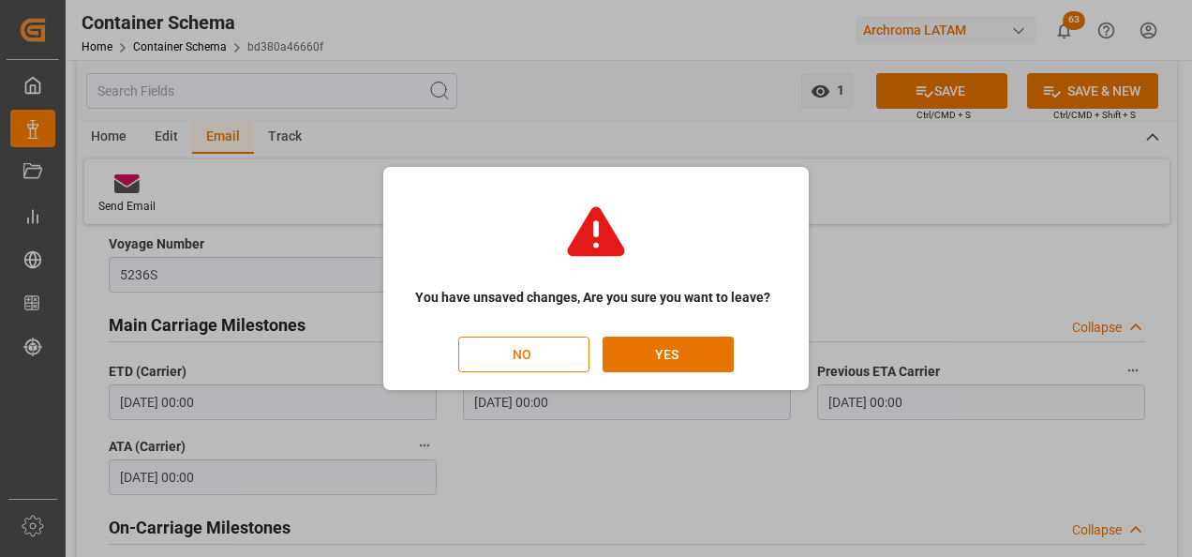
click at [563, 338] on button "NO" at bounding box center [523, 354] width 131 height 36
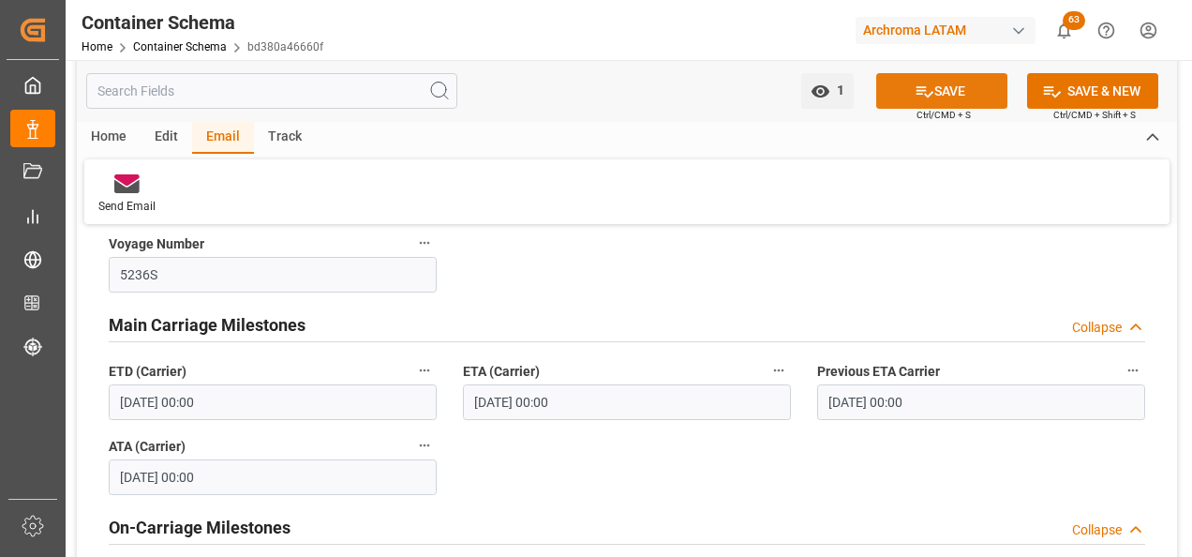
click at [946, 89] on button "SAVE" at bounding box center [941, 91] width 131 height 36
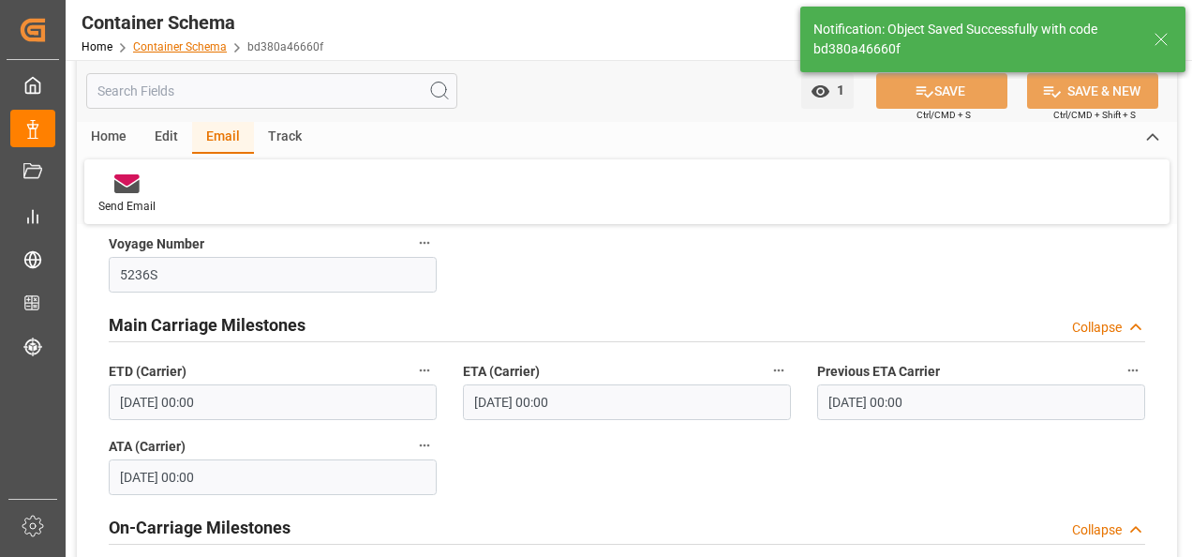
click at [171, 51] on link "Container Schema" at bounding box center [180, 46] width 94 height 13
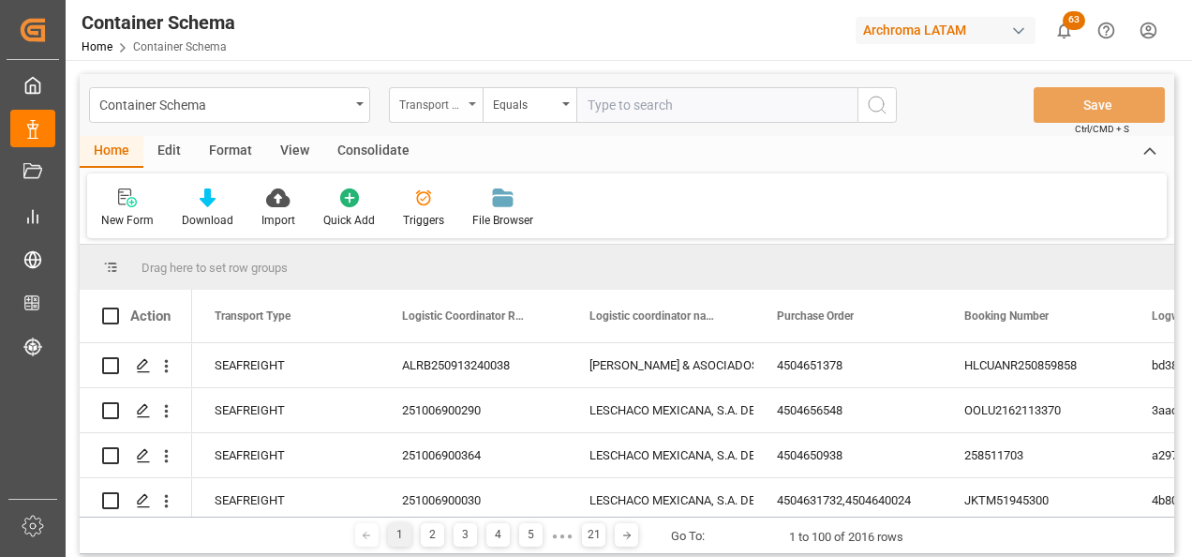
click at [459, 109] on div "Transport Type" at bounding box center [431, 103] width 64 height 22
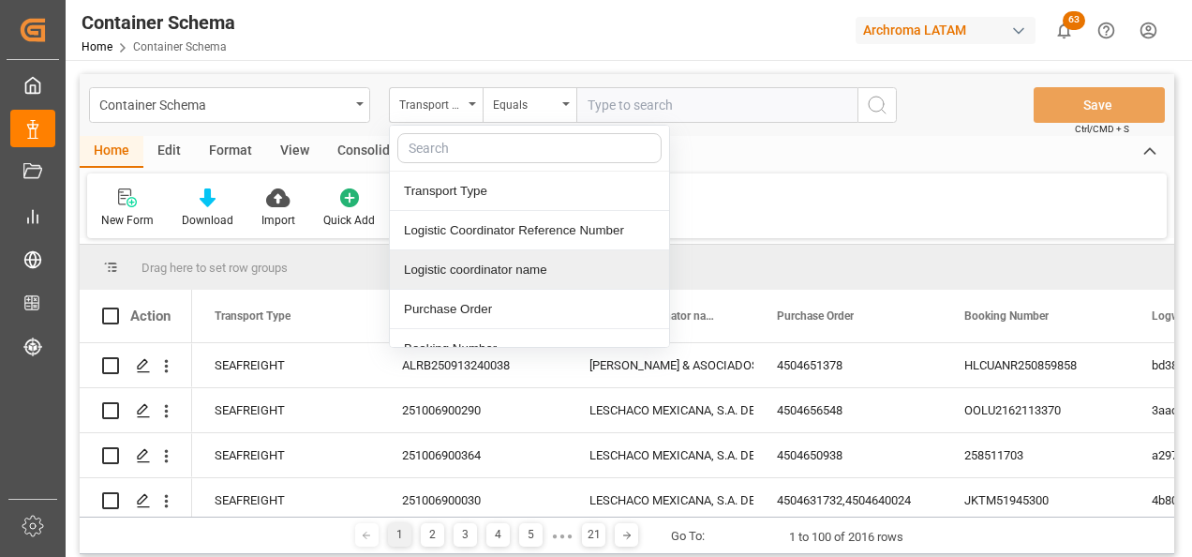
click at [467, 299] on div "Purchase Order" at bounding box center [529, 309] width 279 height 39
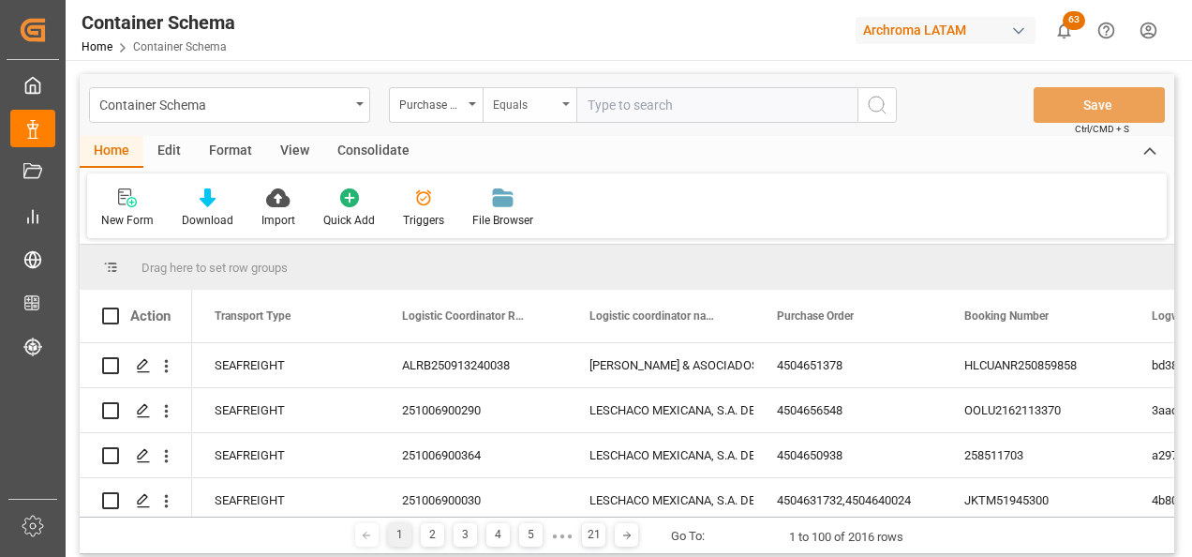
click at [508, 102] on div "Equals" at bounding box center [525, 103] width 64 height 22
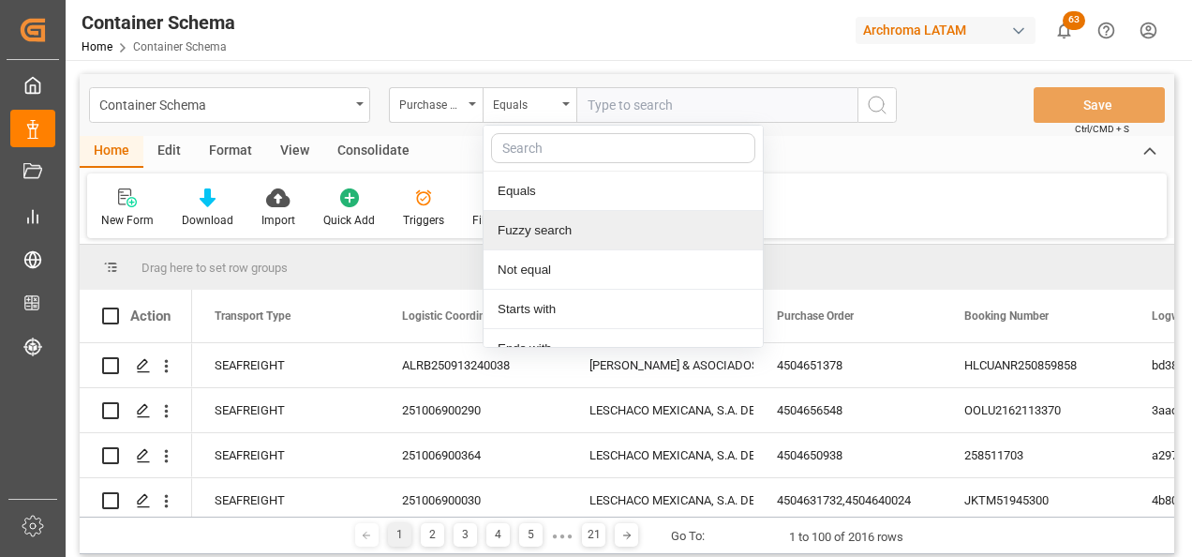
click at [535, 225] on div "Fuzzy search" at bounding box center [623, 230] width 279 height 39
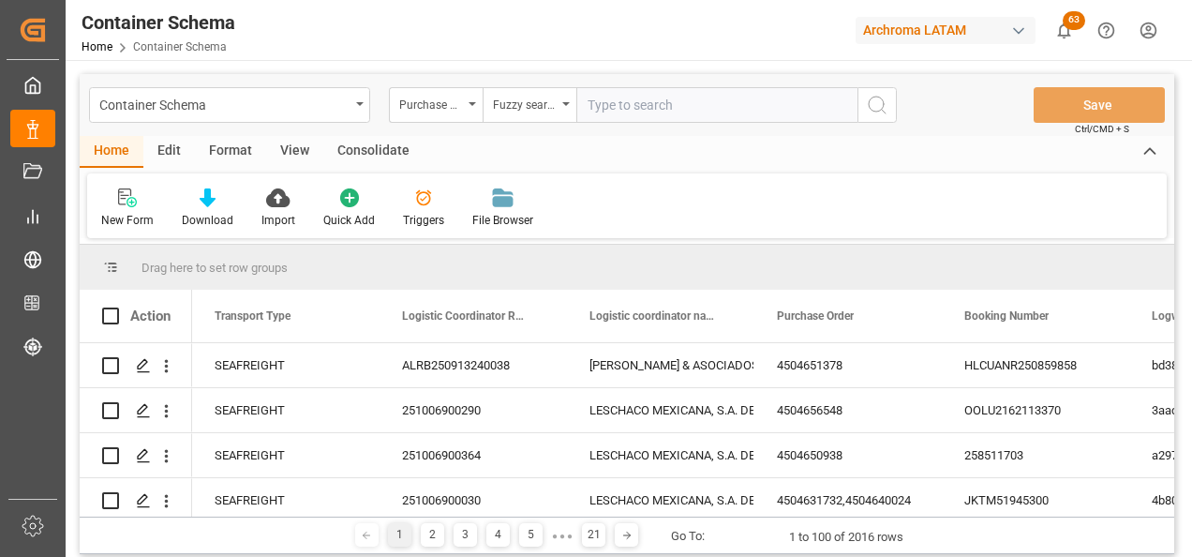
paste input "4504653036"
type input "4504653036"
click at [869, 118] on button "search button" at bounding box center [876, 105] width 39 height 36
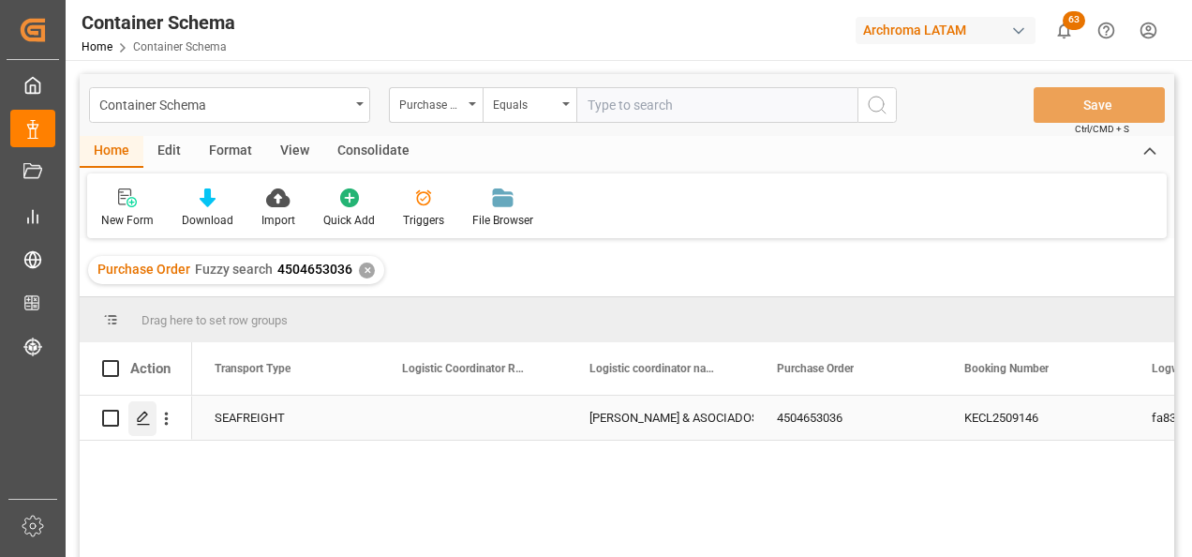
click at [149, 417] on icon "Press SPACE to select this row." at bounding box center [143, 417] width 15 height 15
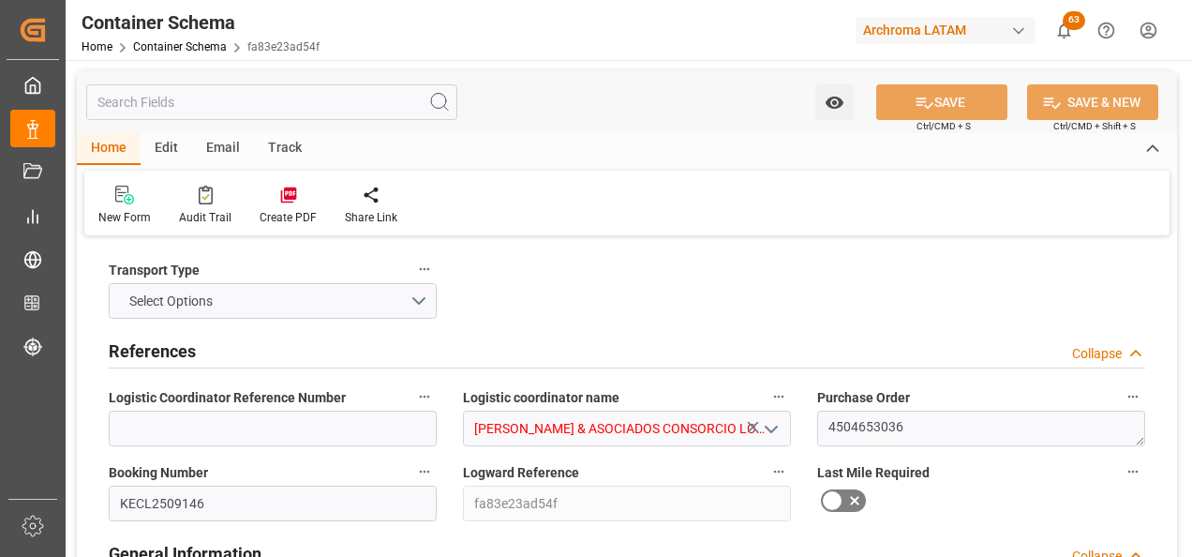
type input "0"
type input "3"
type input "2"
type input "12"
type input "8575"
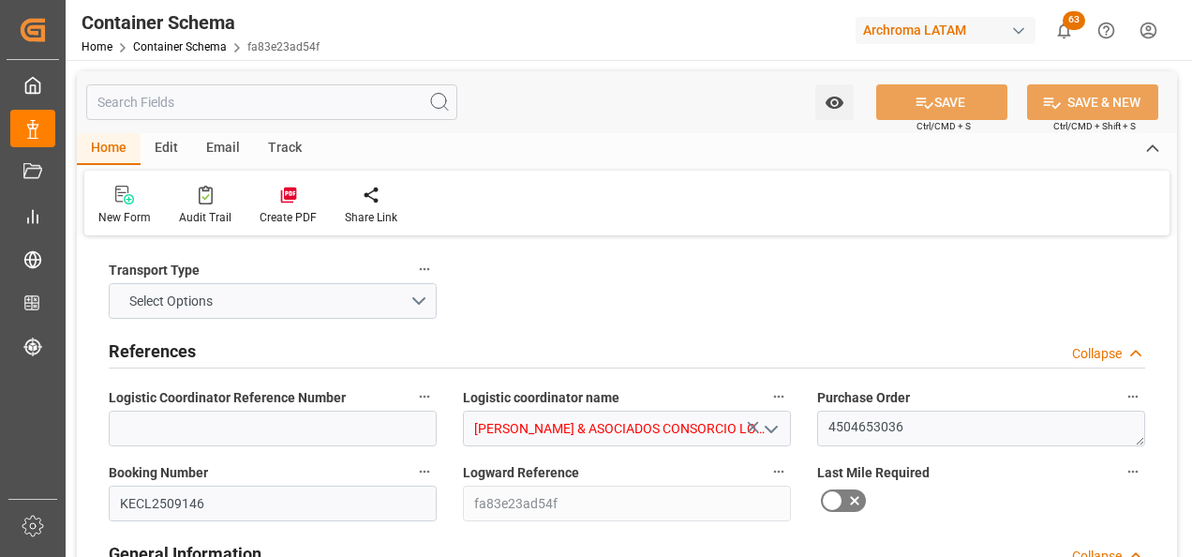
type input "9470"
type input "ONE"
type input "Ocean Network Express"
type input "TWKEL"
type input "PECLL"
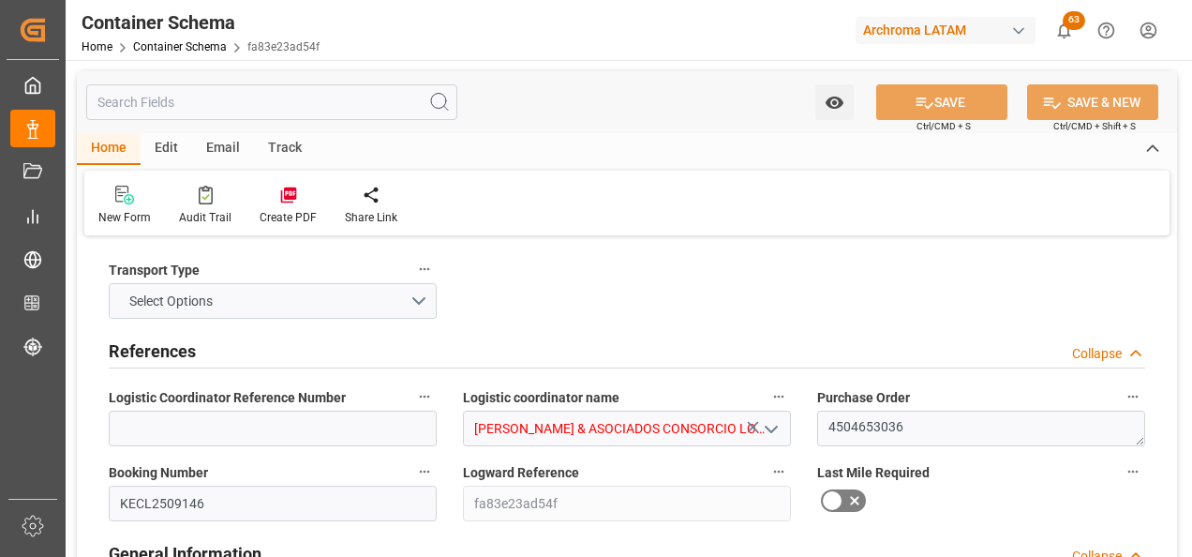
type input "9793935"
type input "[DATE] 09:30"
type input "[DATE]"
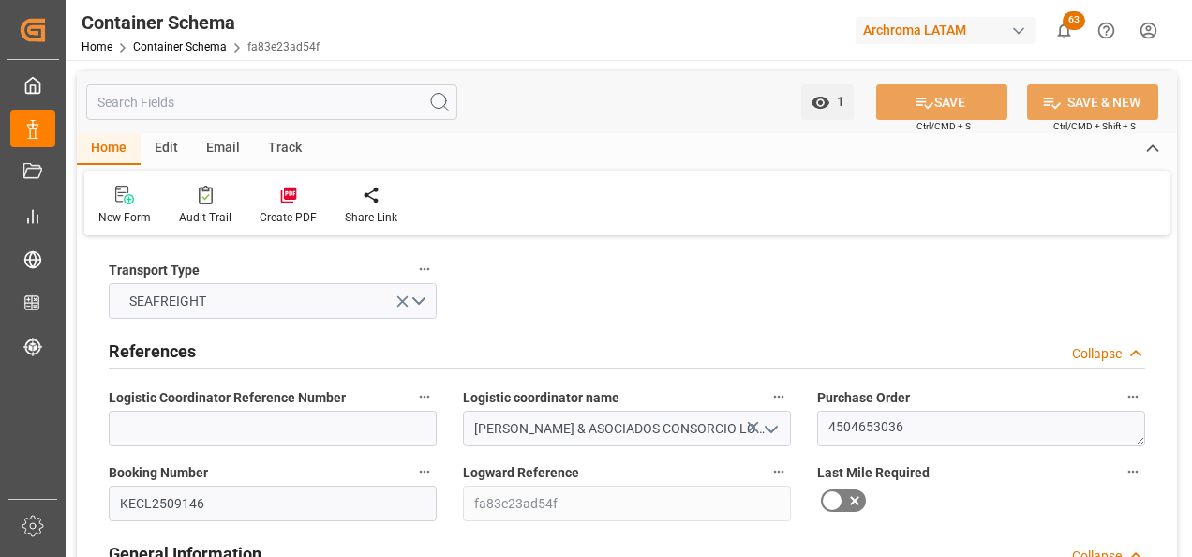
type input "[DATE] 00:00"
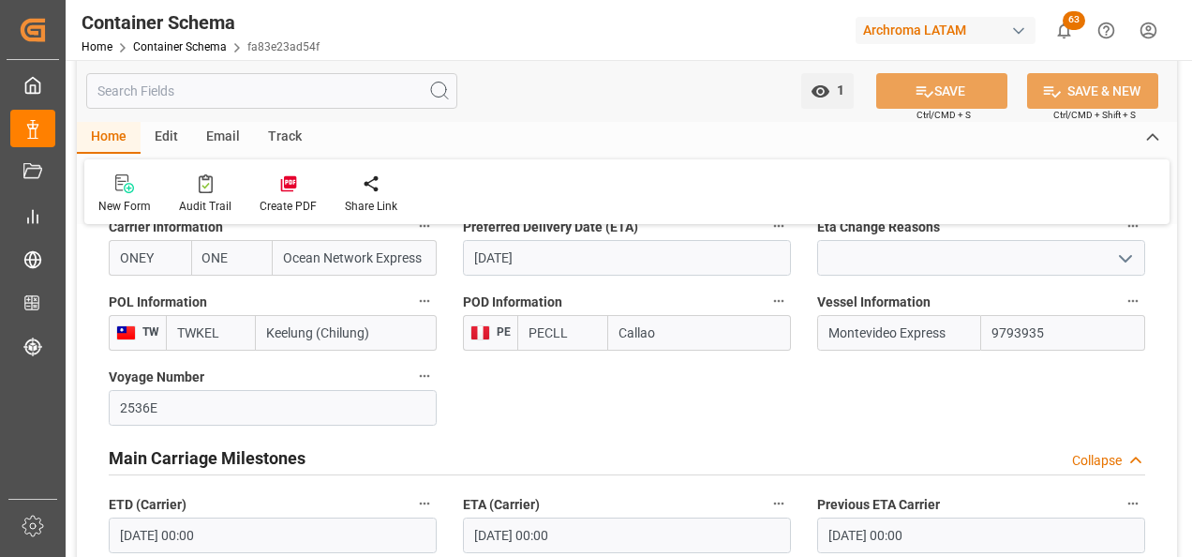
scroll to position [1874, 0]
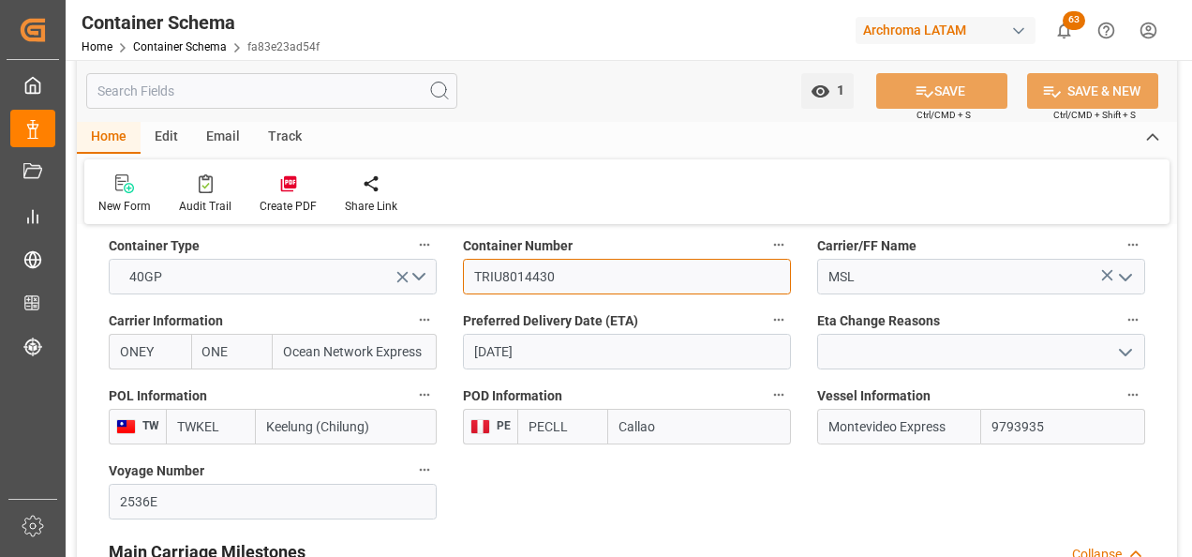
click at [516, 267] on input "TRIU8014430" at bounding box center [627, 277] width 328 height 36
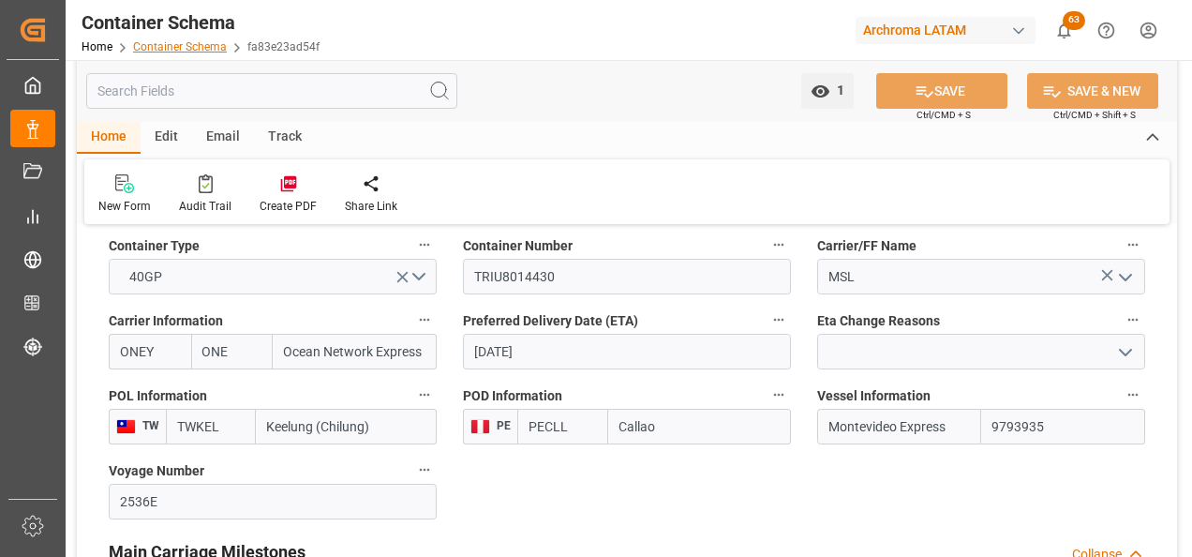
click at [209, 48] on link "Container Schema" at bounding box center [180, 46] width 94 height 13
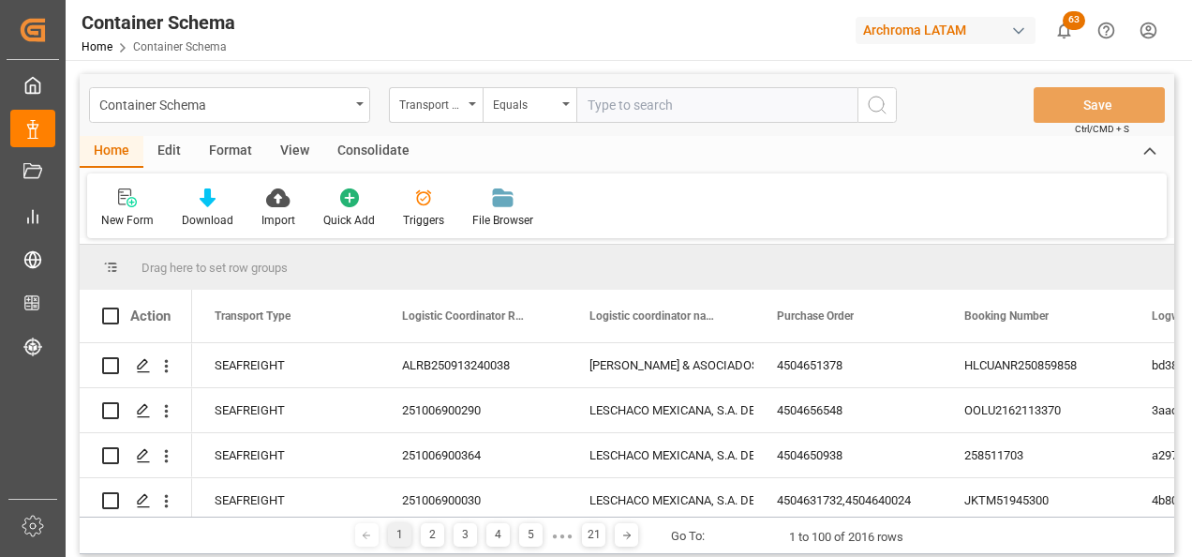
click at [465, 108] on div "Transport Type" at bounding box center [436, 105] width 94 height 36
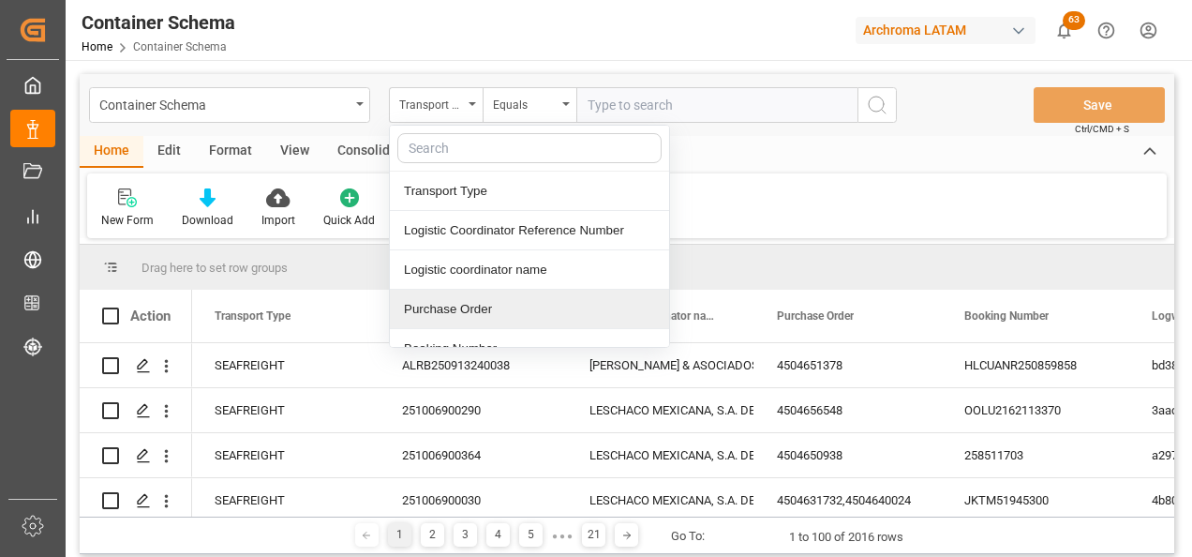
click at [456, 296] on div "Purchase Order" at bounding box center [529, 309] width 279 height 39
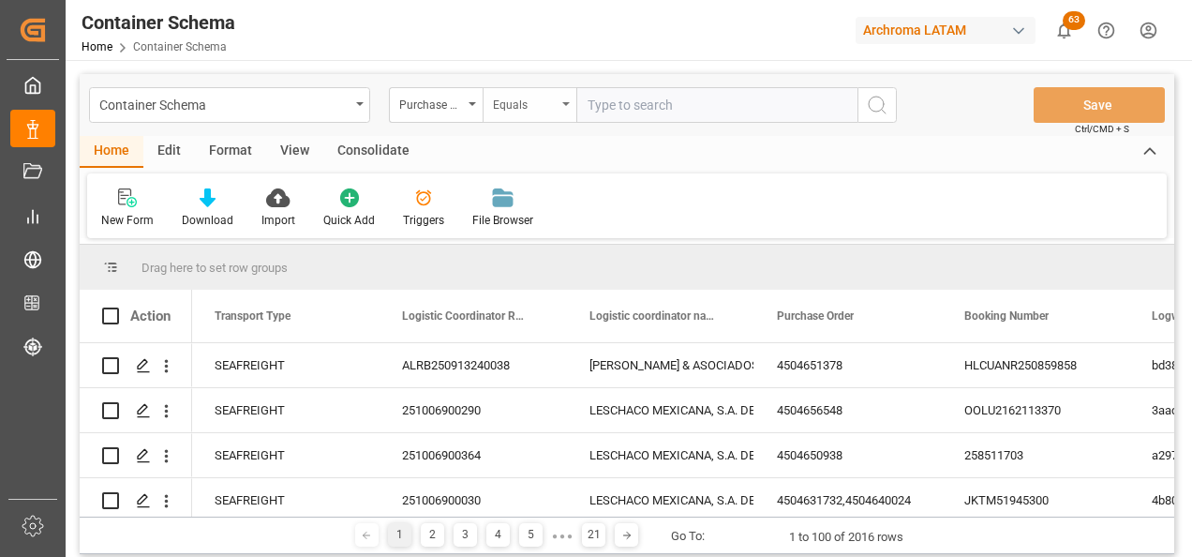
click at [528, 103] on div "Equals" at bounding box center [525, 103] width 64 height 22
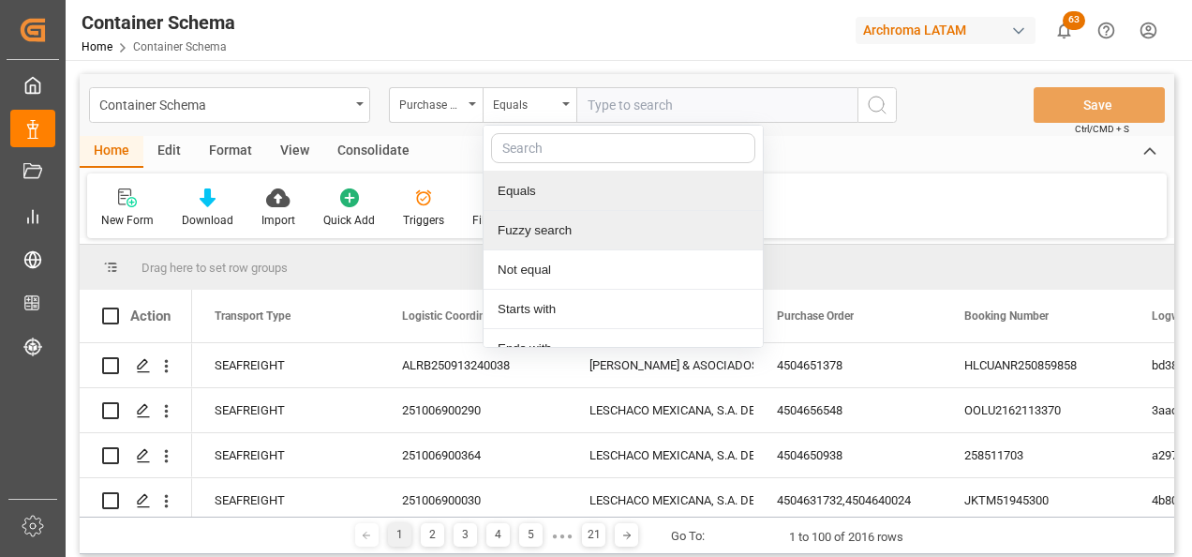
click at [549, 237] on div "Fuzzy search" at bounding box center [623, 230] width 279 height 39
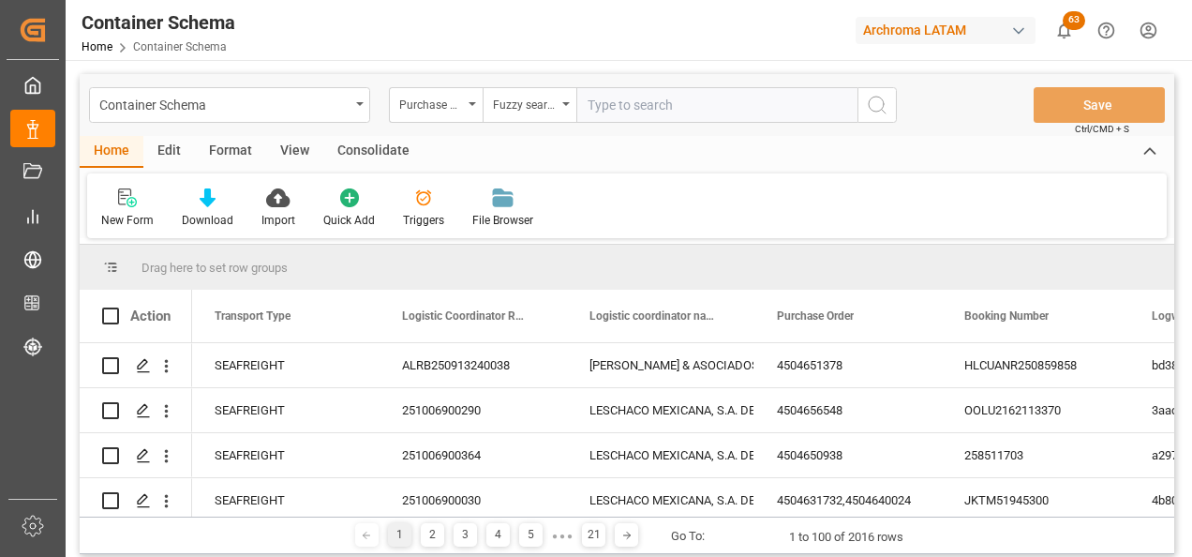
paste input "4504662292"
type input "4504662292"
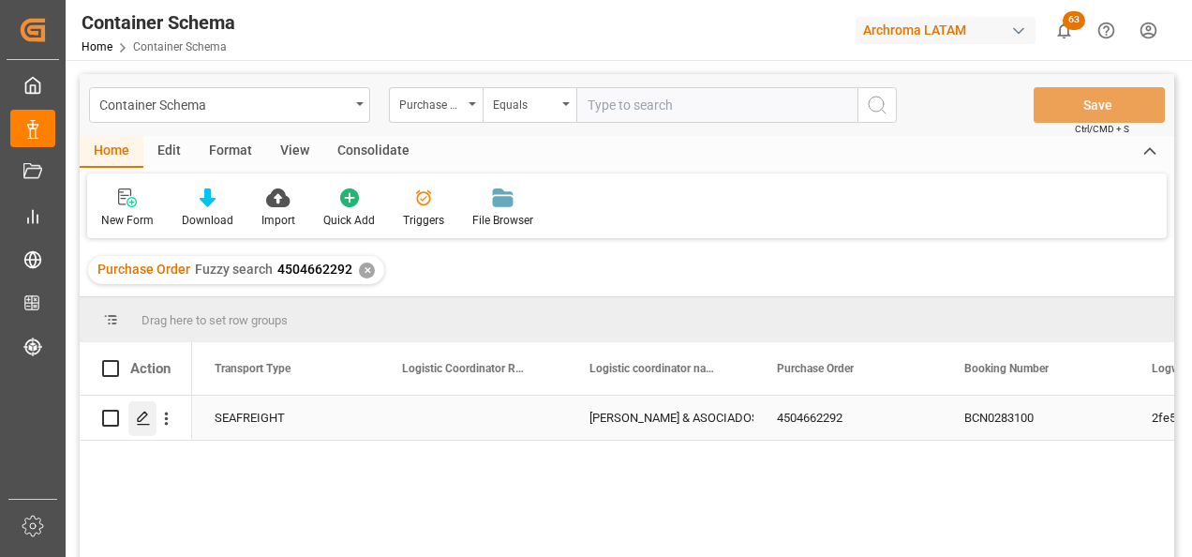
click at [146, 422] on icon "Press SPACE to select this row." at bounding box center [143, 417] width 15 height 15
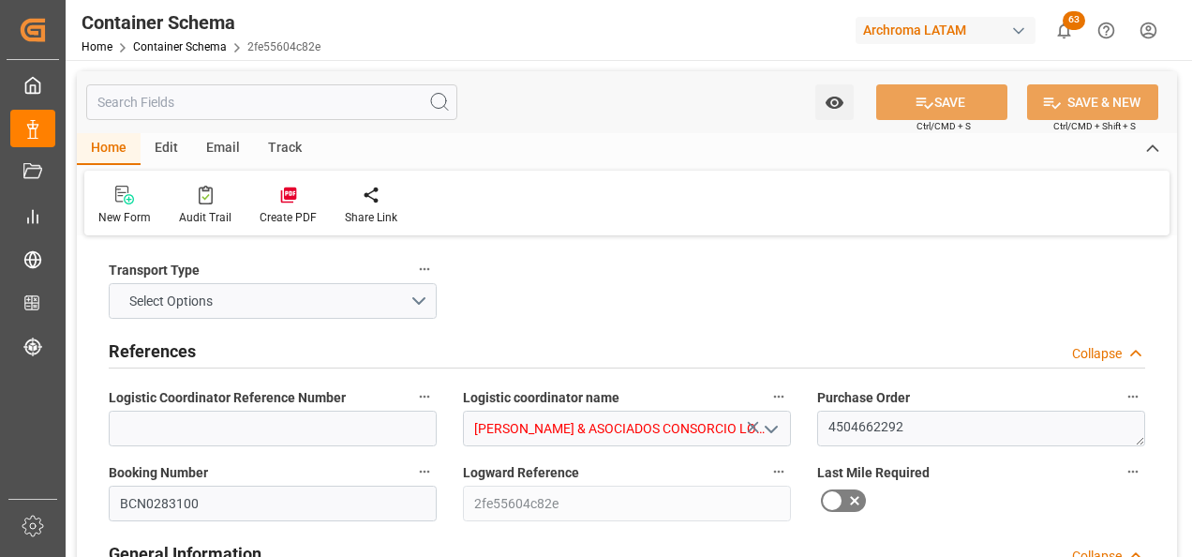
type input "[PERSON_NAME] & ASOCIADOS CONSORCIO LOGISTICO"
type textarea "4504662292"
type input "BCN0283100"
type input "2fe55604c82e"
type input "On time"
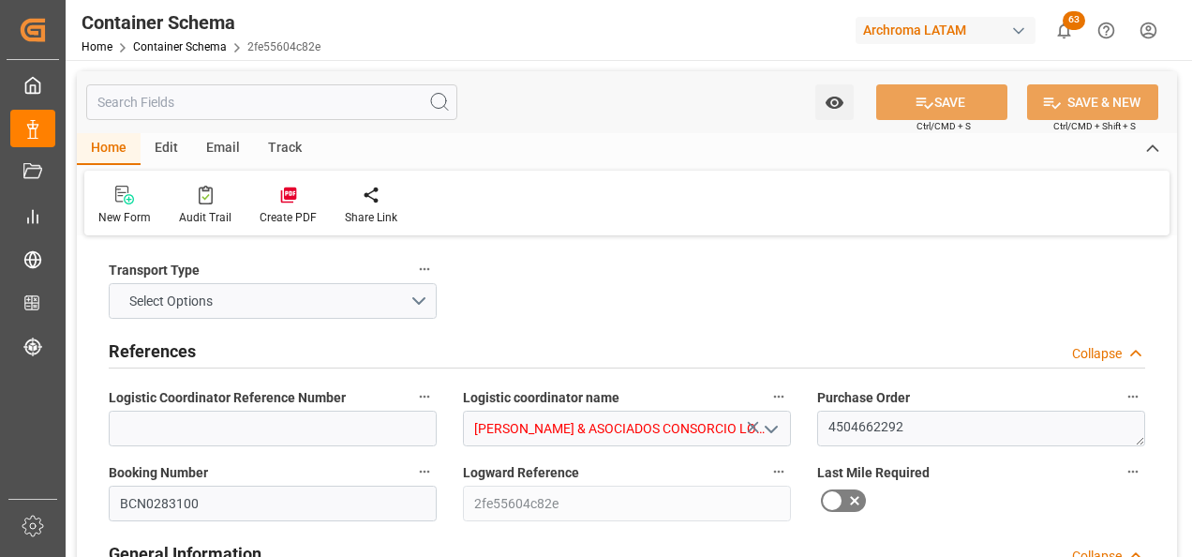
type input "[PERSON_NAME]"
type input "ARCHROMA MANAGEMENT GMBH"
type input "Document Sent"
type input "CALLAO"
type input "TEXTIL"
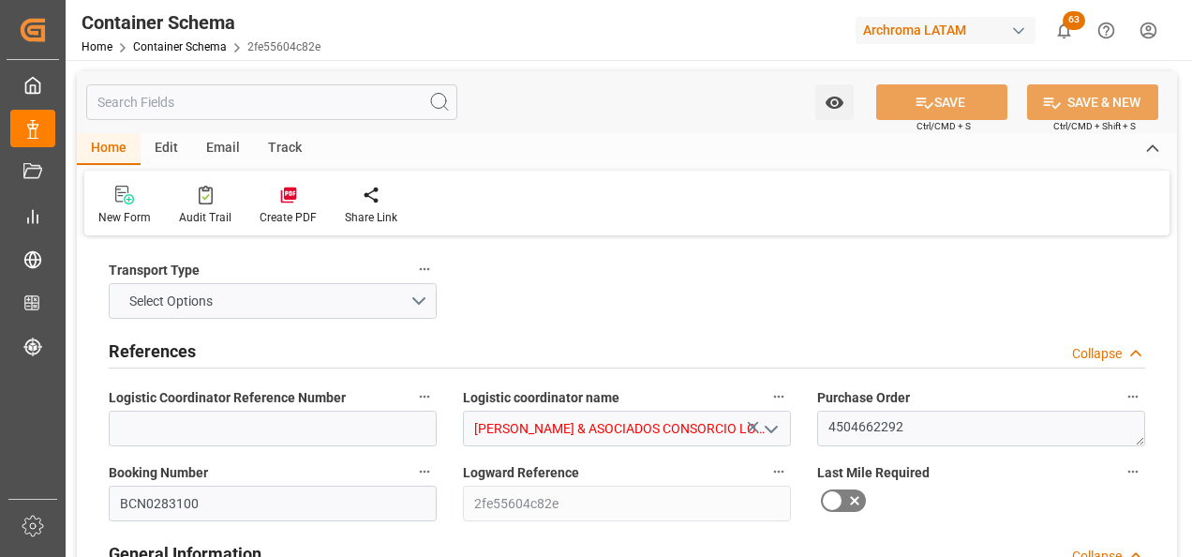
type textarea "DRUMS"
type input "100 DRUMS"
type input "ARCHROMA [GEOGRAPHIC_DATA] S.A"
type textarea "LURÍN, [GEOGRAPHIC_DATA], [GEOGRAPHIC_DATA],[GEOGRAPHIC_DATA]. AFIRMADO LOTE. 2…"
type input "HOUSE"
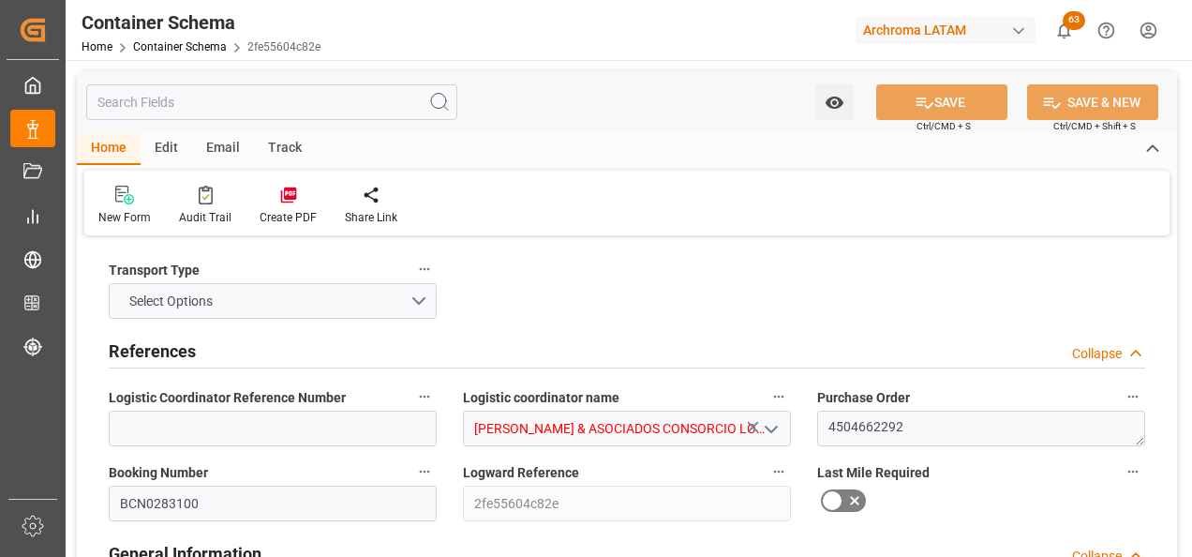
type input "CIF"
type input "Truck"
type input "Sea Ship"
type input "Truck"
type input "FCL"
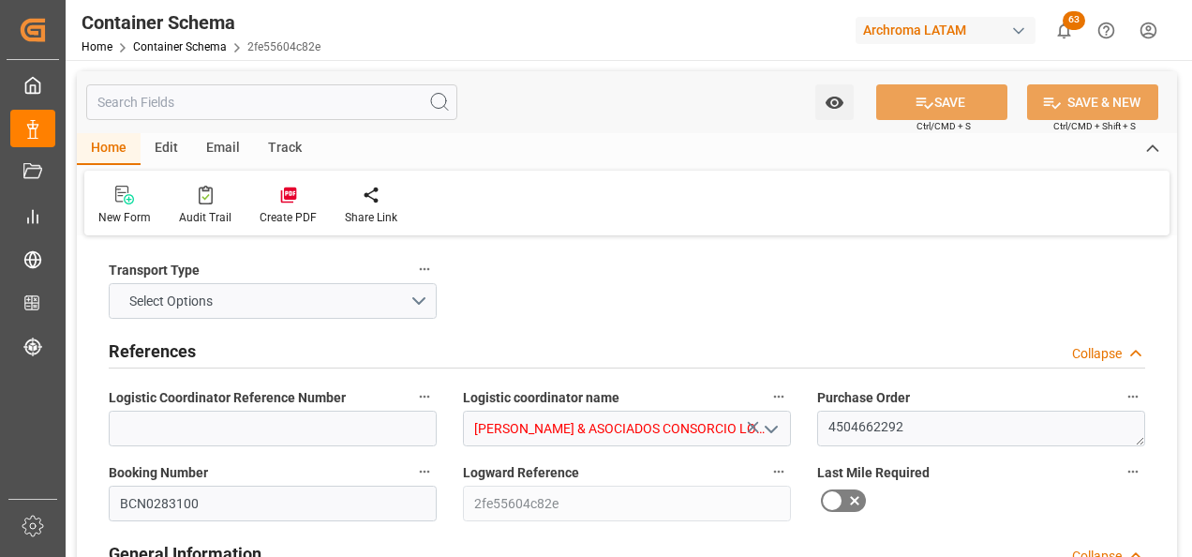
type input "MSBU1405428"
type input "DSV AIR & SEA, S.A. DE C.V."
type input "MSCU"
type input "[GEOGRAPHIC_DATA]"
type input "Callao"
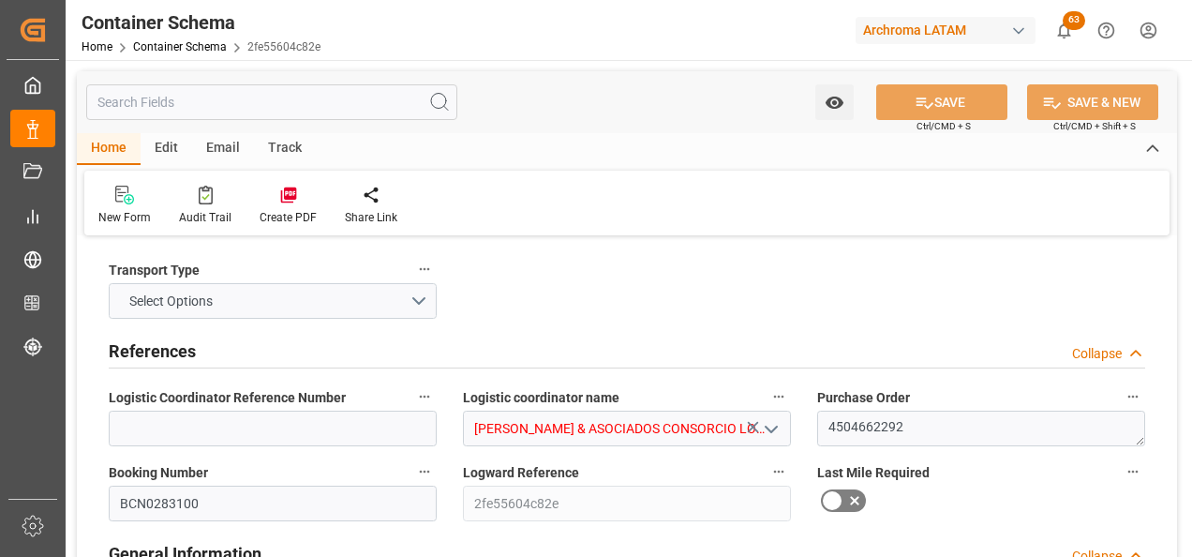
type input "MSC Alghero"
type input "MC537A"
type input "0"
type input "3"
type input "1"
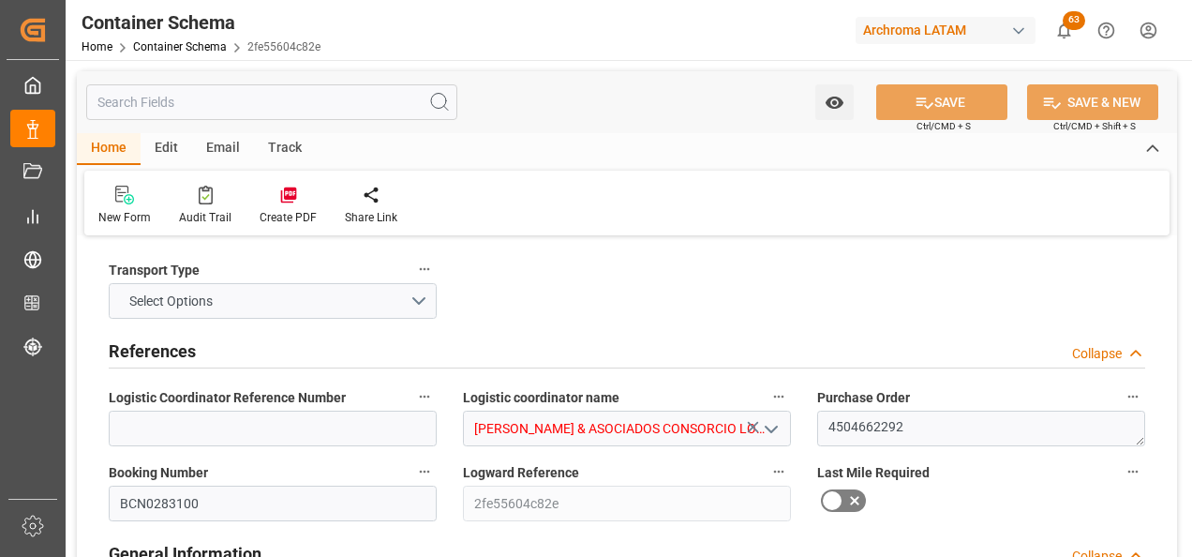
type input "100"
type input "7000"
type input "7294"
type input "MSC"
type input "Mediterranean Shipping Company"
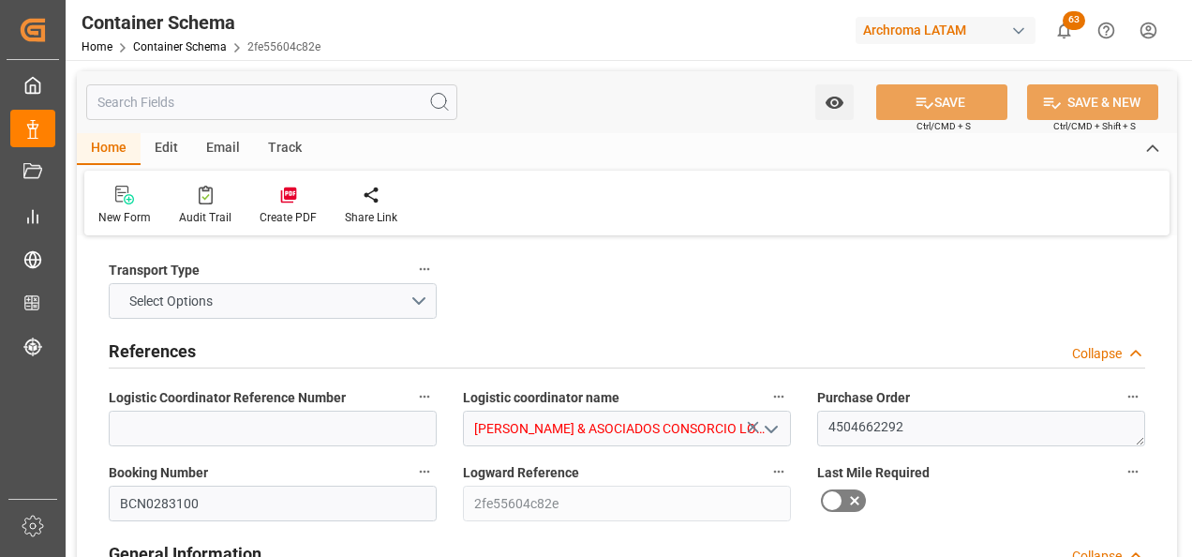
type input "ESBCN"
type input "PECLL"
type input "9618288"
type input "[DATE] 09:45"
type input "[DATE]"
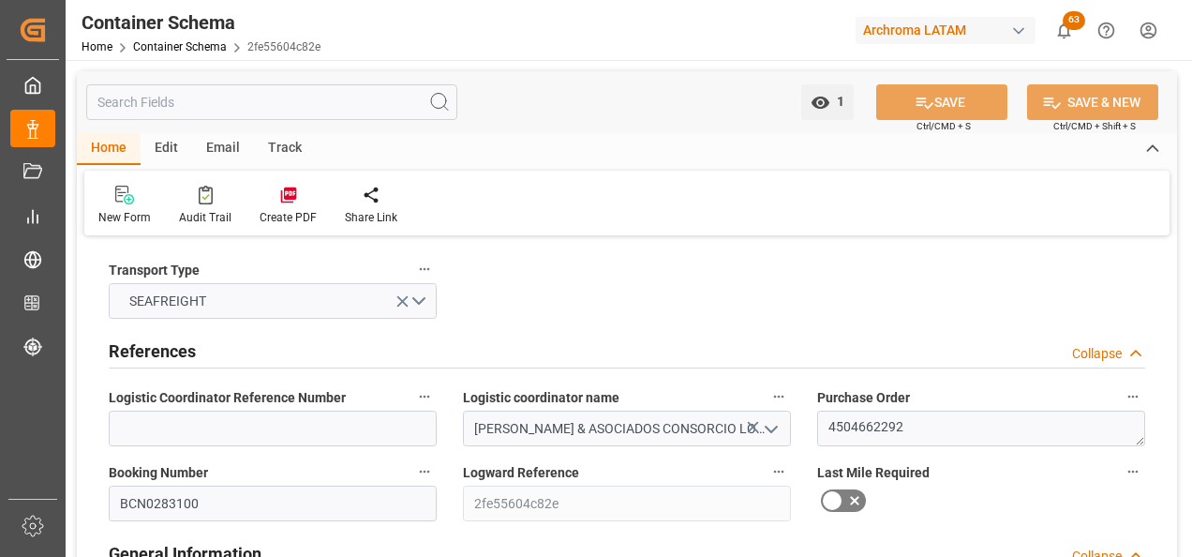
type input "[DATE]"
type input "[DATE] 00:00"
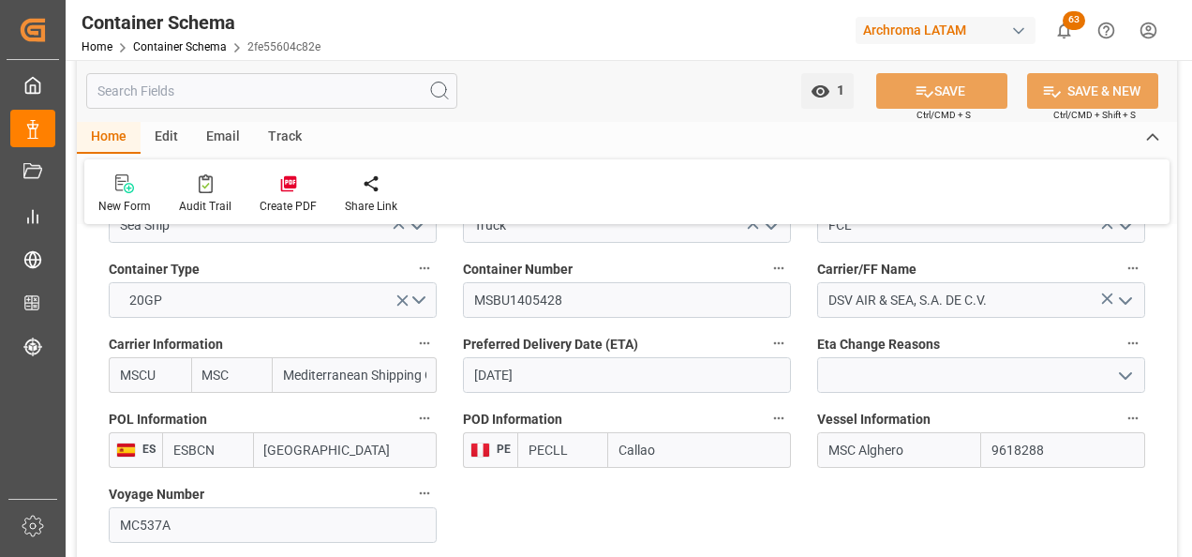
scroll to position [1781, 0]
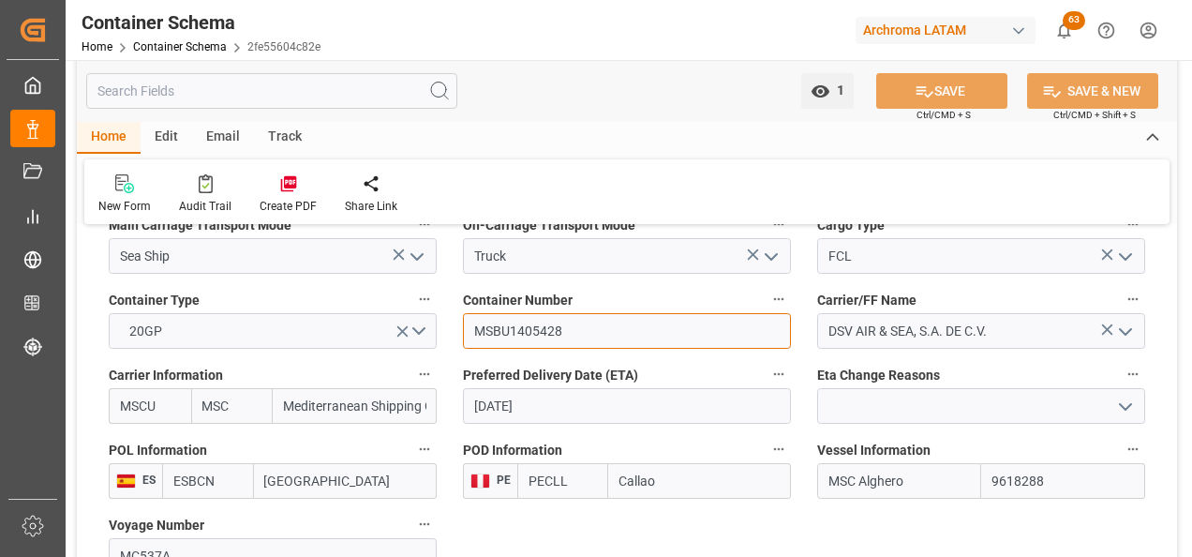
click at [528, 328] on input "MSBU1405428" at bounding box center [627, 331] width 328 height 36
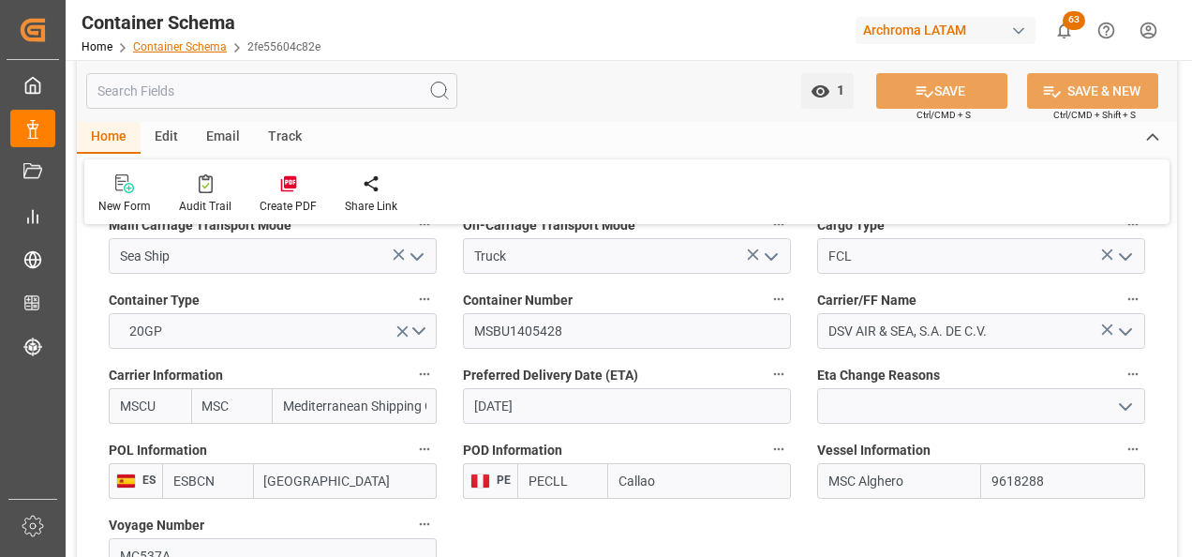
click at [204, 41] on link "Container Schema" at bounding box center [180, 46] width 94 height 13
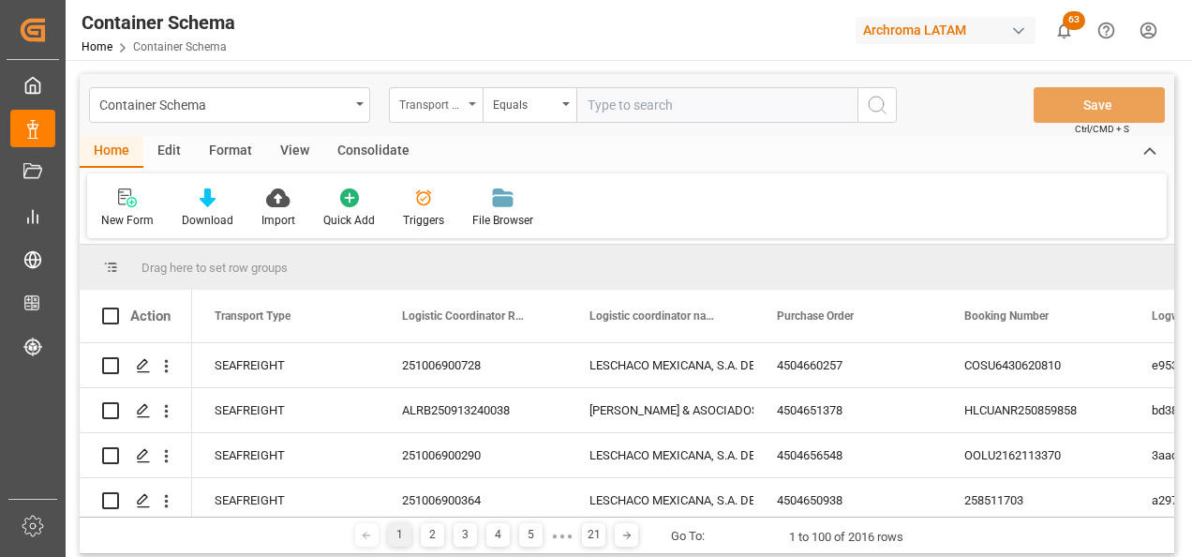
click at [467, 110] on div "Transport Type" at bounding box center [436, 105] width 94 height 36
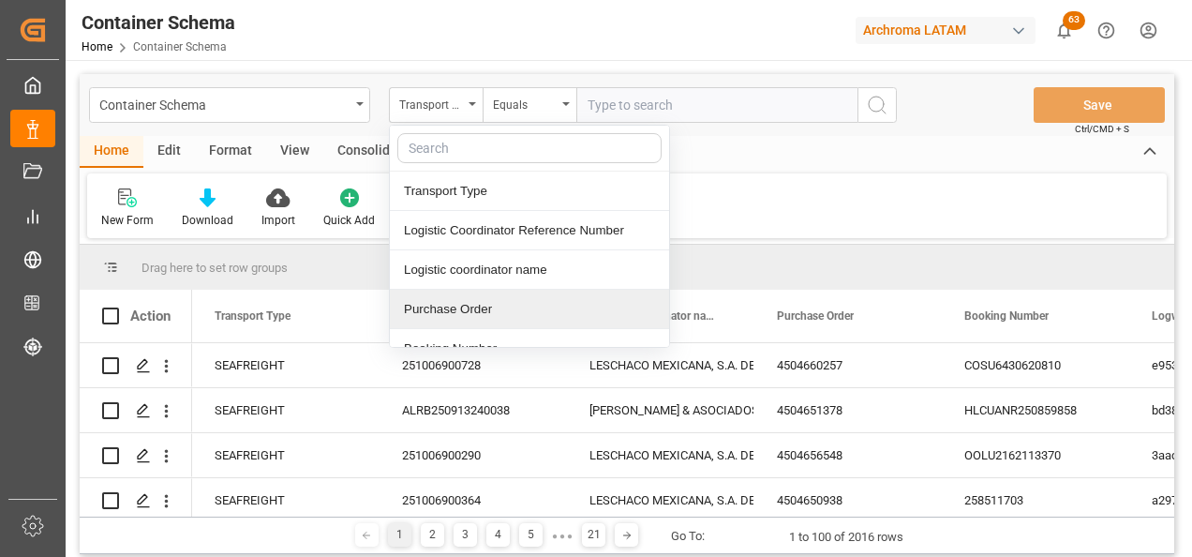
click at [463, 303] on div "Purchase Order" at bounding box center [529, 309] width 279 height 39
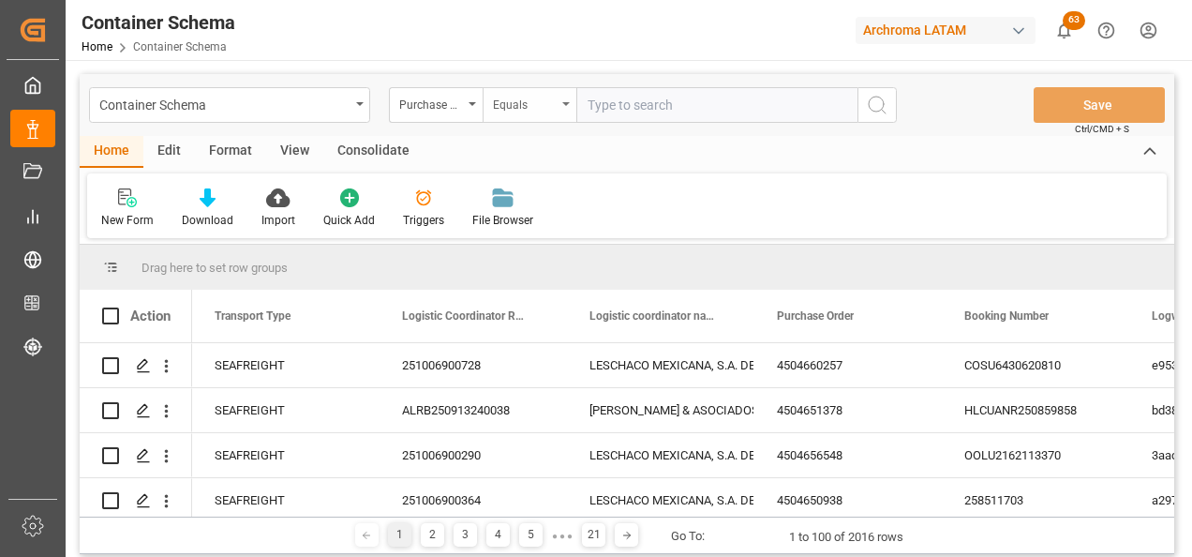
click at [528, 112] on div "Equals" at bounding box center [525, 103] width 64 height 22
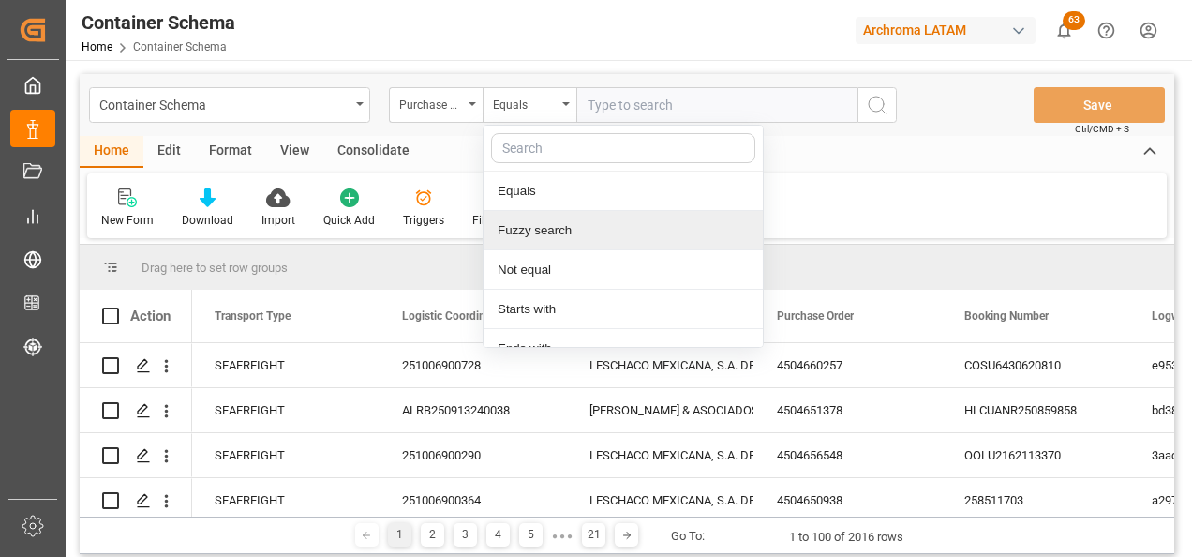
click at [563, 238] on div "Fuzzy search" at bounding box center [623, 230] width 279 height 39
paste input "4504621813"
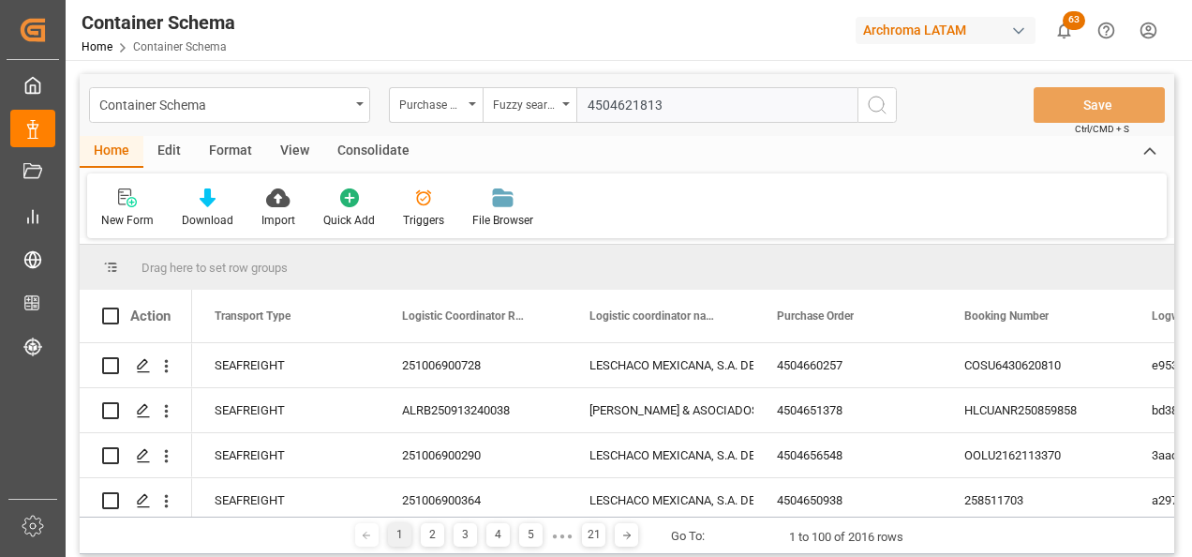
type input "4504621813"
click at [885, 105] on icon "search button" at bounding box center [877, 105] width 22 height 22
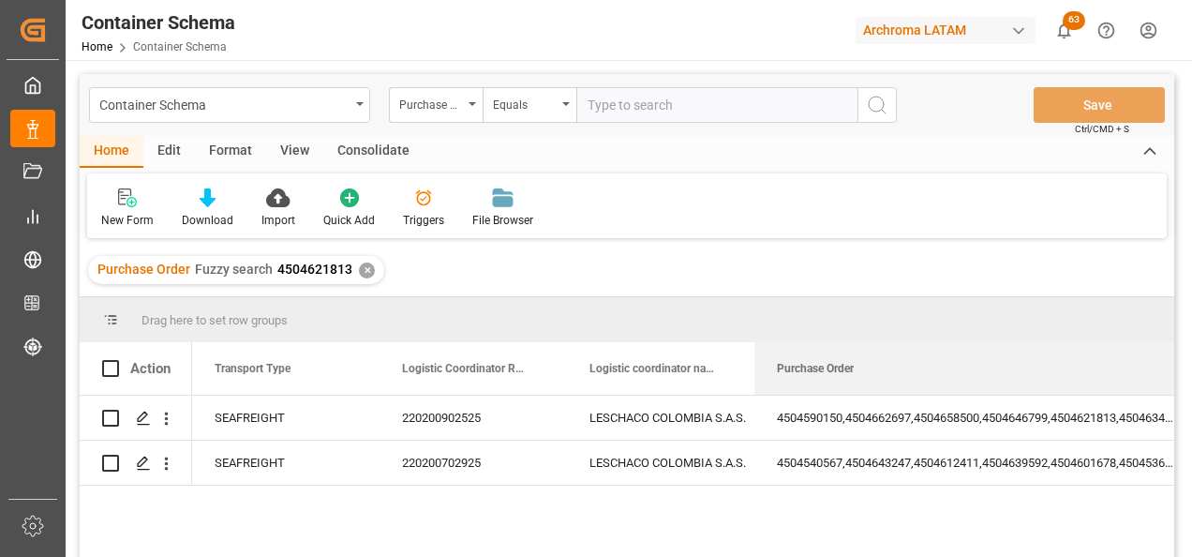
drag, startPoint x: 941, startPoint y: 367, endPoint x: 1195, endPoint y: 370, distance: 254.0
click at [1191, 370] on html "Created by potrace 1.15, written by [PERSON_NAME] [DATE]-[DATE] Created by potr…" at bounding box center [596, 278] width 1192 height 557
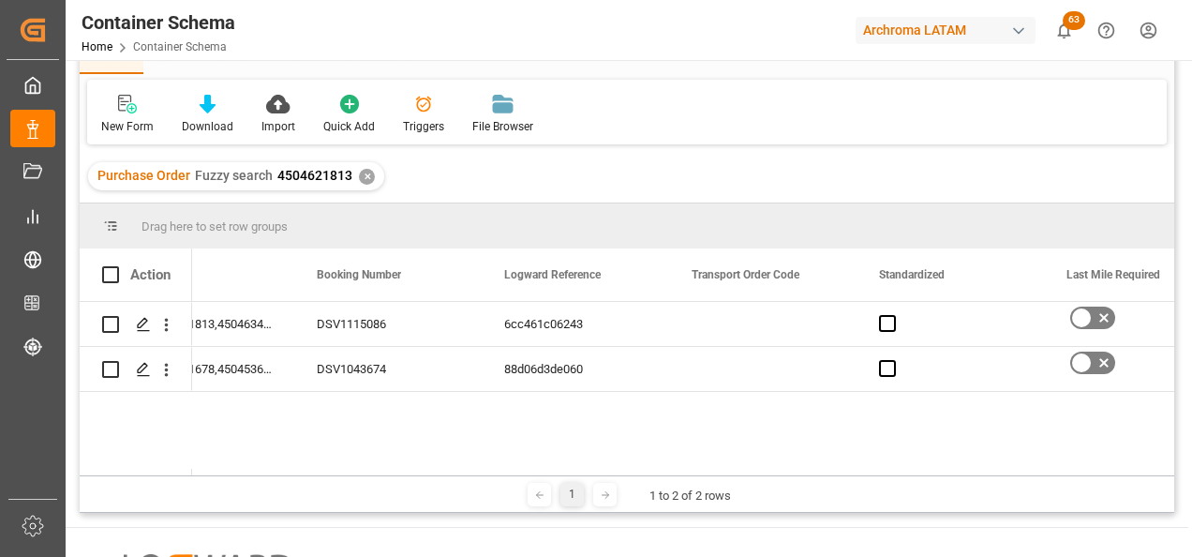
scroll to position [0, 265]
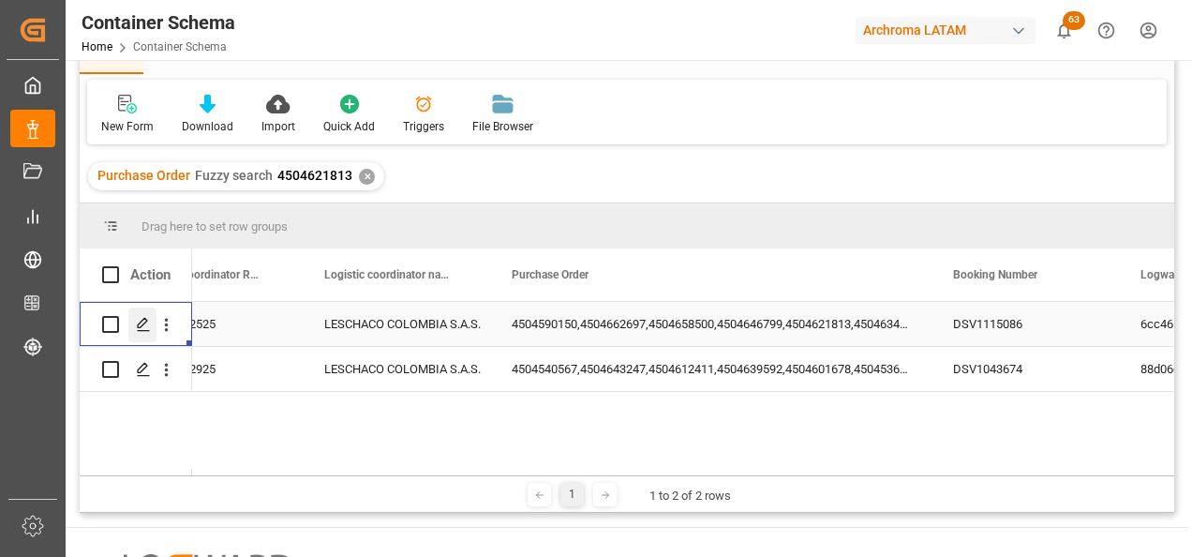
click at [138, 329] on icon "Press SPACE to select this row." at bounding box center [143, 324] width 15 height 15
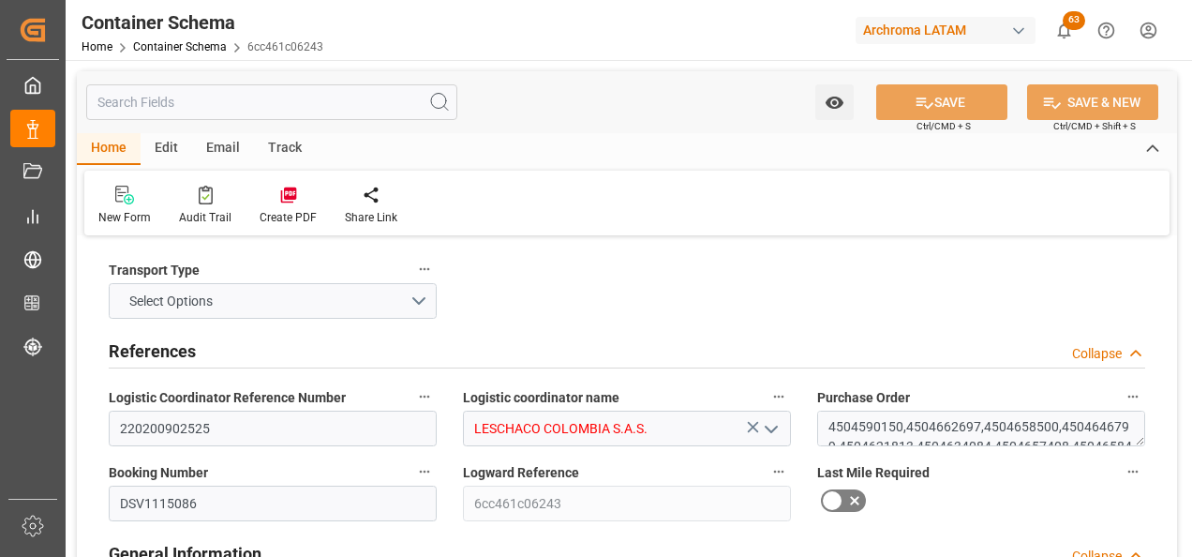
type input "0"
type input "3"
type input "9"
type input "10"
type input "3000"
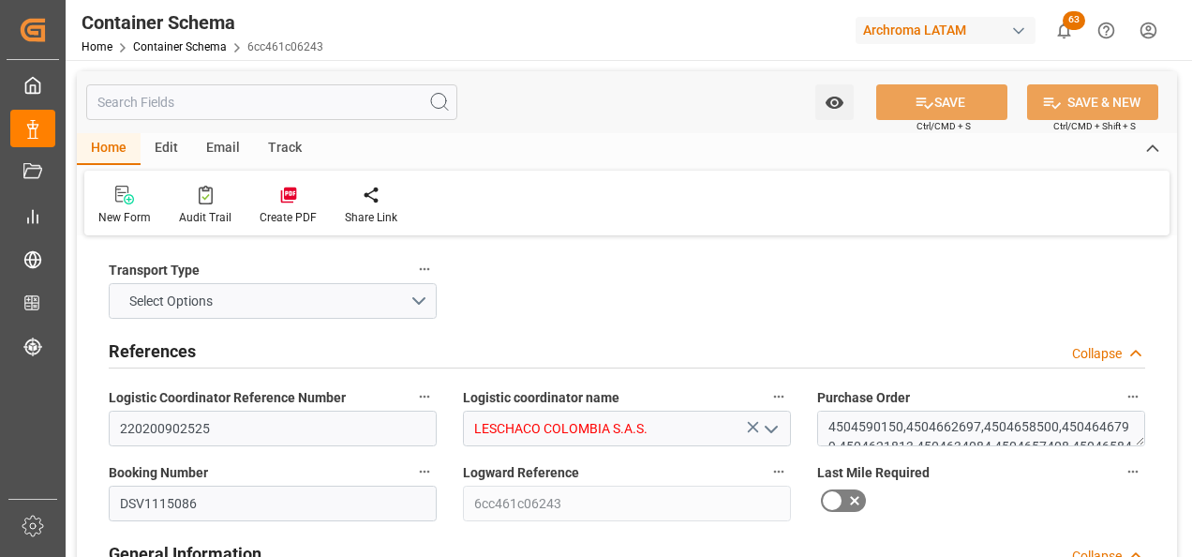
type input "3072.9"
type input "Evergreen"
type input "Evergreen Marine Corp."
type input "MXZLO"
type input "COBUN"
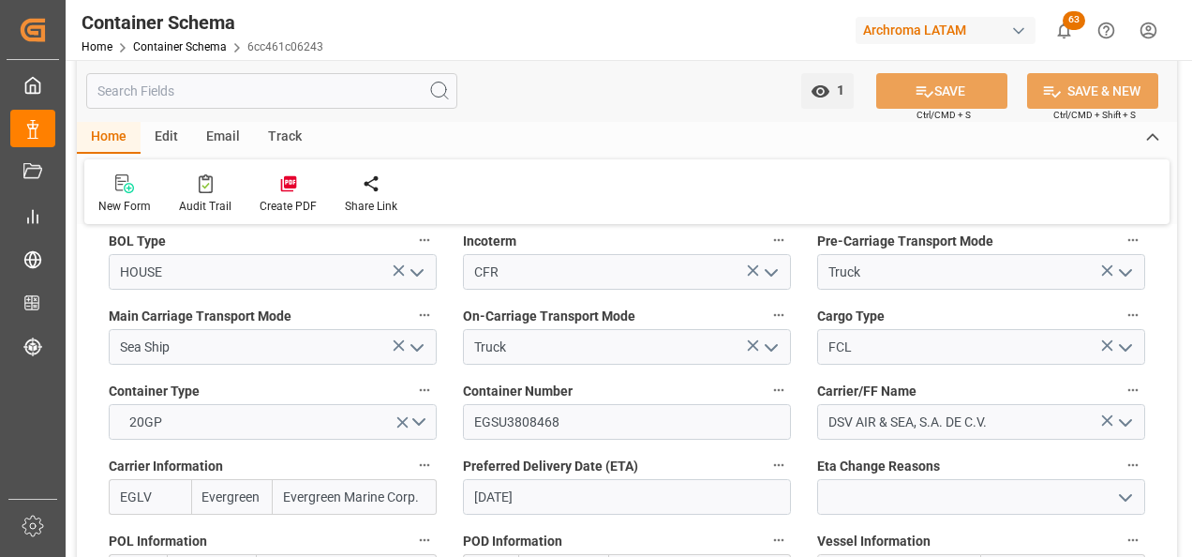
scroll to position [1874, 0]
click at [523, 422] on input "EGSU3808468" at bounding box center [627, 423] width 328 height 36
click at [216, 41] on link "Container Schema" at bounding box center [180, 46] width 94 height 13
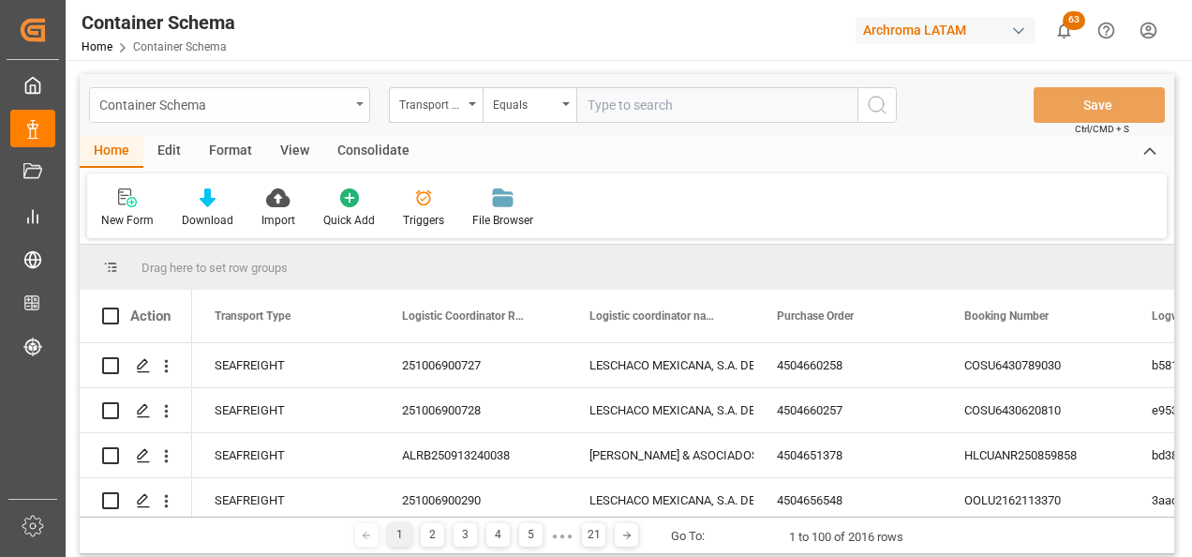
click at [357, 114] on div "Container Schema" at bounding box center [229, 105] width 281 height 36
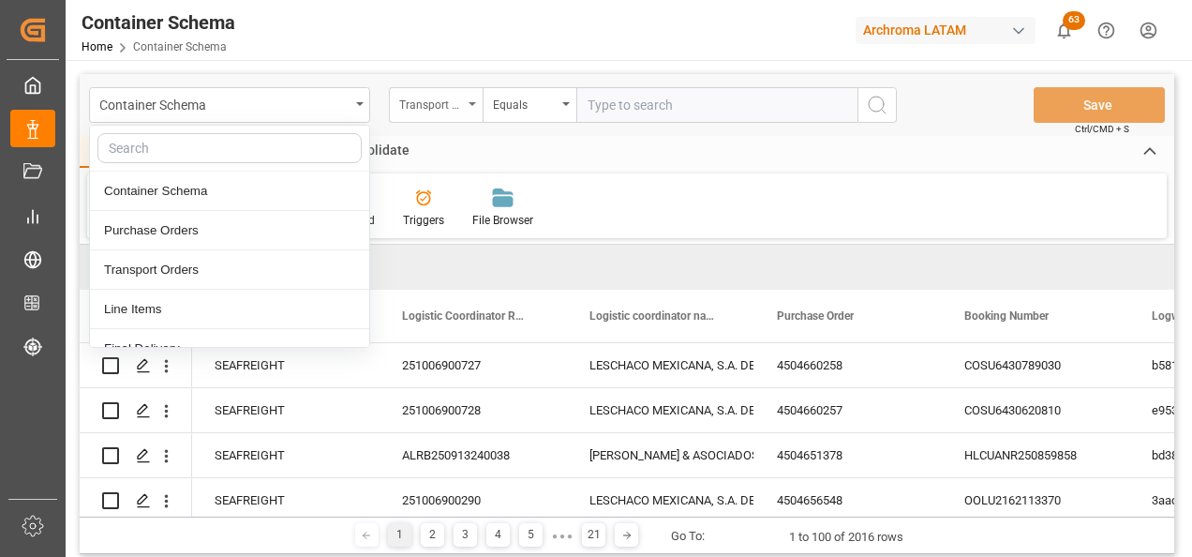
click at [420, 104] on div "Transport Type" at bounding box center [431, 103] width 64 height 22
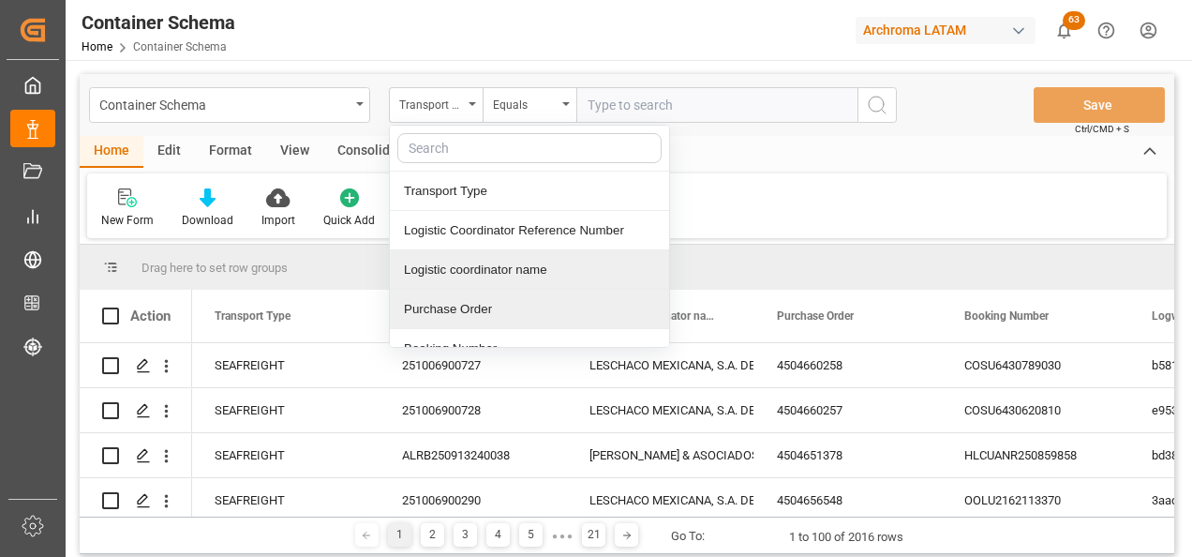
click at [455, 298] on div "Purchase Order" at bounding box center [529, 309] width 279 height 39
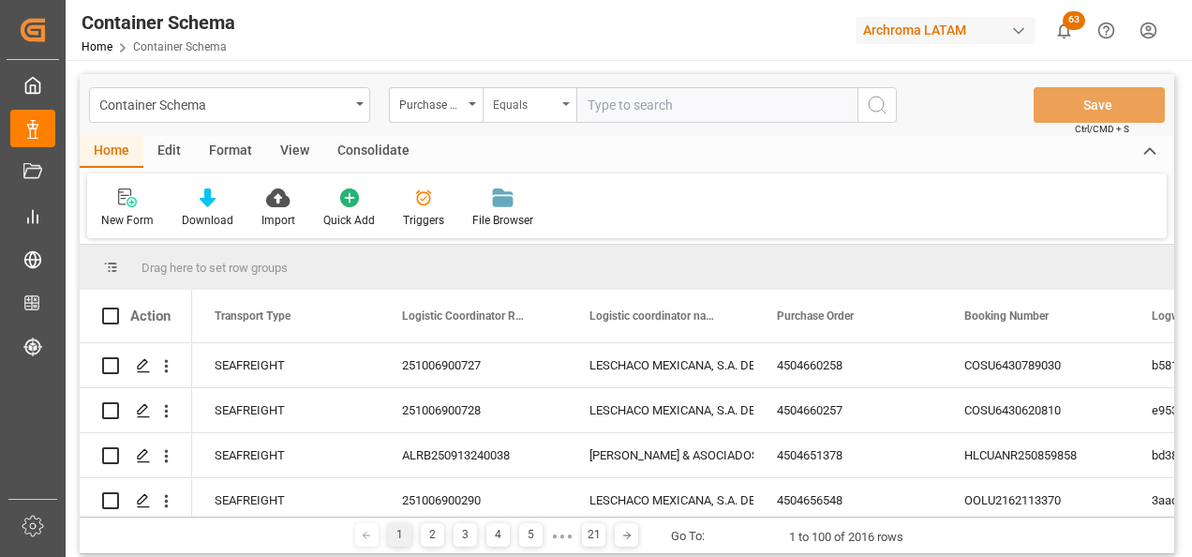
click at [528, 119] on div "Equals" at bounding box center [530, 105] width 94 height 36
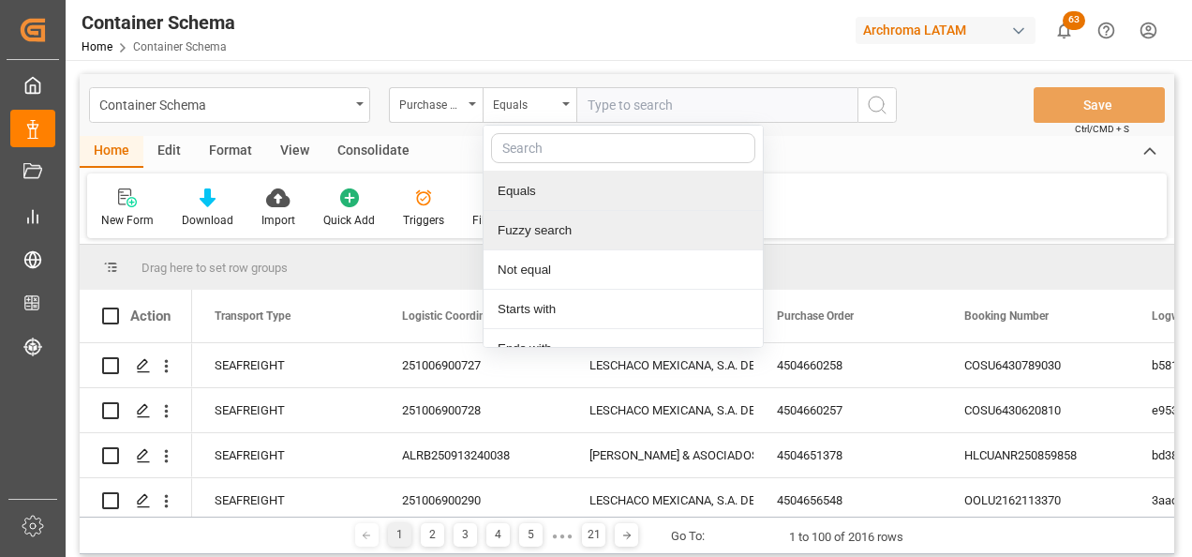
click at [545, 225] on div "Fuzzy search" at bounding box center [623, 230] width 279 height 39
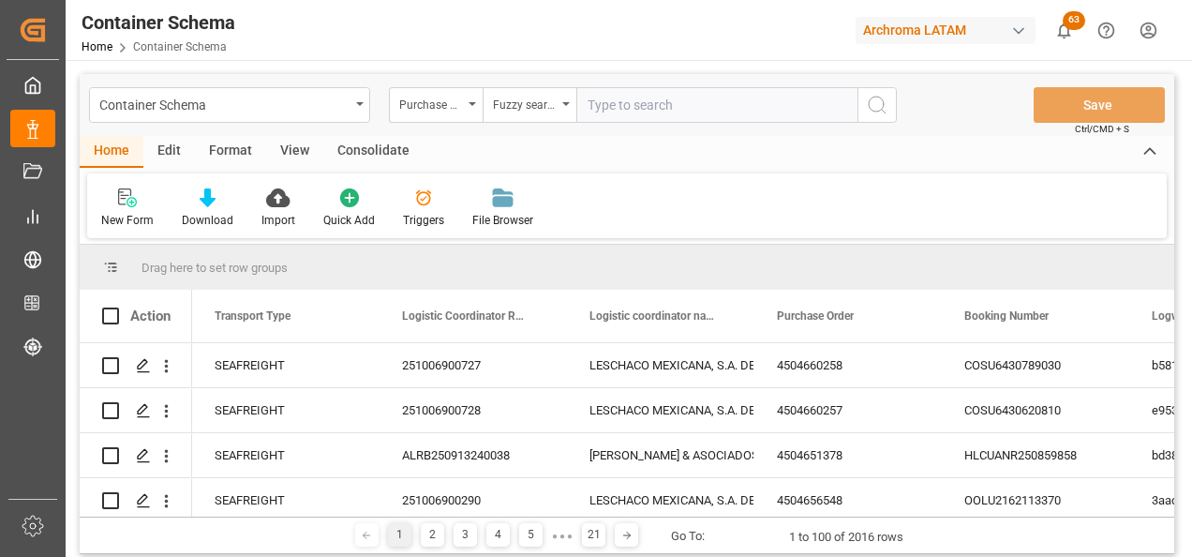
paste input "4504634071"
click at [872, 107] on icon "search button" at bounding box center [877, 105] width 22 height 22
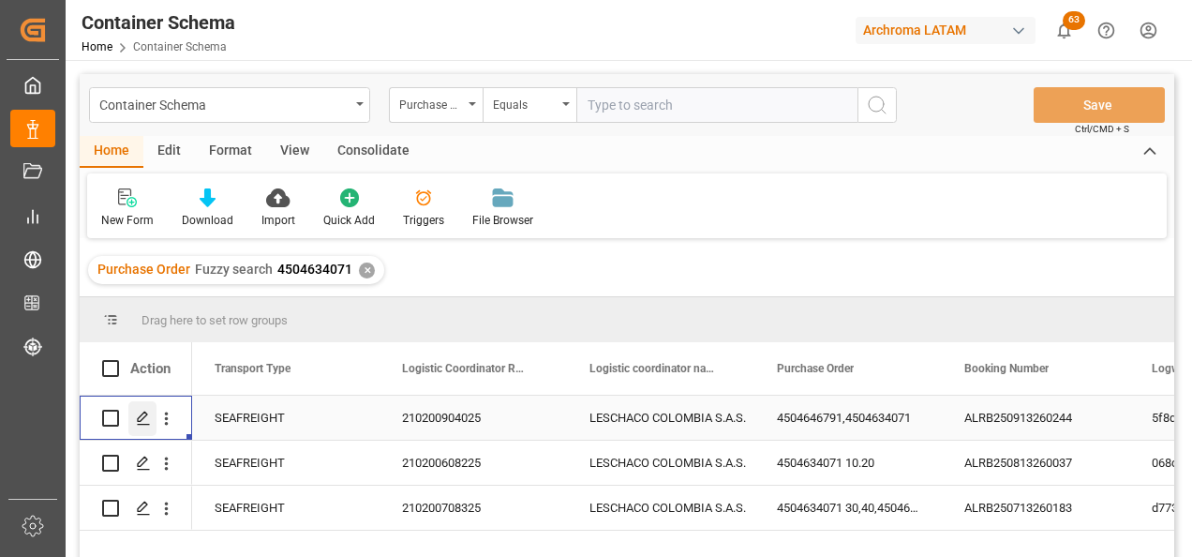
click at [146, 415] on polygon "Press SPACE to select this row." at bounding box center [142, 416] width 9 height 9
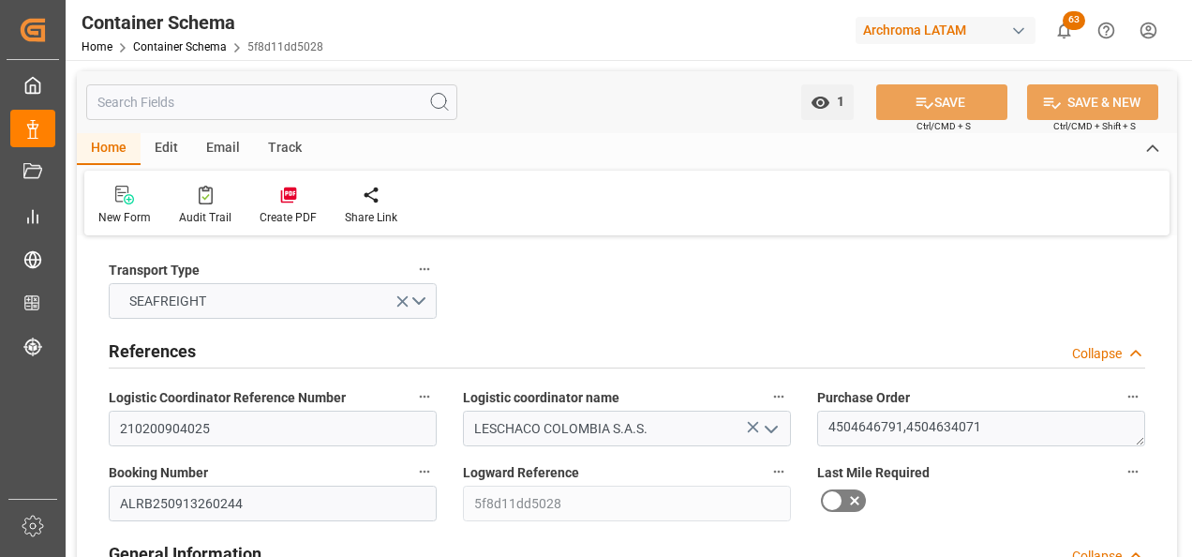
click at [211, 158] on div "Email" at bounding box center [223, 149] width 62 height 32
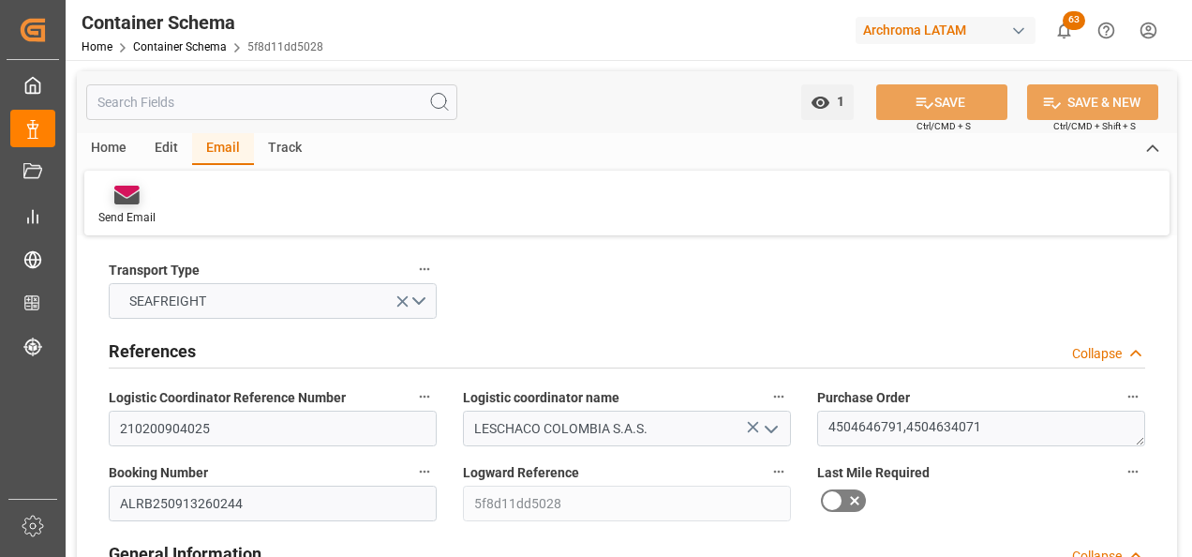
click at [123, 207] on div "Send Email" at bounding box center [126, 205] width 85 height 41
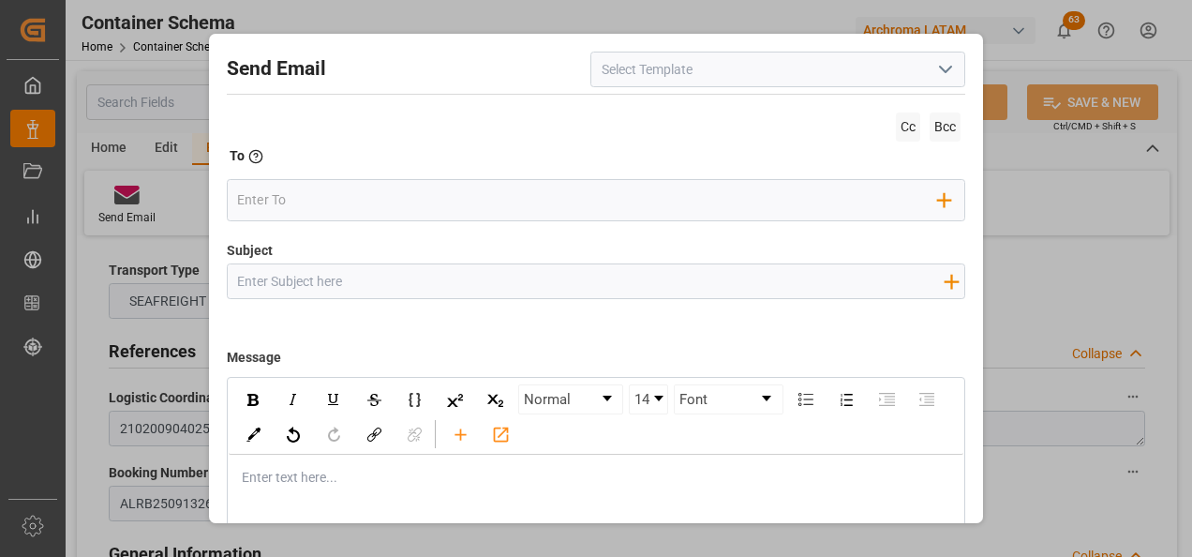
click at [1019, 240] on div "Send Email Cc Bcc To Enter the TO Email address Add Field to To Subject Add fie…" at bounding box center [596, 278] width 1192 height 557
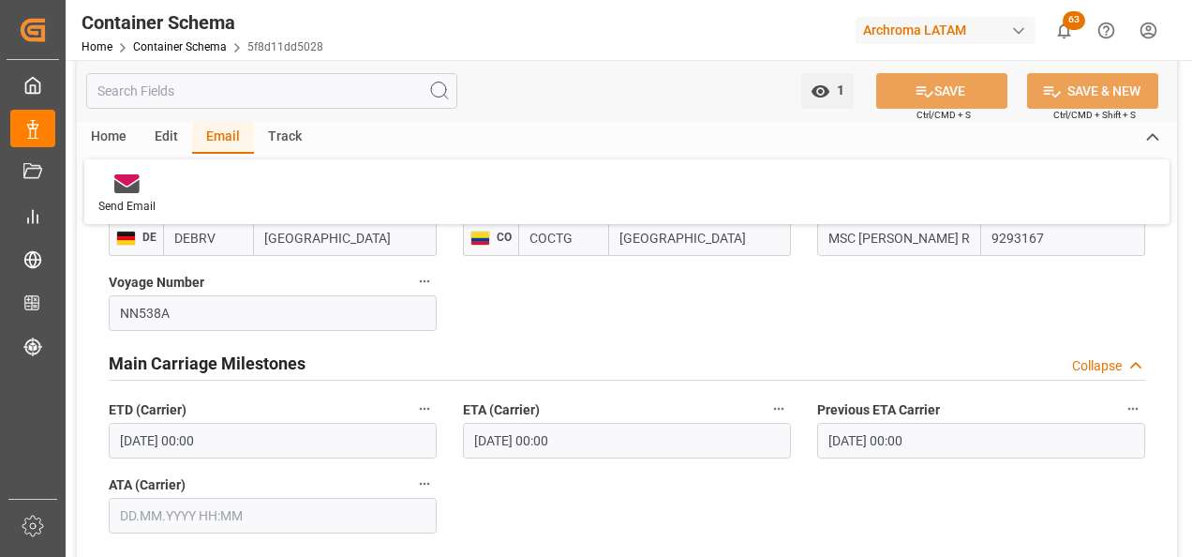
scroll to position [2062, 0]
click at [144, 181] on div at bounding box center [126, 183] width 57 height 20
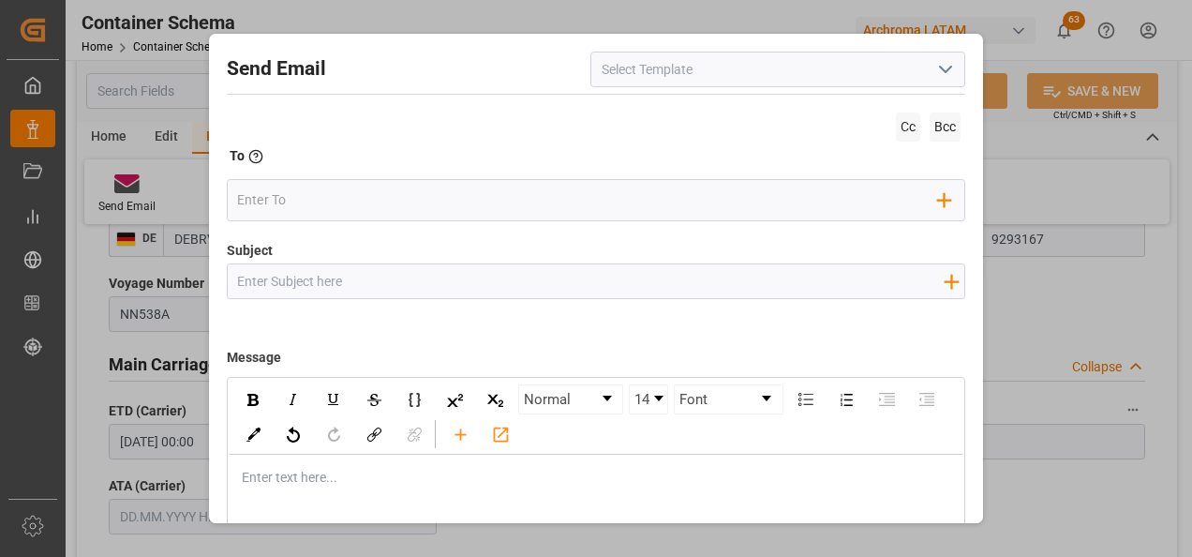
click at [939, 63] on icon "open menu" at bounding box center [945, 69] width 22 height 22
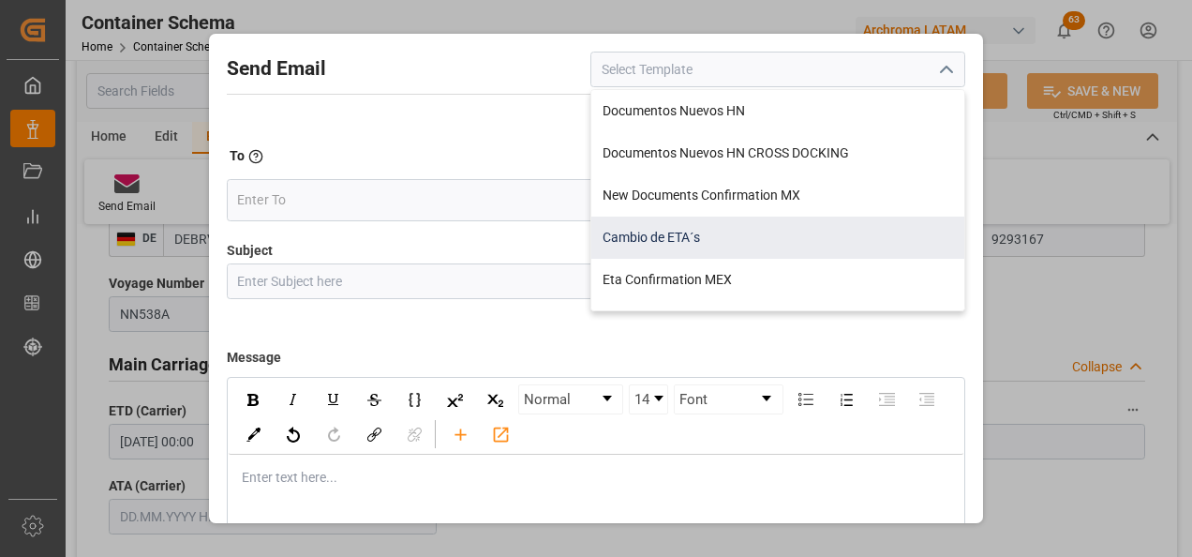
click at [753, 229] on div "Cambio de ETA´s" at bounding box center [777, 237] width 373 height 42
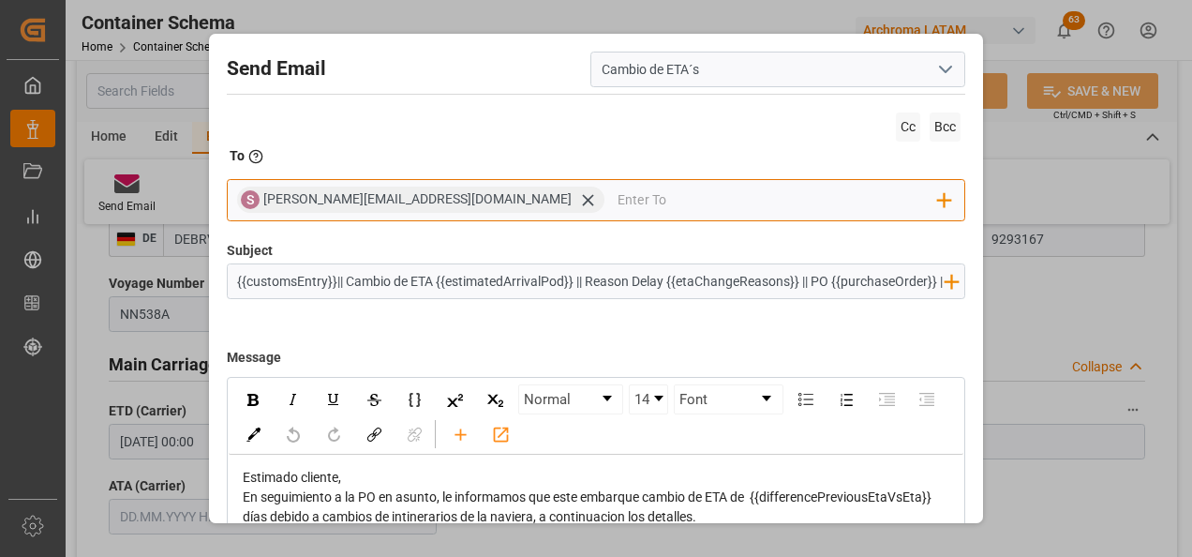
click at [430, 206] on div "[PERSON_NAME][EMAIL_ADDRESS][DOMAIN_NAME]" at bounding box center [433, 199] width 341 height 21
click at [582, 204] on icon at bounding box center [587, 199] width 11 height 11
click at [445, 203] on input "email" at bounding box center [587, 200] width 701 height 28
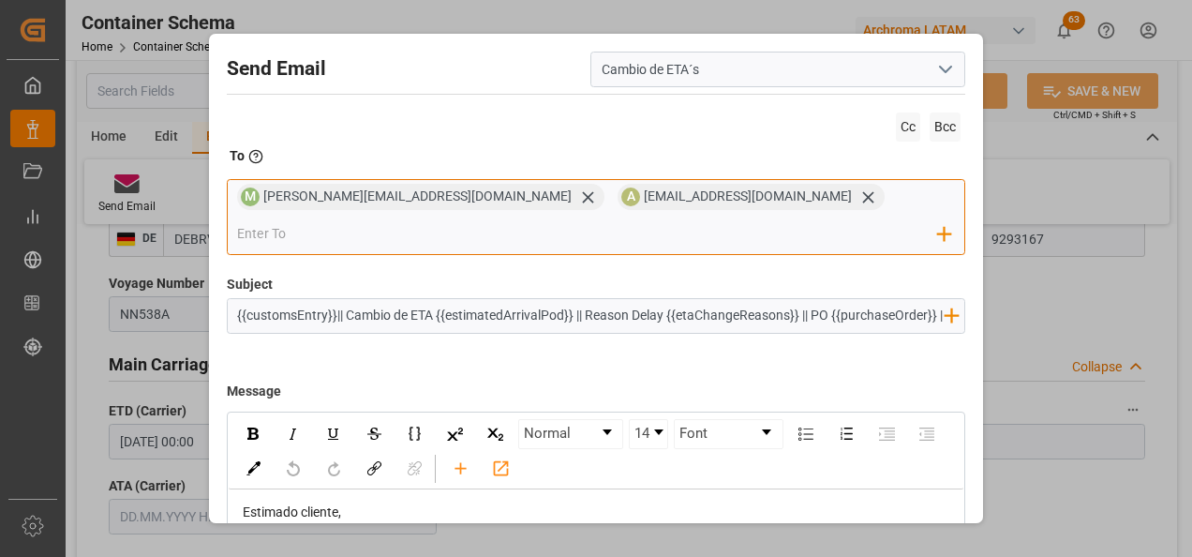
click at [799, 220] on input "email" at bounding box center [587, 234] width 701 height 28
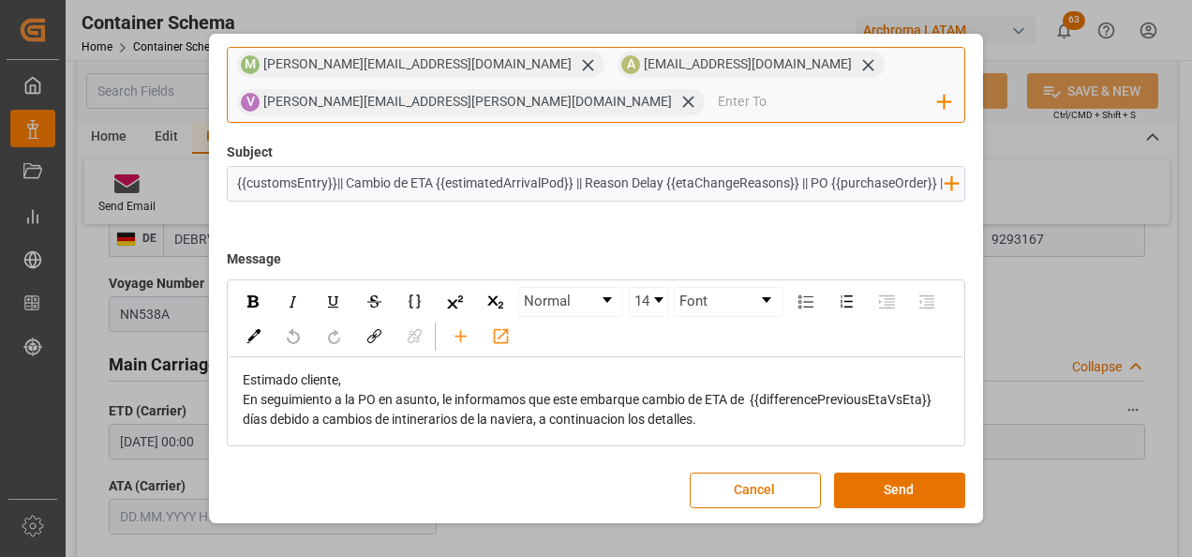
scroll to position [134, 0]
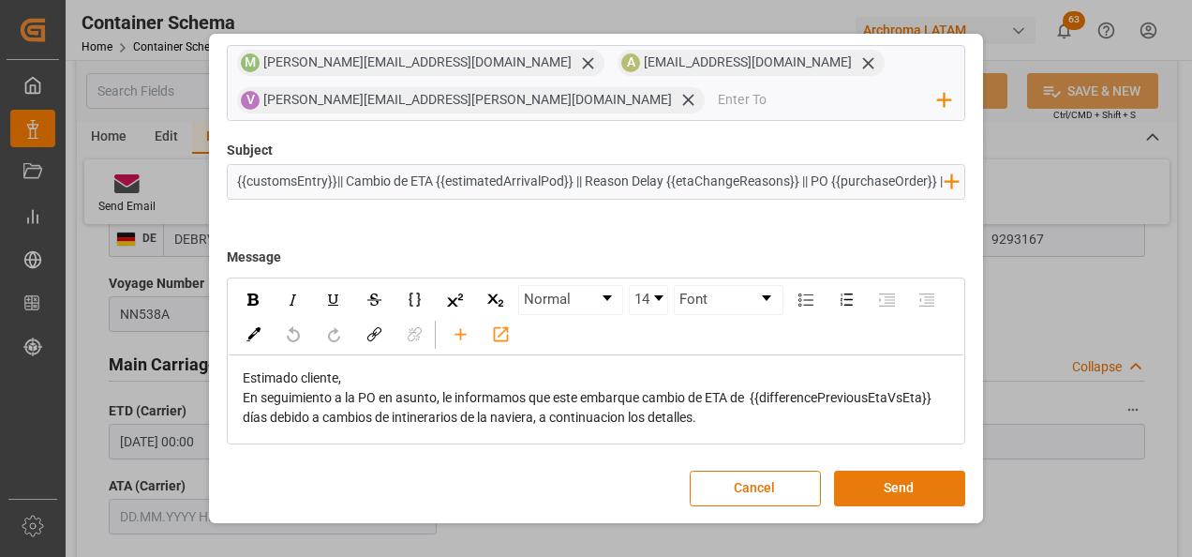
click at [873, 482] on button "Send" at bounding box center [899, 488] width 131 height 36
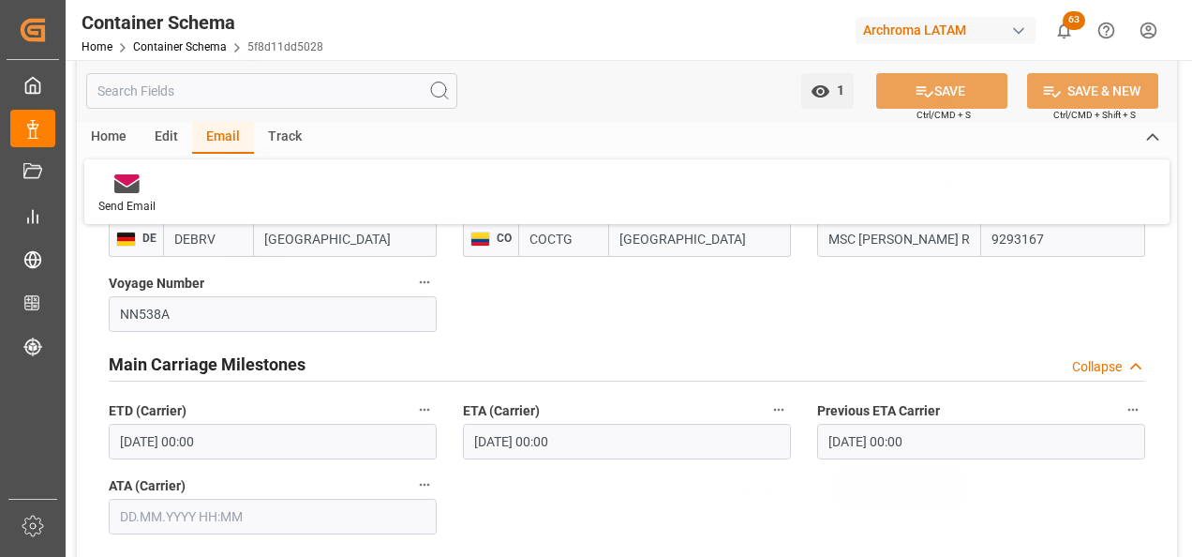
scroll to position [100, 0]
